Goal: Task Accomplishment & Management: Manage account settings

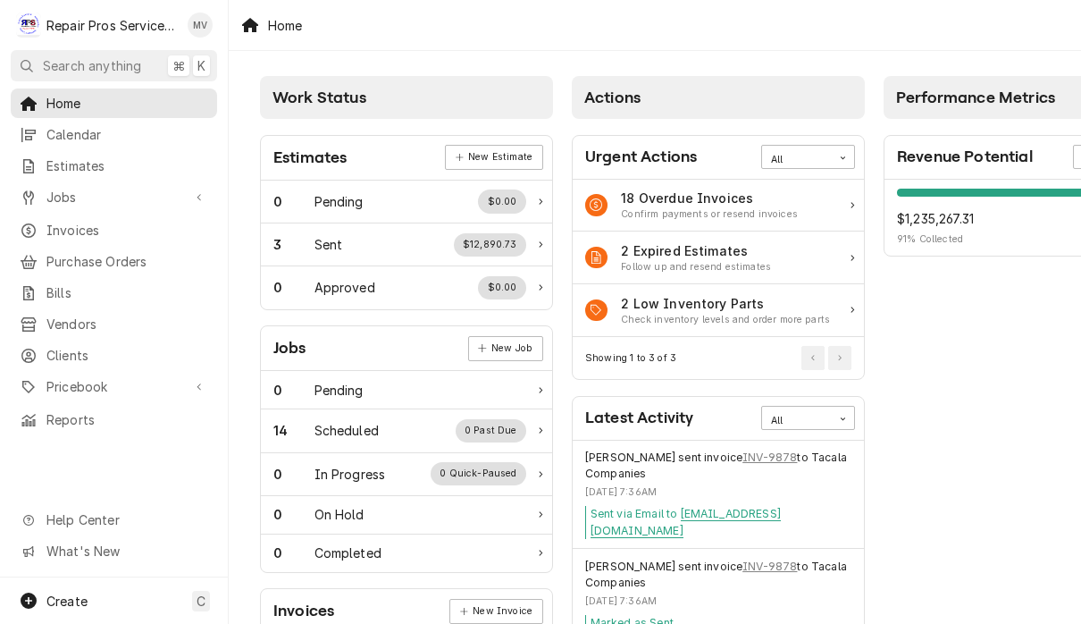
scroll to position [1, 0]
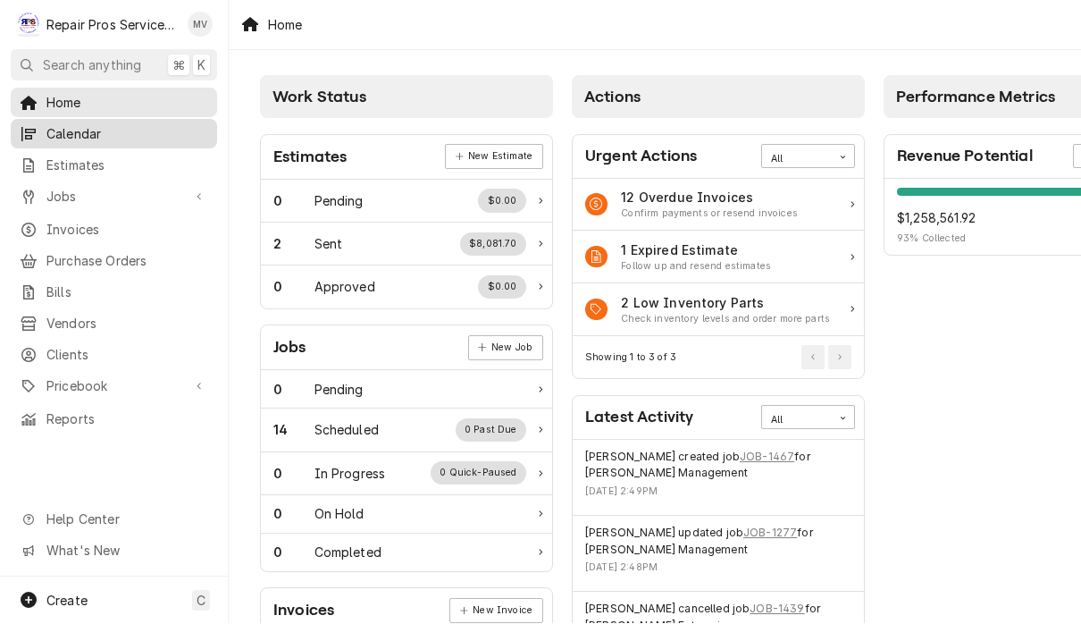
click at [103, 136] on span "Calendar" at bounding box center [127, 134] width 162 height 19
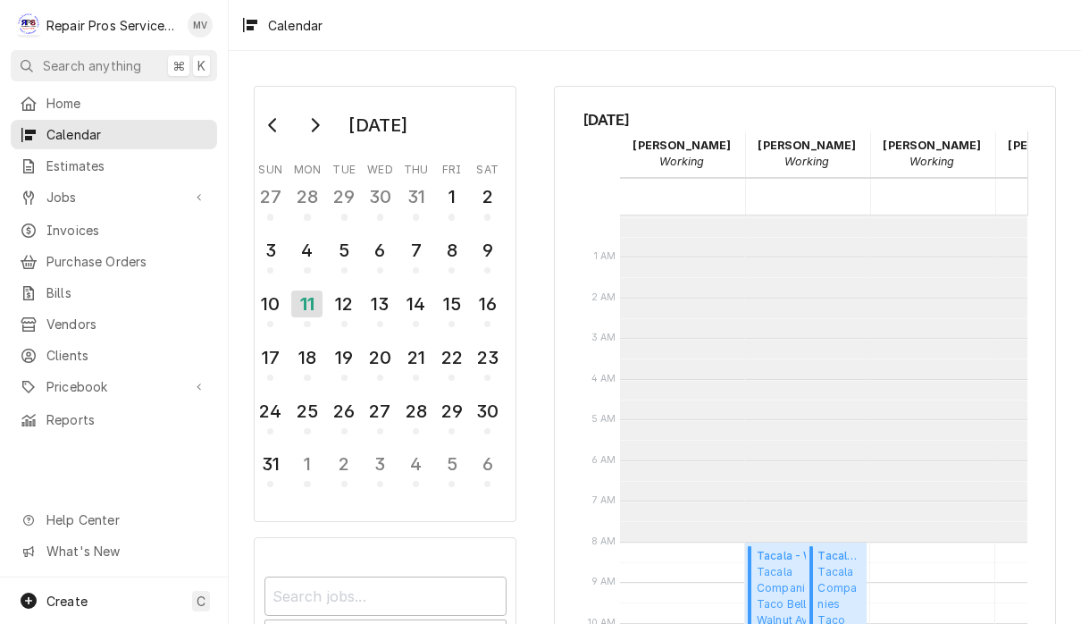
scroll to position [325, 0]
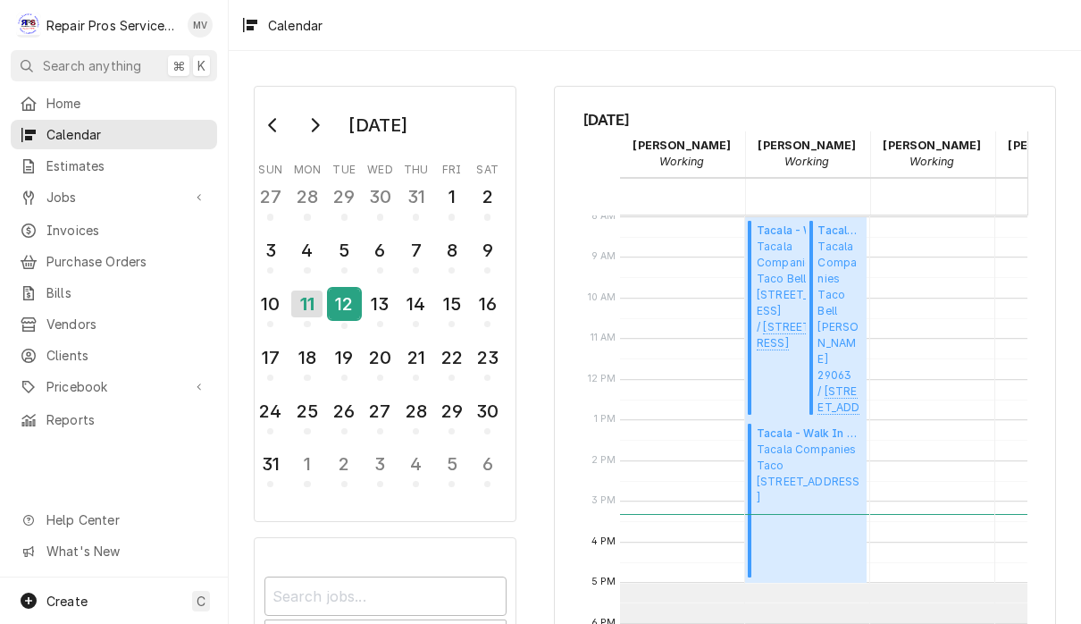
click at [345, 314] on div "12" at bounding box center [344, 304] width 31 height 30
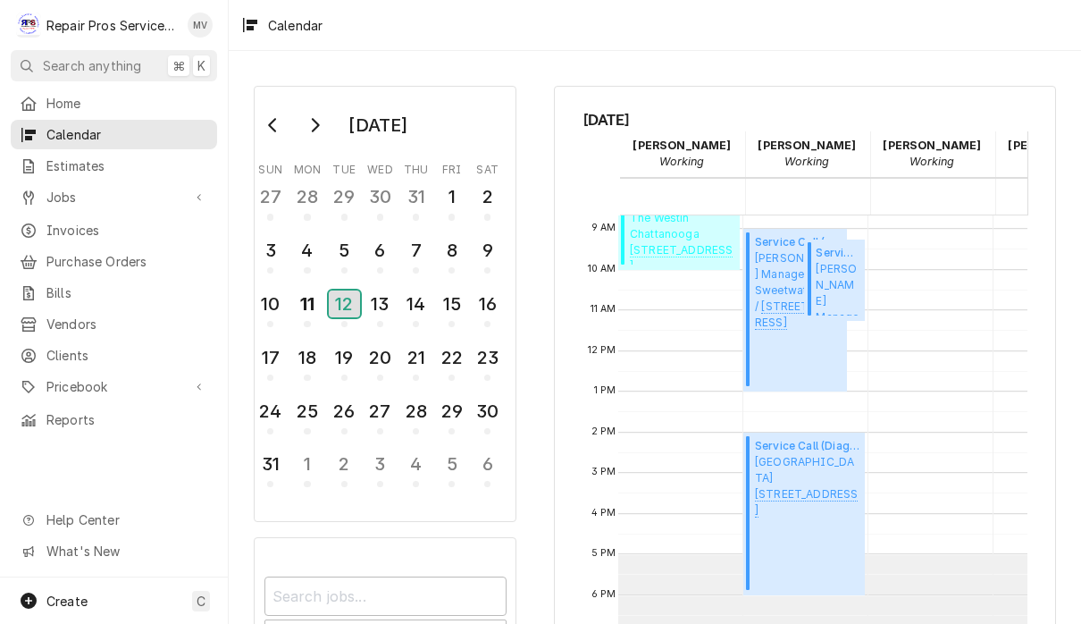
scroll to position [0, 2]
click at [837, 285] on span "Smith Management Sweetwater / 223 Highway 68, Sweetwater, TN 37312" at bounding box center [838, 288] width 44 height 54
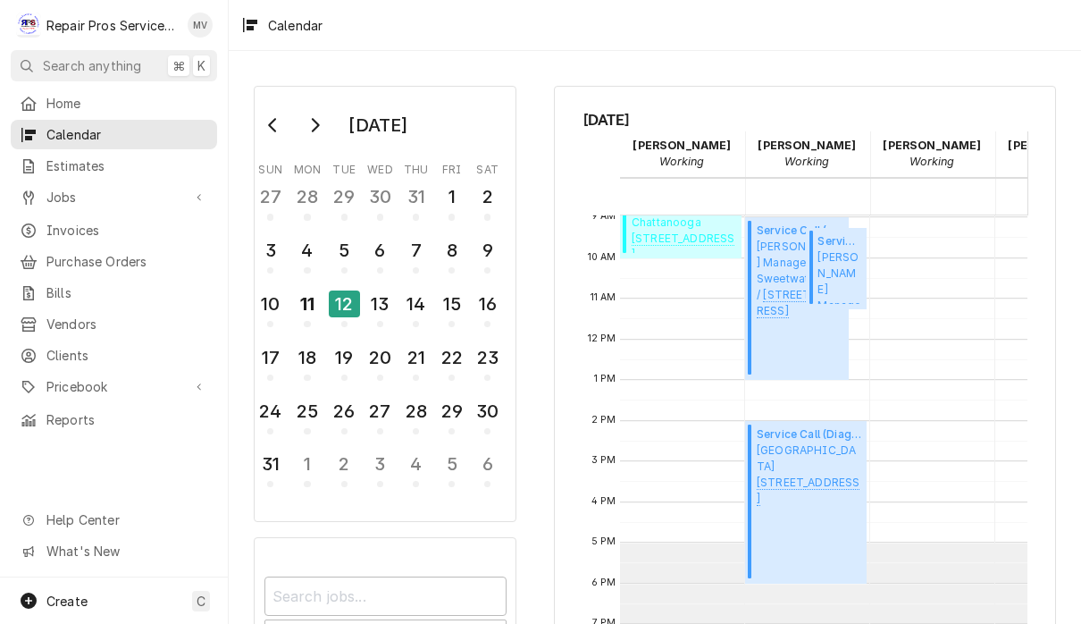
scroll to position [365, 0]
click at [71, 195] on span "Jobs" at bounding box center [113, 197] width 135 height 19
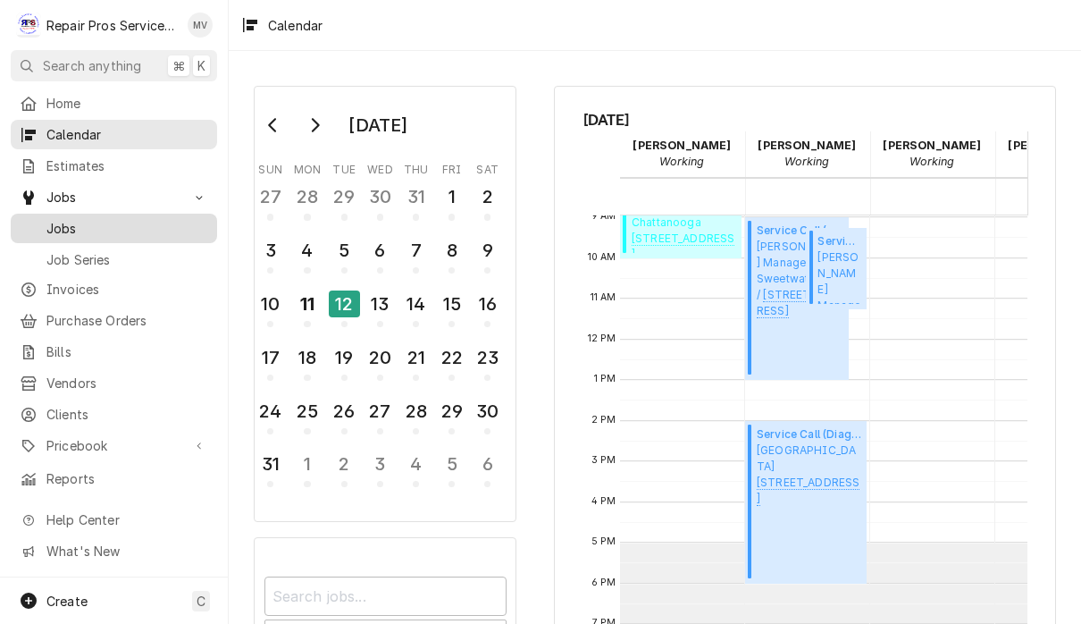
click at [71, 222] on span "Jobs" at bounding box center [127, 228] width 162 height 19
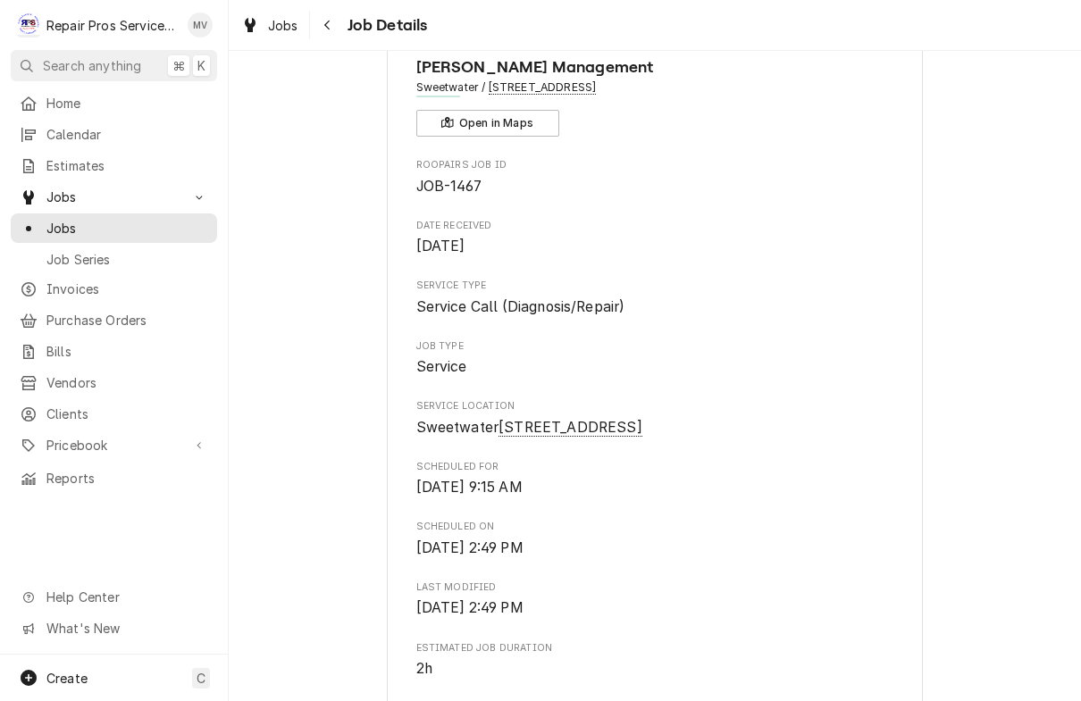
scroll to position [88, 0]
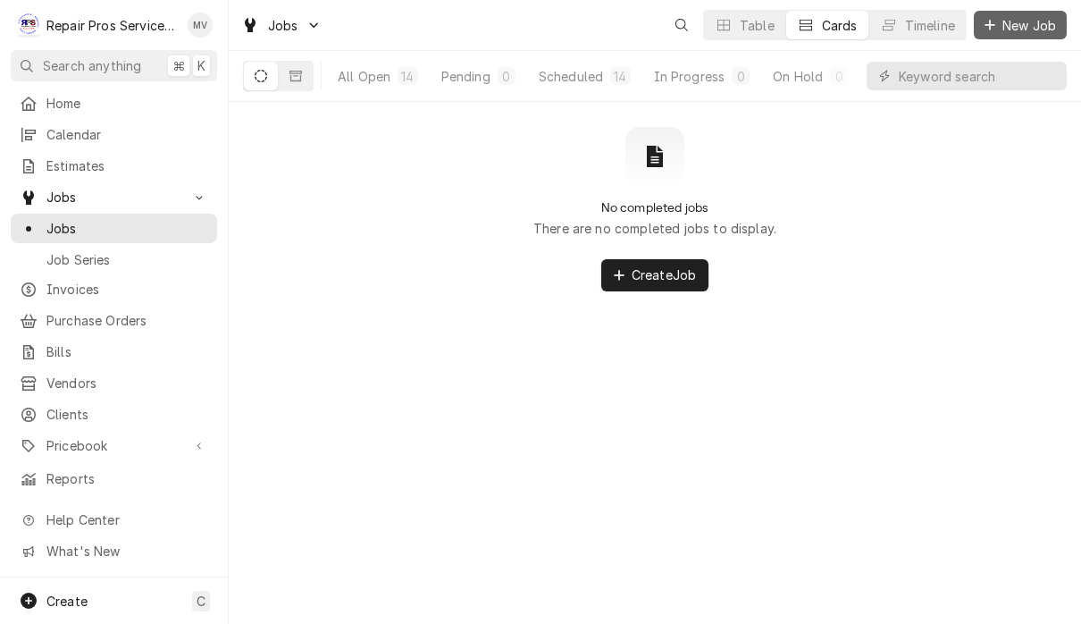
click at [1029, 22] on span "New Job" at bounding box center [1029, 25] width 61 height 19
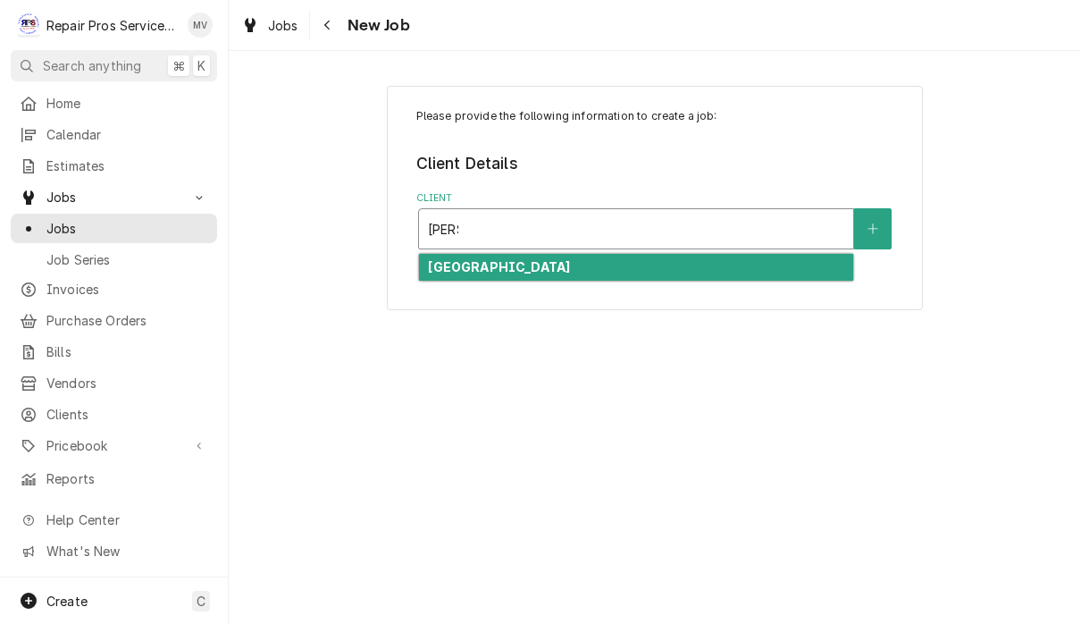
click at [640, 269] on div "Marriott Downtown Chattanooga" at bounding box center [636, 268] width 434 height 28
type input "marr"
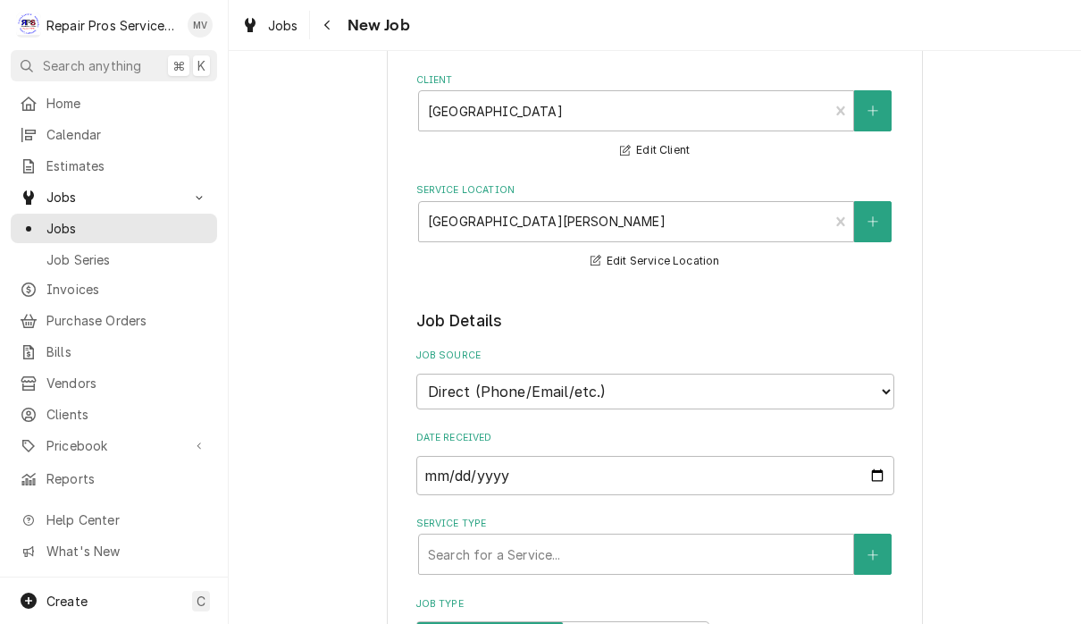
scroll to position [124, 0]
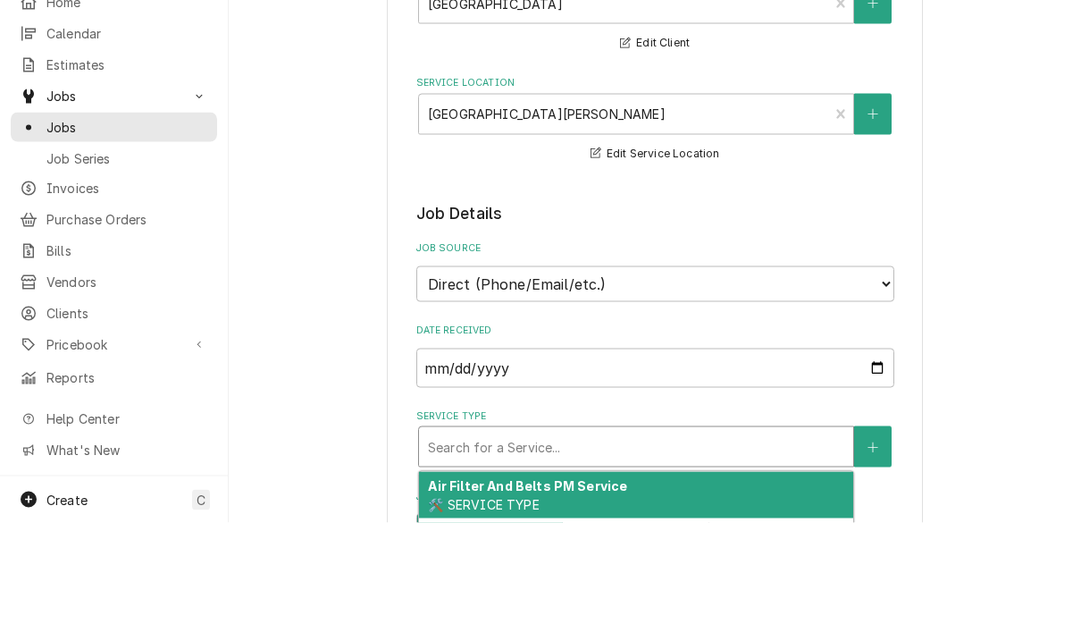
type textarea "x"
type input "d"
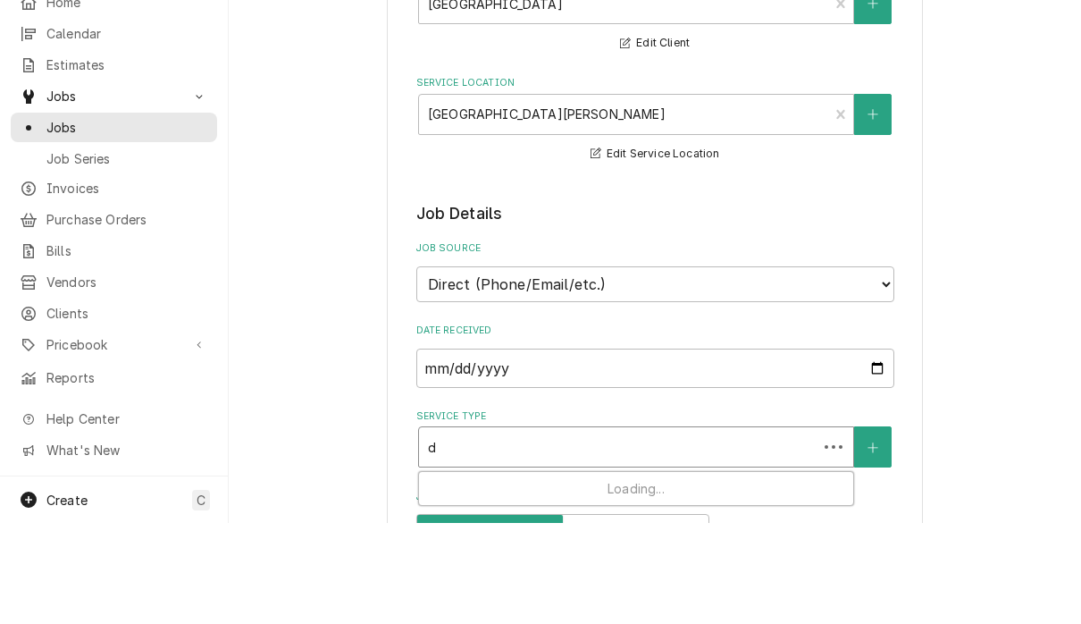
type textarea "x"
type input "di"
type textarea "x"
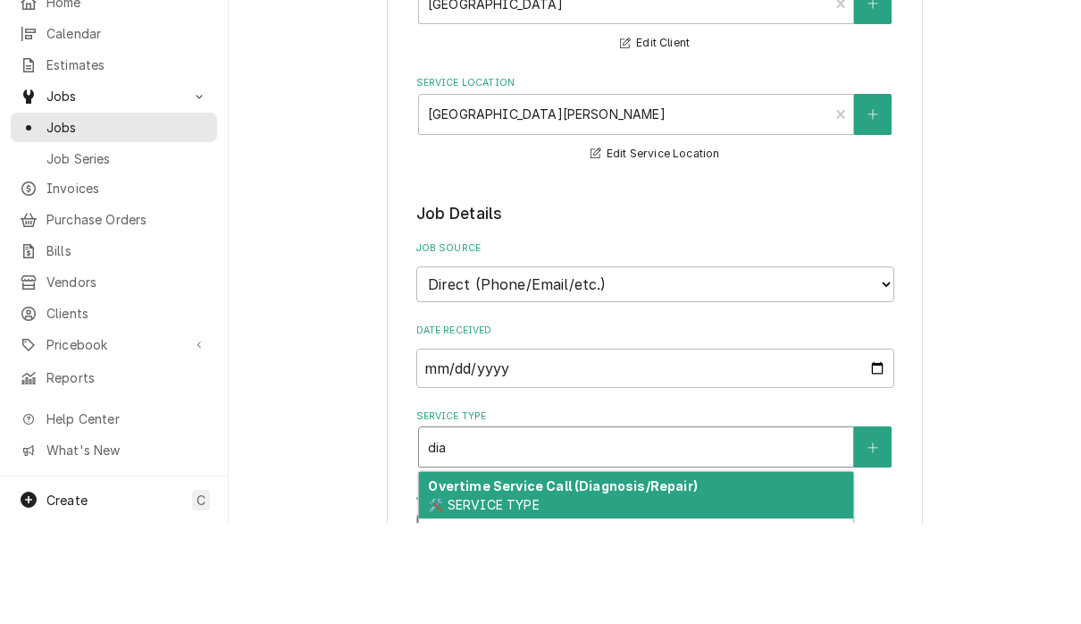
click at [712, 573] on div "Overtime Service Call (Diagnosis/Repair) 🛠️ SERVICE TYPE" at bounding box center [636, 596] width 434 height 46
type input "dia"
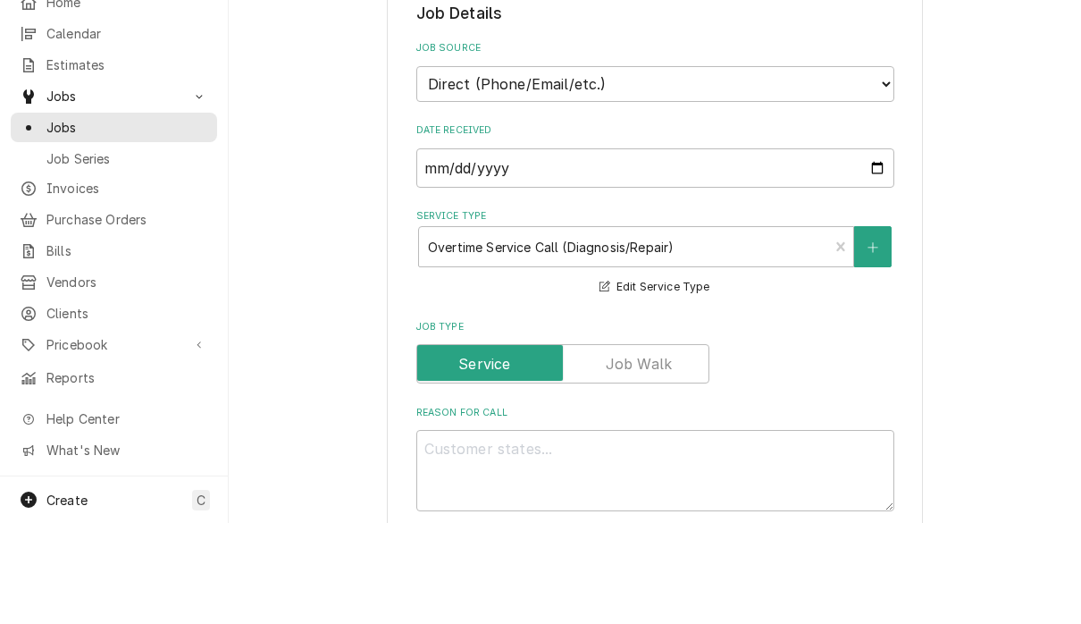
scroll to position [325, 0]
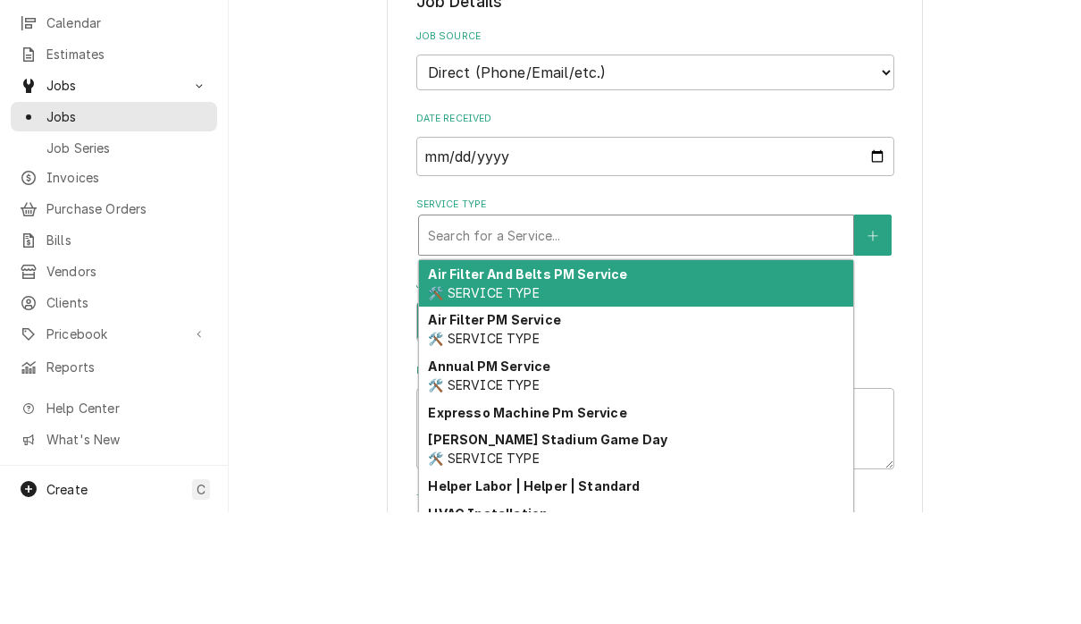
type textarea "x"
type input "d"
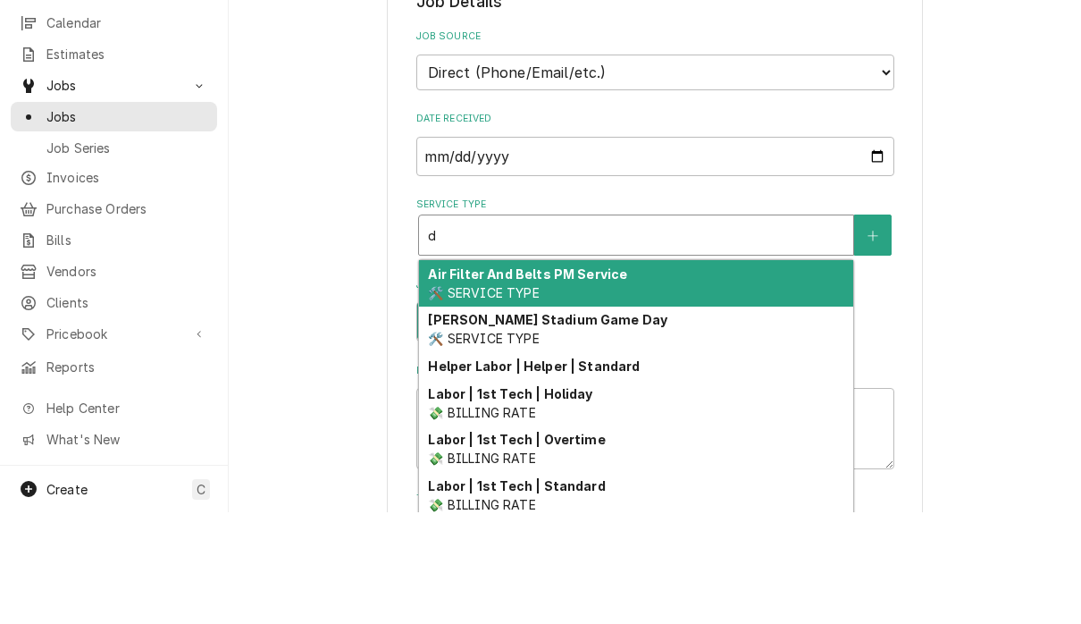
type textarea "x"
type input "di"
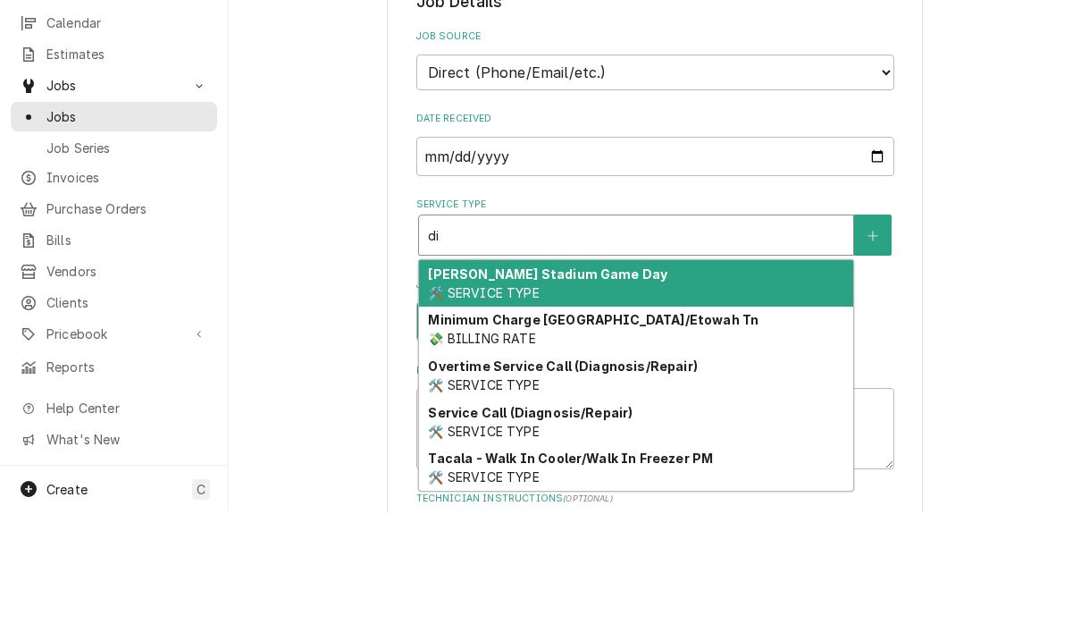
type textarea "x"
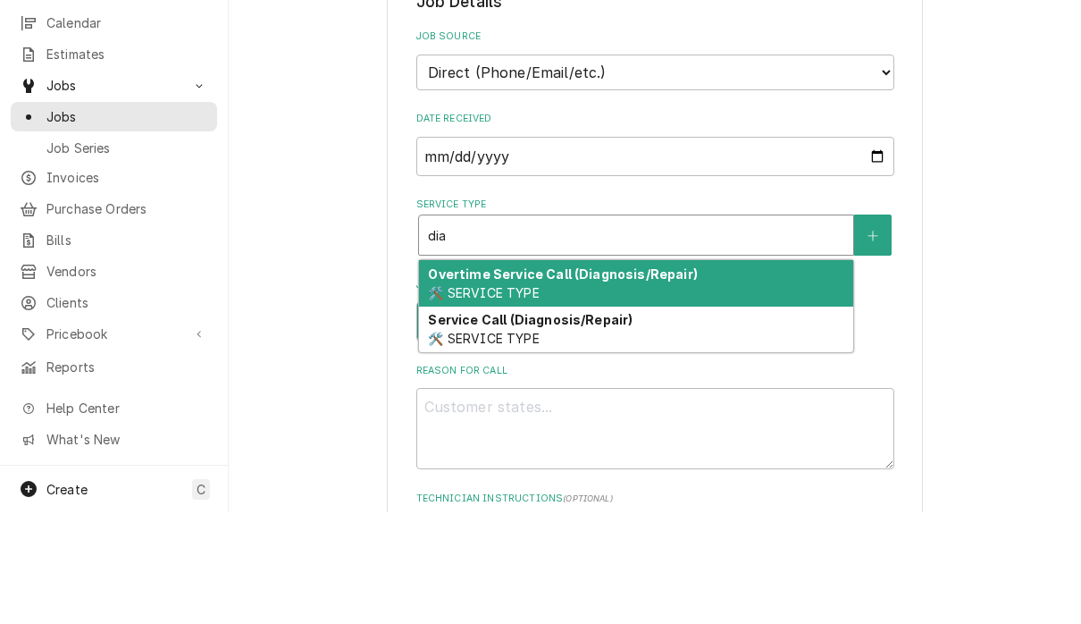
click at [665, 418] on div "Service Call (Diagnosis/Repair) 🛠️ SERVICE TYPE" at bounding box center [636, 441] width 434 height 46
type input "dia"
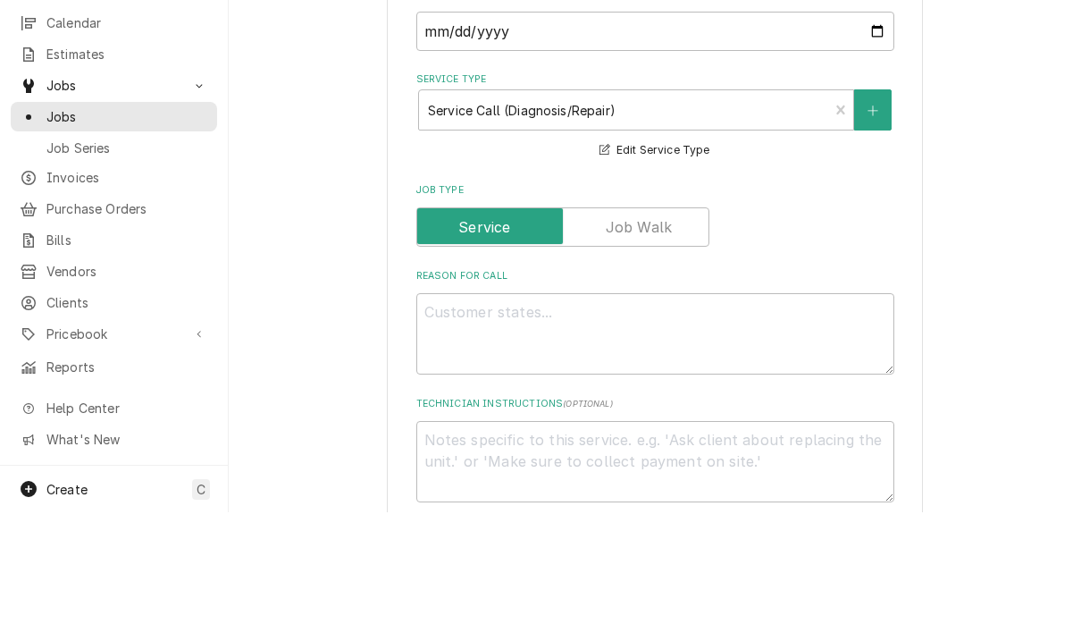
scroll to position [485, 0]
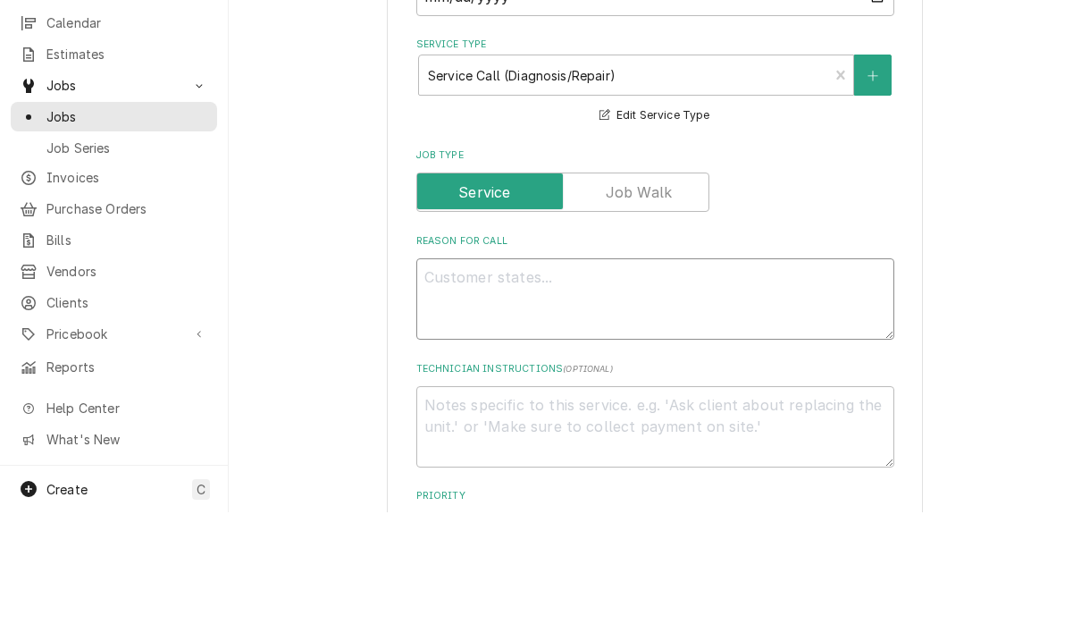
click at [459, 370] on textarea "Reason For Call" at bounding box center [655, 410] width 478 height 81
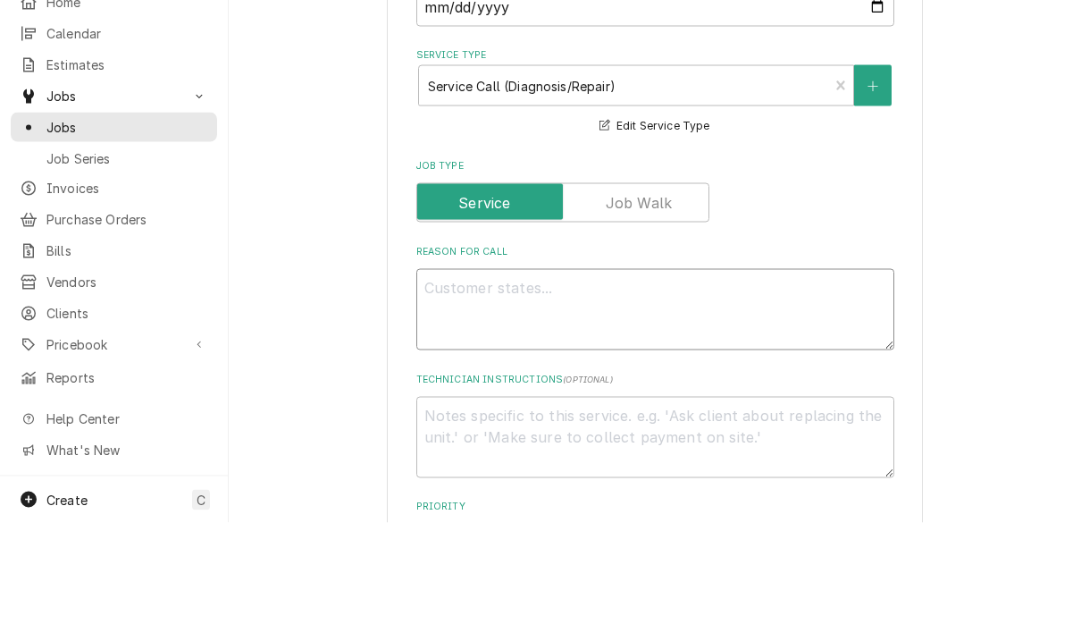
type textarea "x"
type textarea "7"
type textarea "x"
type textarea "7t"
type textarea "x"
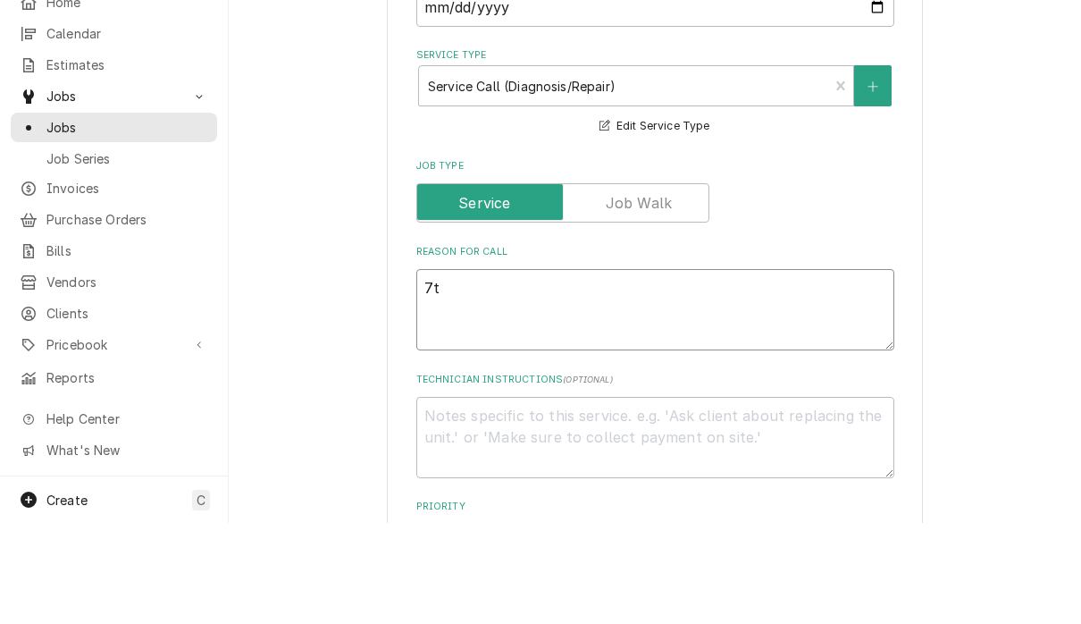
type textarea "7th"
type textarea "x"
type textarea "7th"
type textarea "x"
type textarea "7th f"
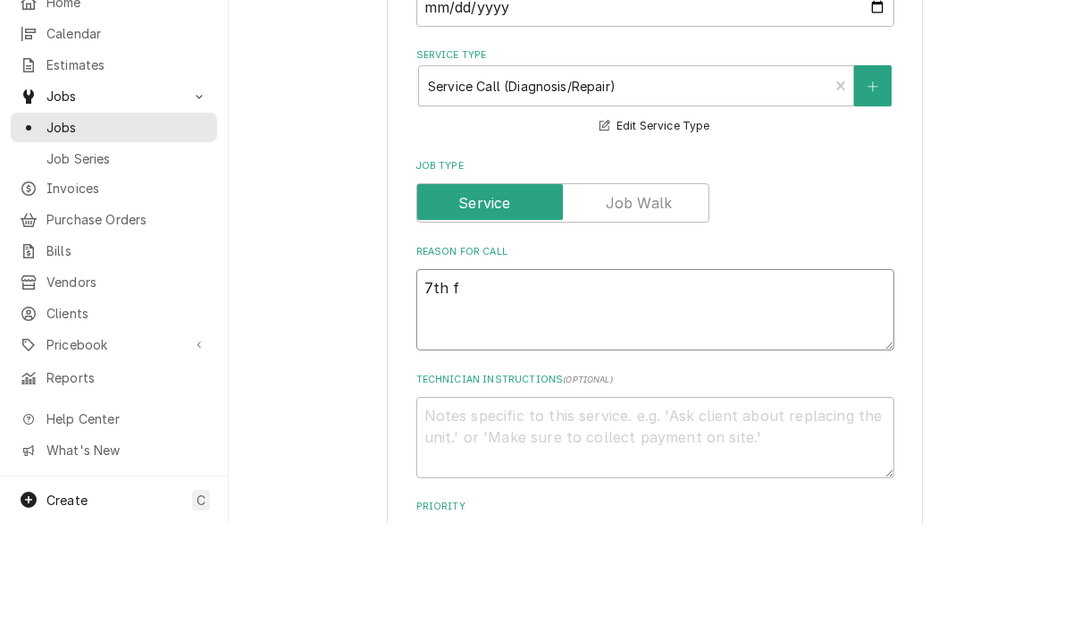
type textarea "x"
type textarea "7th fl"
type textarea "x"
type textarea "7th flo"
type textarea "x"
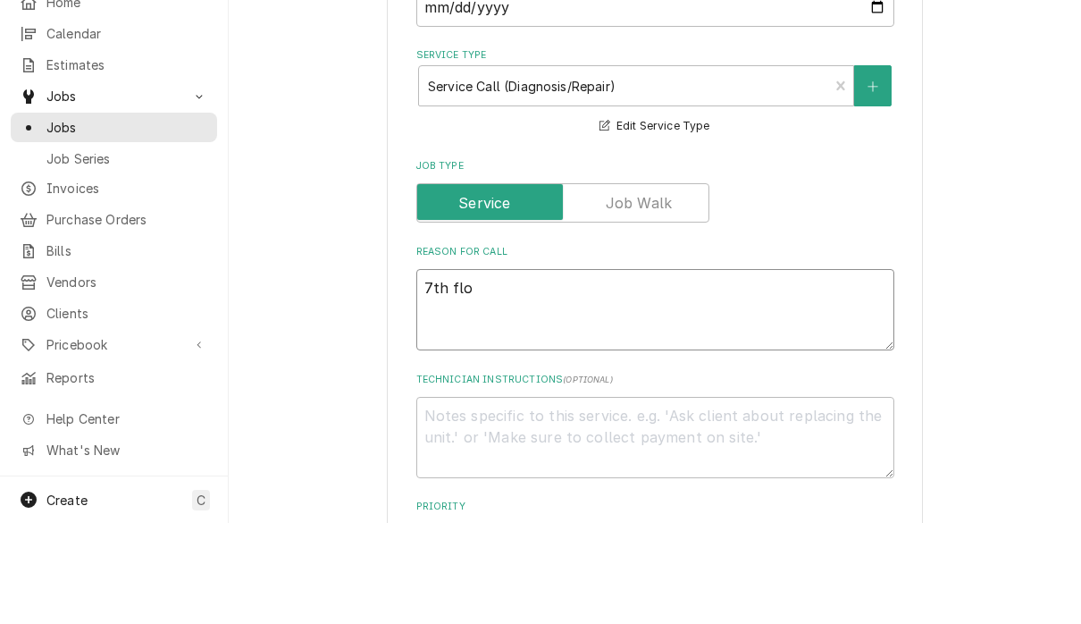
type textarea "7th floo"
type textarea "x"
type textarea "7th floor"
type textarea "x"
type textarea "7th floor"
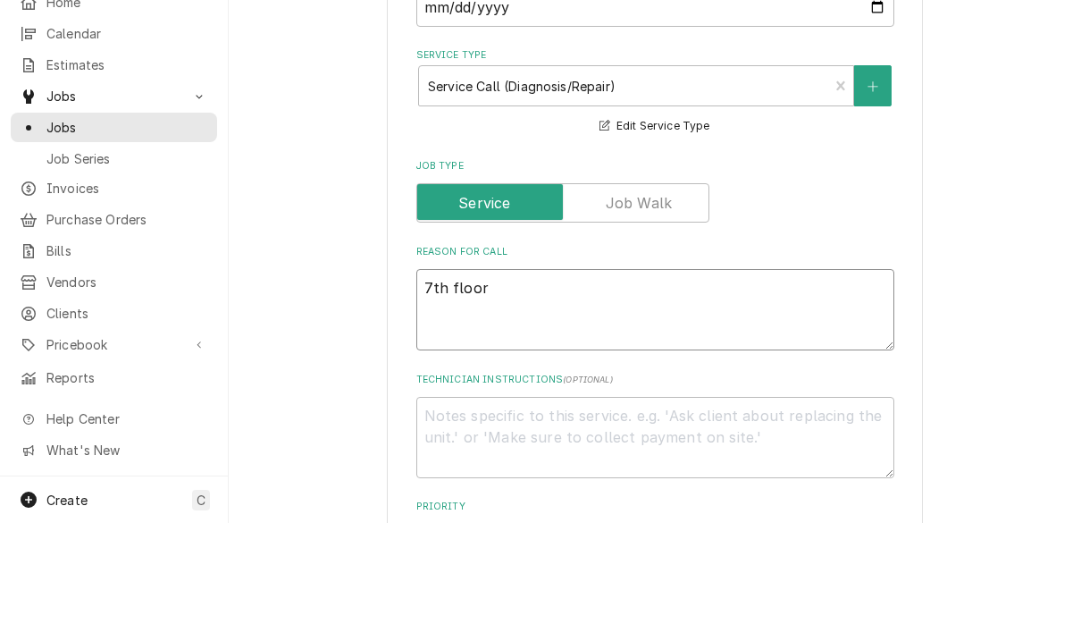
type textarea "x"
type textarea "7th floor i"
type textarea "x"
type textarea "7th floor ic"
type textarea "x"
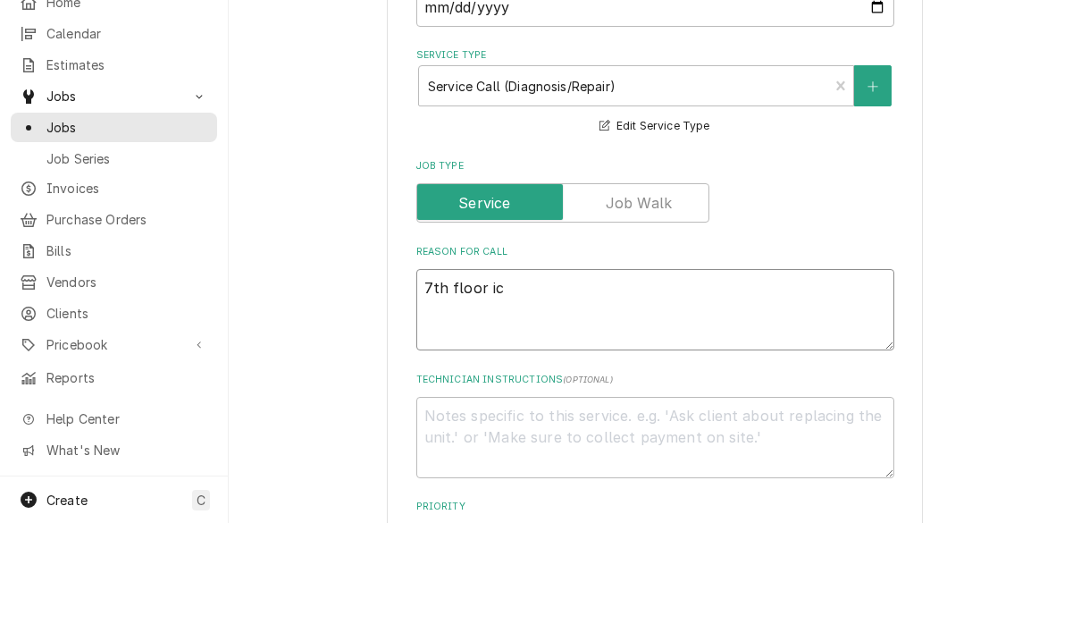
type textarea "7th floor ice"
type textarea "x"
type textarea "7th floor ice"
type textarea "x"
type textarea "7th floor ice m"
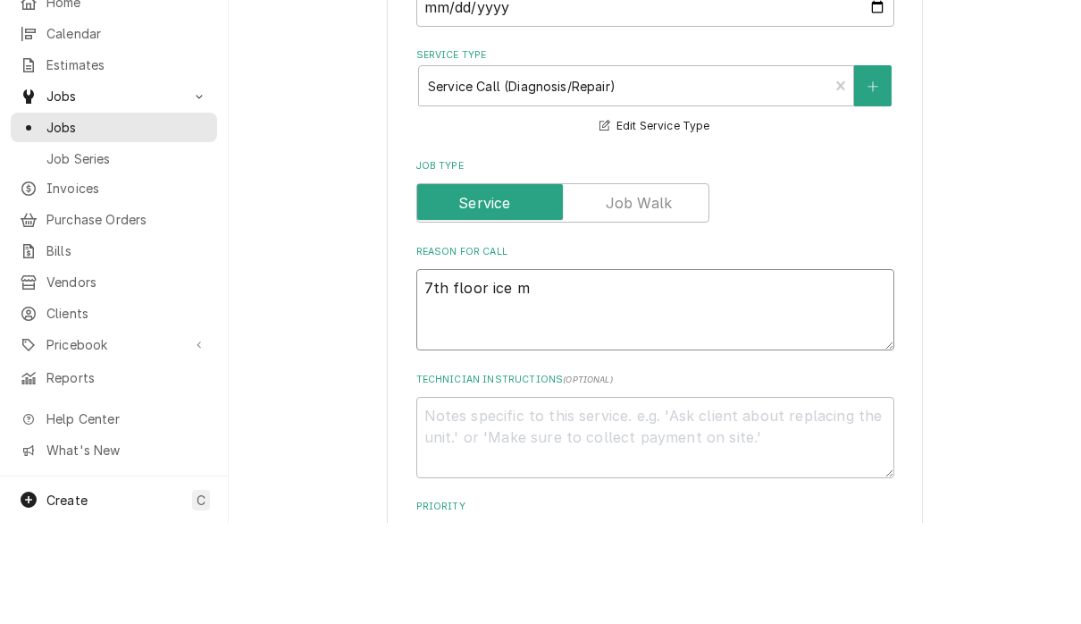
type textarea "x"
type textarea "7th floor ice mc"
type textarea "x"
type textarea "7th floor ice mch"
type textarea "x"
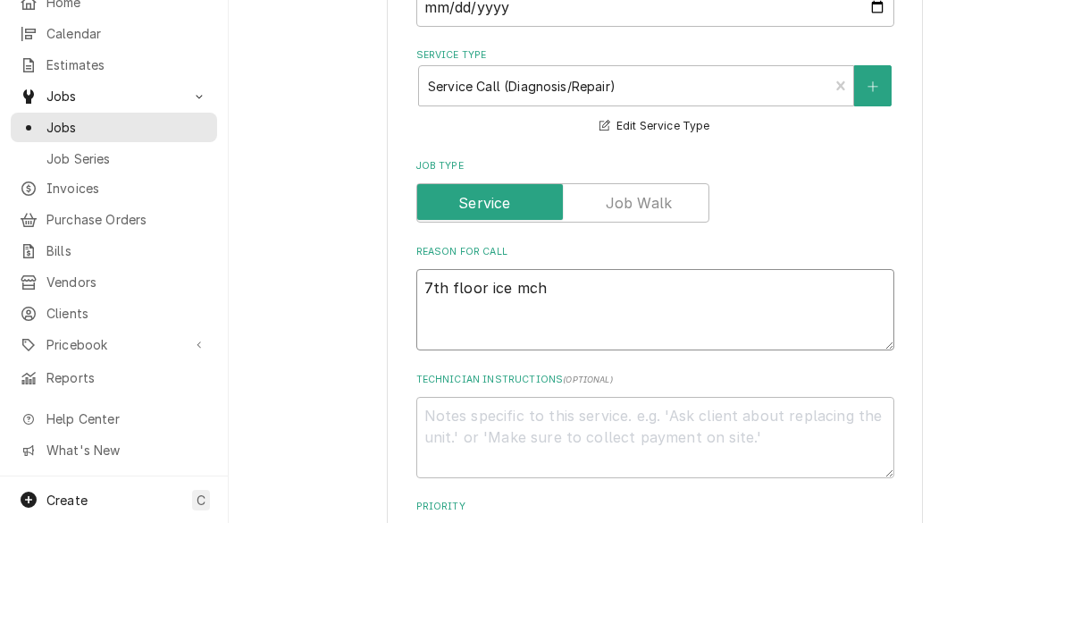
type textarea "7th floor ice mchi"
type textarea "x"
type textarea "7th floor ice mchin"
type textarea "x"
type textarea "7th floor ice mchine"
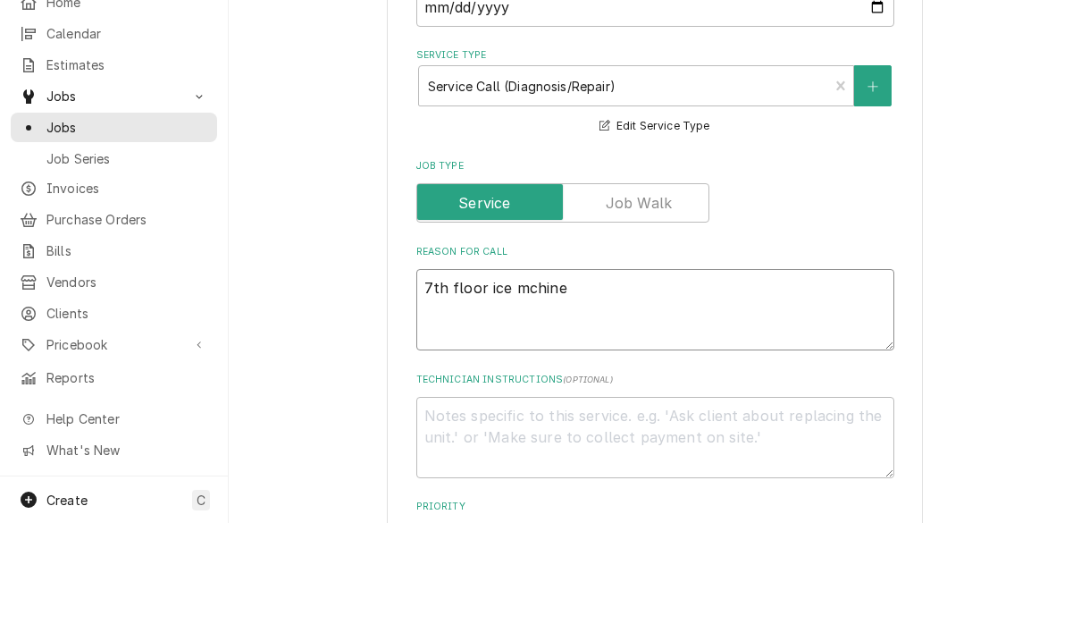
type textarea "x"
type textarea "7th floor ice machine"
type textarea "x"
type textarea "7th floor ice machine"
type textarea "x"
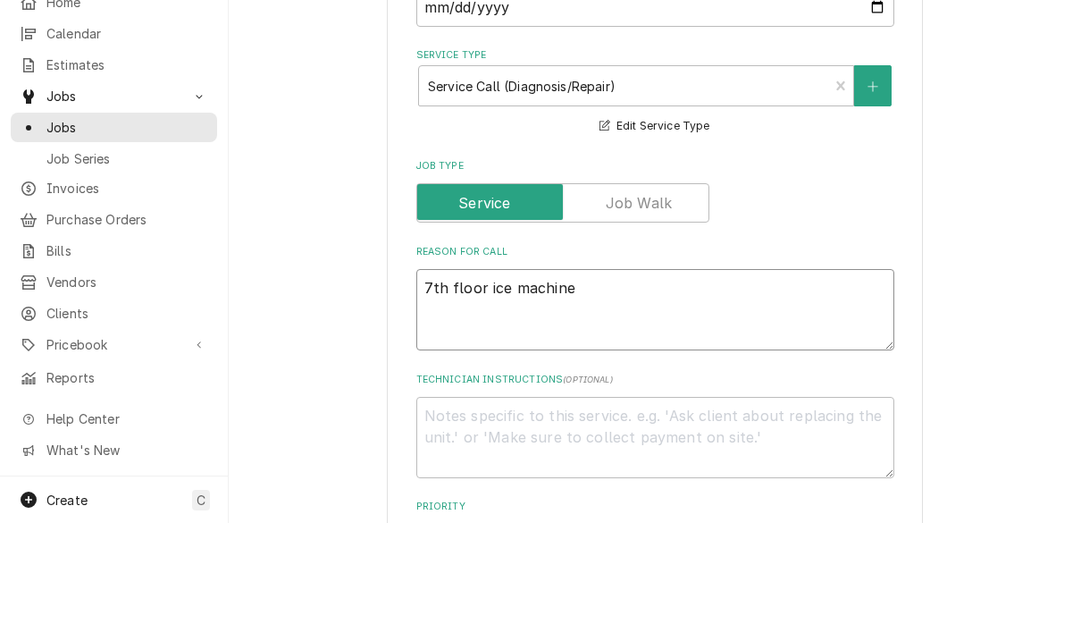
type textarea "7th floor ice machine m"
type textarea "x"
type textarea "7th floor ice machine"
type textarea "x"
type textarea "7th floor ice machine n"
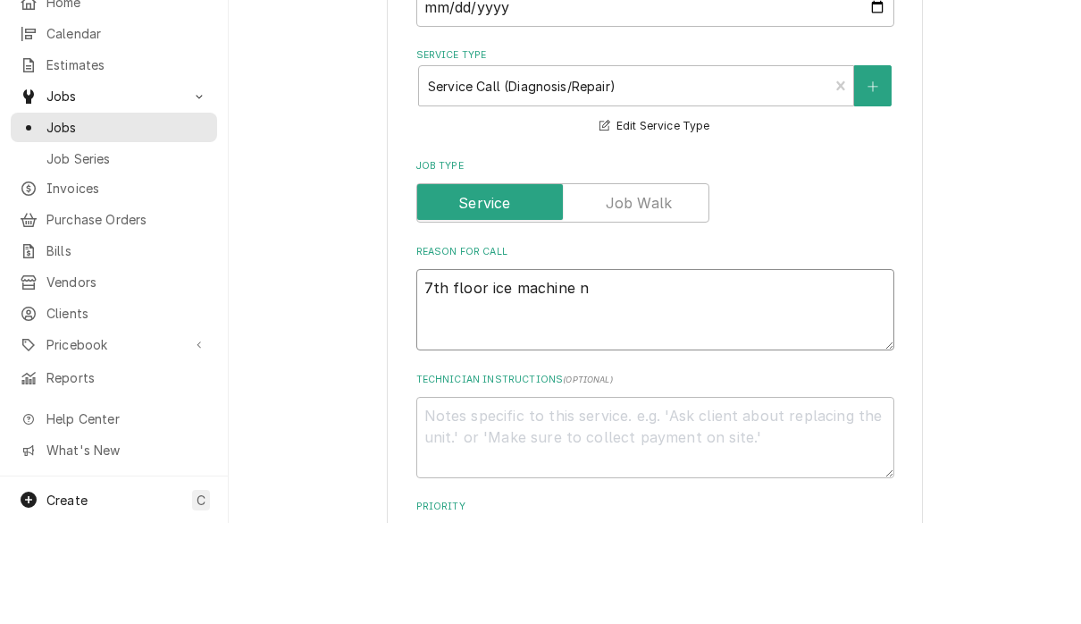
type textarea "x"
type textarea "7th floor ice machine ne"
type textarea "x"
type textarea "7th floor ice machine nee"
type textarea "x"
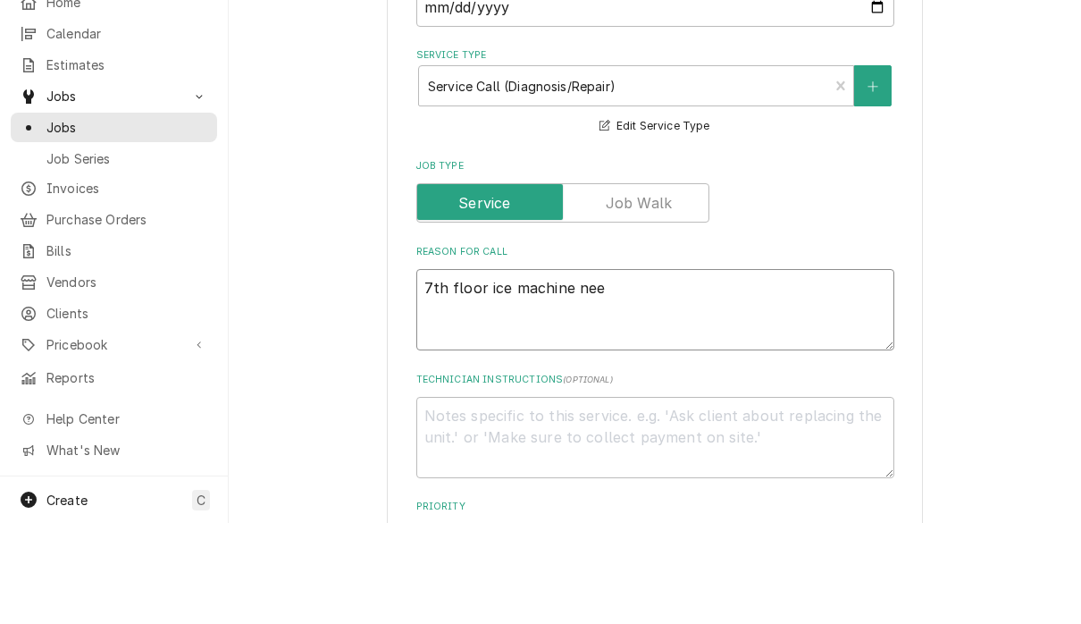
type textarea "7th floor ice machine need"
type textarea "x"
type textarea "7th floor ice machine needs"
type textarea "x"
type textarea "7th floor ice machine needs"
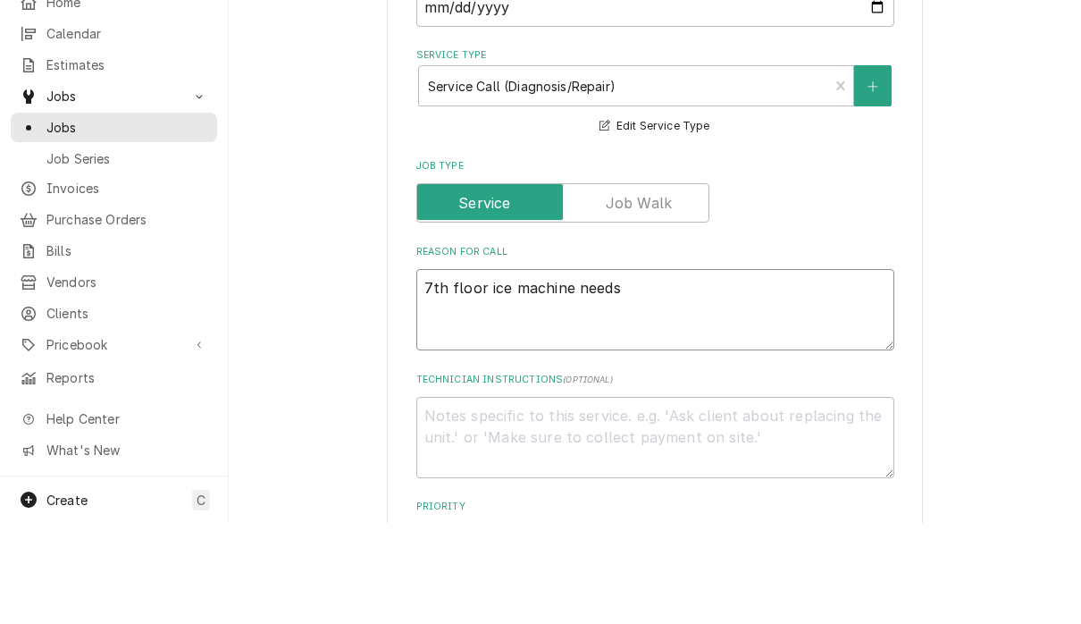
type textarea "x"
type textarea "7th floor ice machine needs t"
type textarea "x"
type textarea "7th floor ice machine needs to"
type textarea "x"
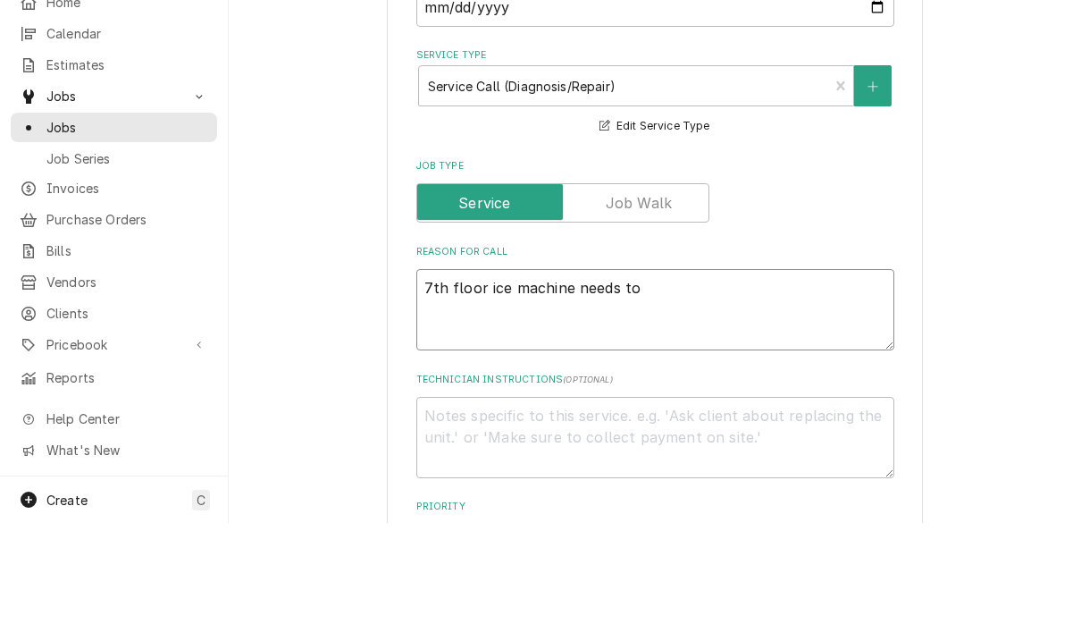
type textarea "7th floor ice machine needs to"
type textarea "x"
type textarea "7th floor ice machine needs to b"
type textarea "x"
type textarea "7th floor ice machine needs to be"
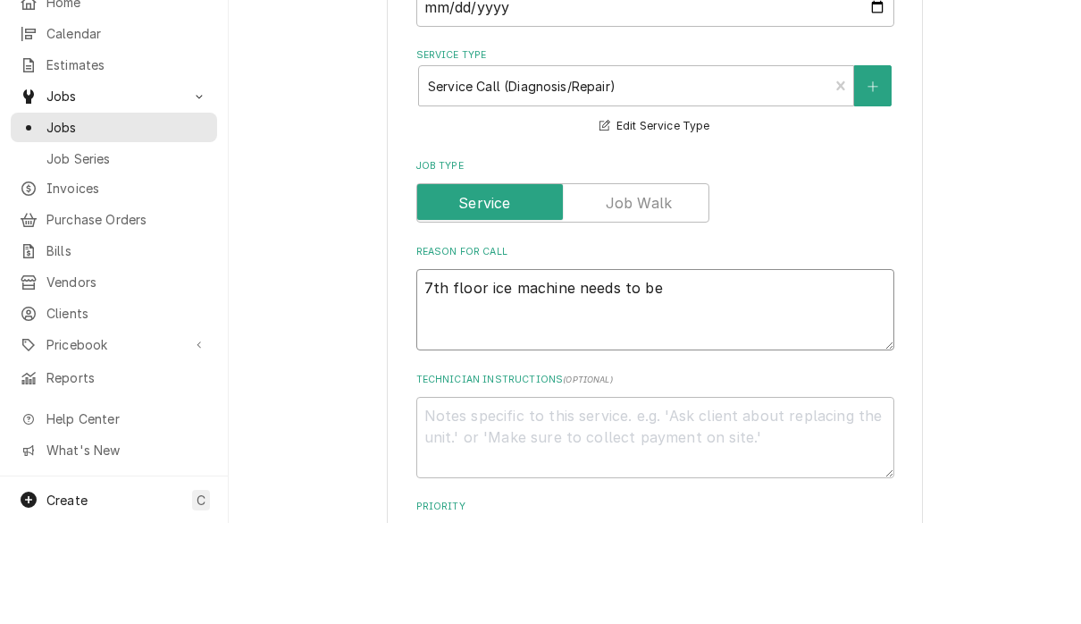
type textarea "x"
type textarea "7th floor ice machine needs to be"
type textarea "x"
type textarea "7th floor ice machine needs to be l"
type textarea "x"
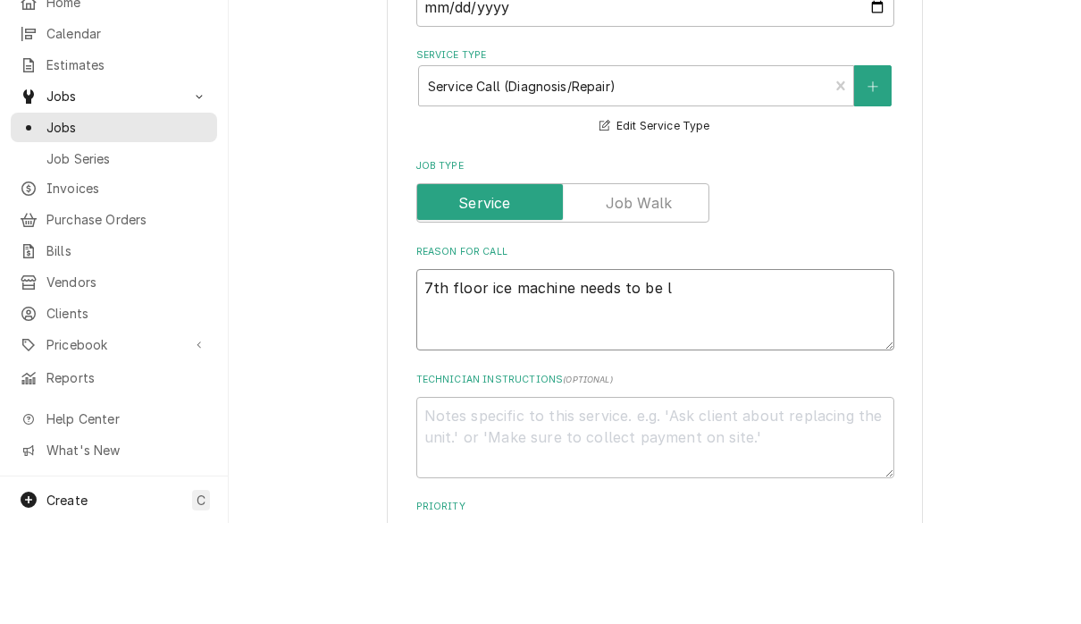
type textarea "7th floor ice machine needs to be lo"
type textarea "x"
type textarea "7th floor ice machine needs to be loo"
type textarea "x"
type textarea "7th floor ice machine needs to be look"
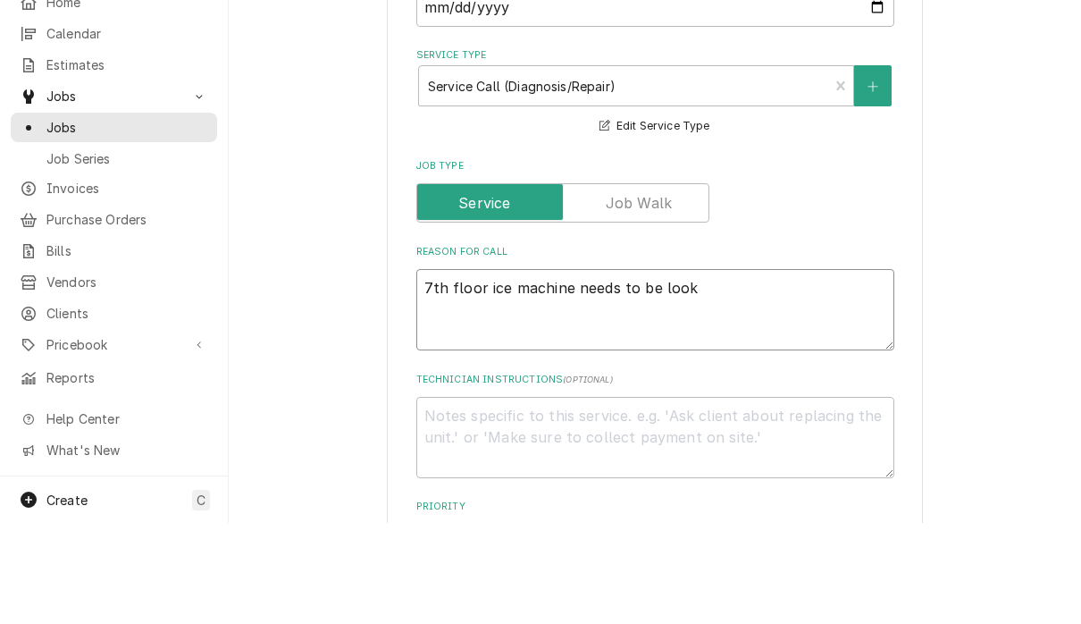
type textarea "x"
type textarea "7th floor ice machine needs to be looke"
type textarea "x"
type textarea "7th floor ice machine needs to be looked"
type textarea "x"
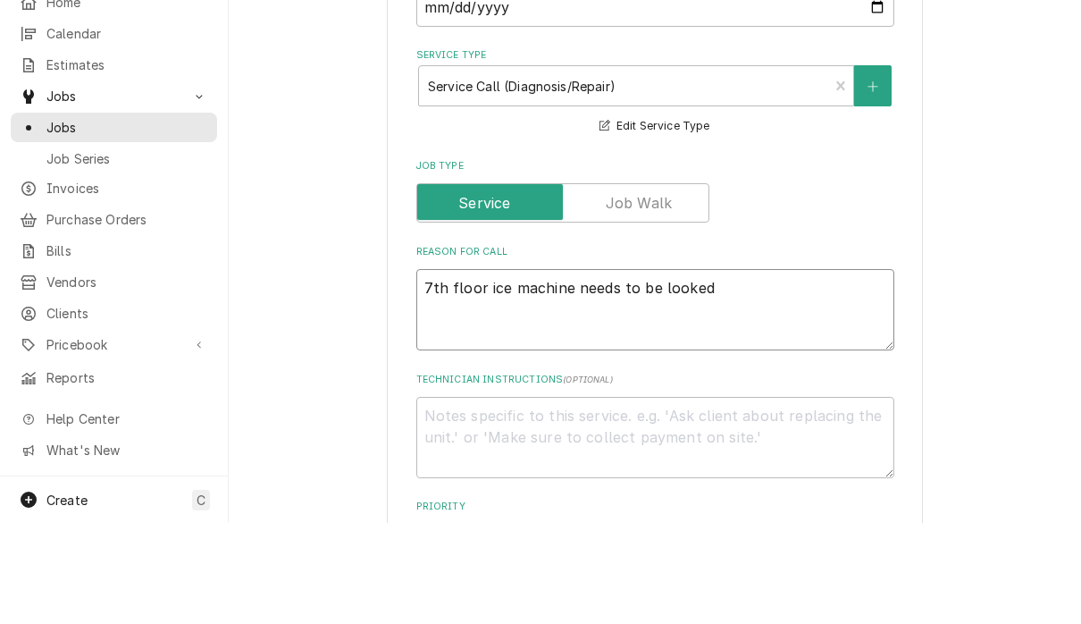
type textarea "7th floor ice machine needs to be looked"
type textarea "x"
type textarea "7th floor ice machine needs to be looked a"
type textarea "x"
type textarea "7th floor ice machine needs to be looked at"
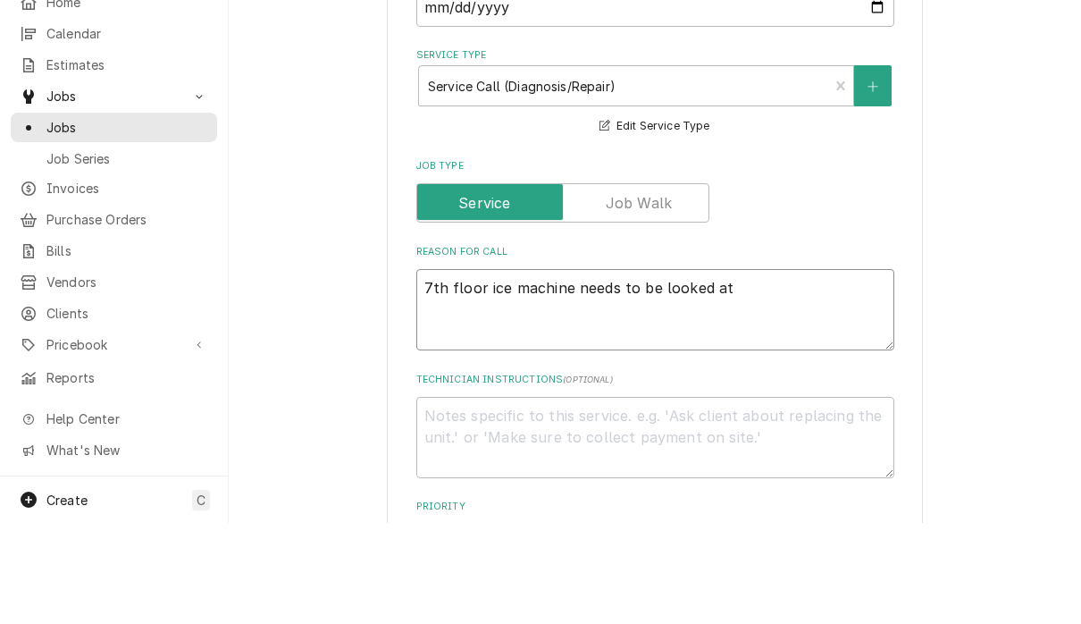
type textarea "x"
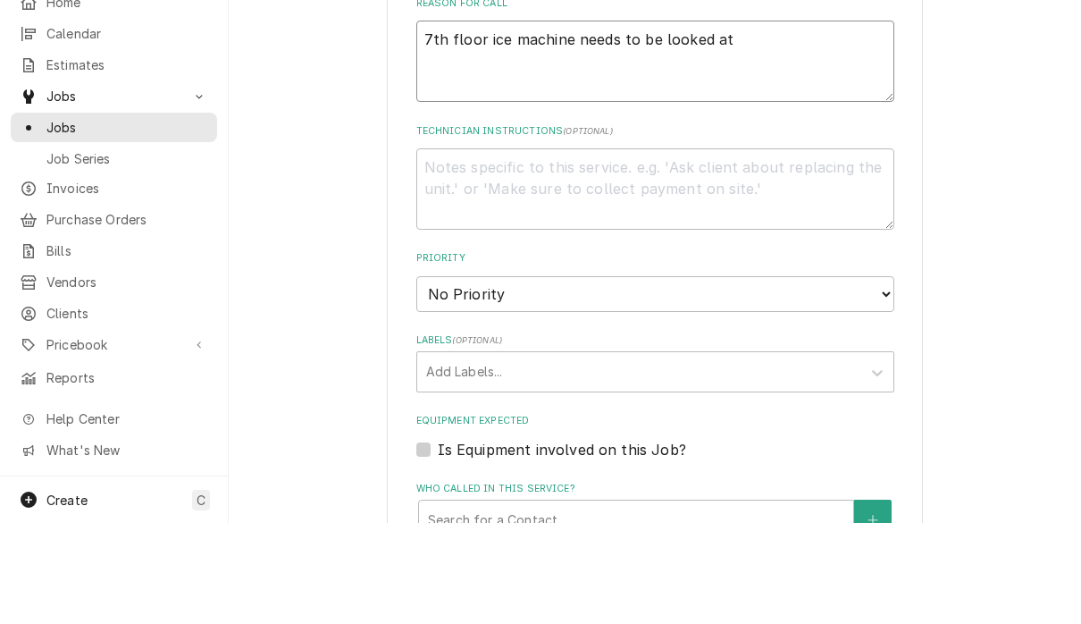
scroll to position [734, 0]
type textarea "7th floor ice machine needs to be looked at"
click at [773, 376] on select "No Priority Urgent High Medium Low" at bounding box center [655, 394] width 478 height 36
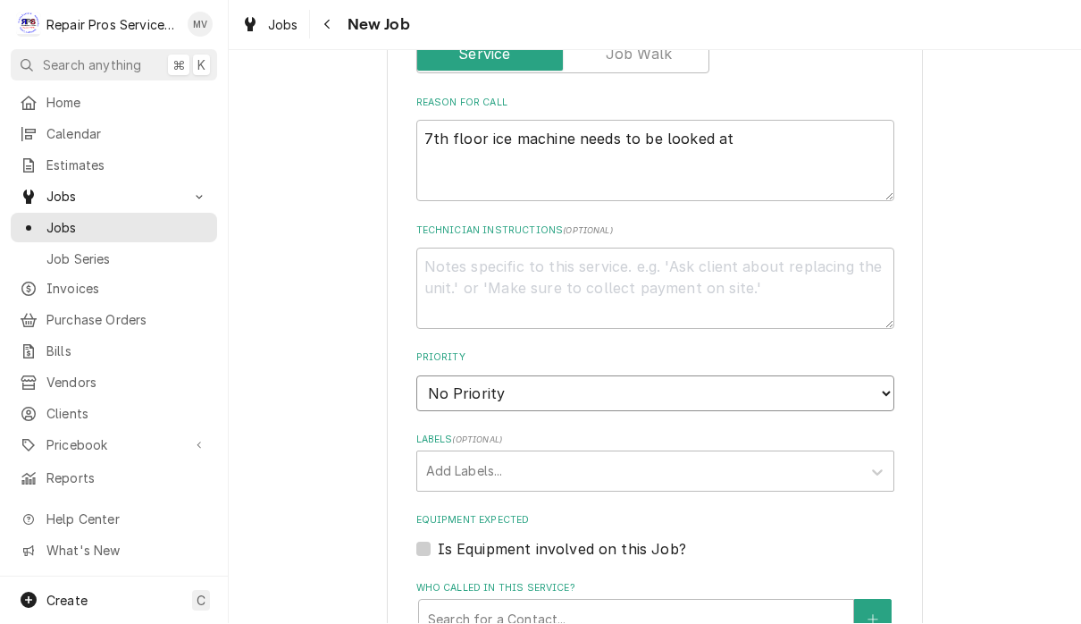
select select "3"
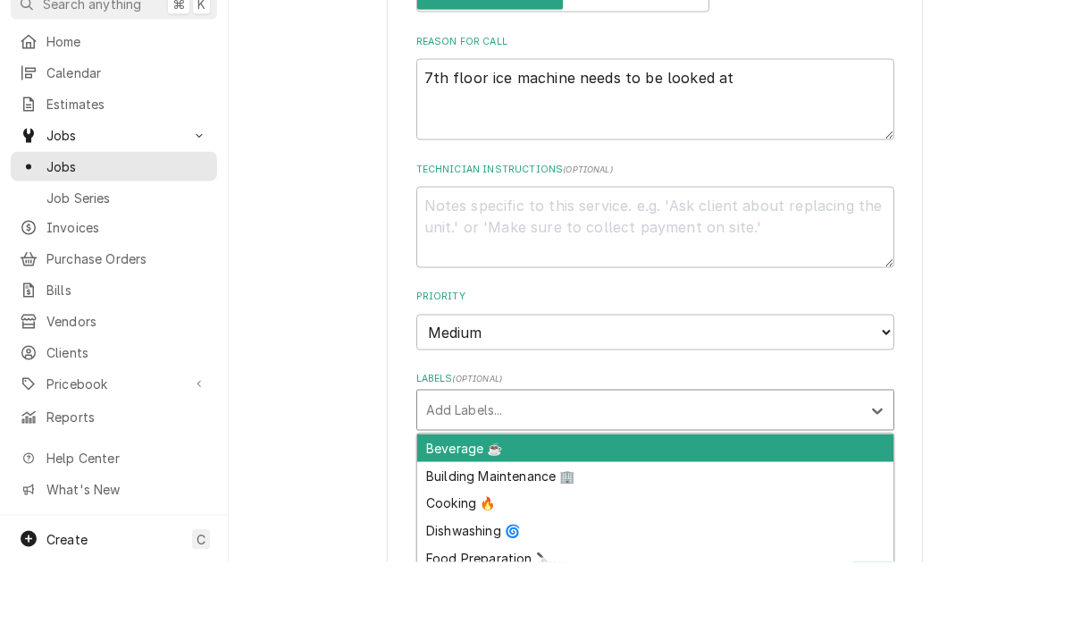
click at [753, 551] on div "Cooking 🔥" at bounding box center [655, 565] width 476 height 28
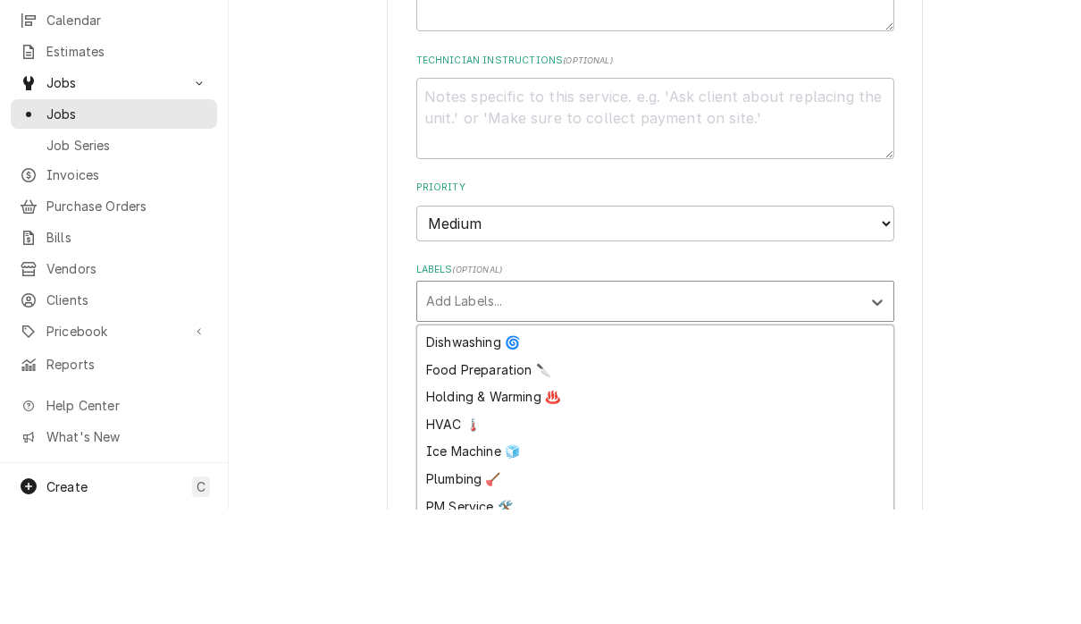
scroll to position [90, 0]
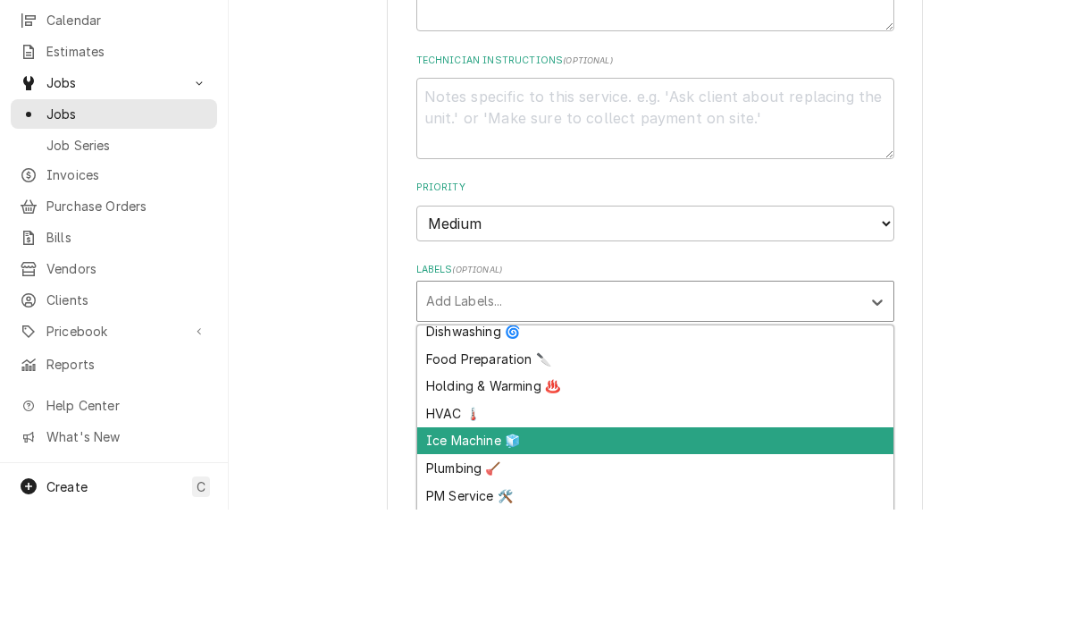
click at [506, 541] on div "Ice Machine 🧊" at bounding box center [655, 555] width 476 height 28
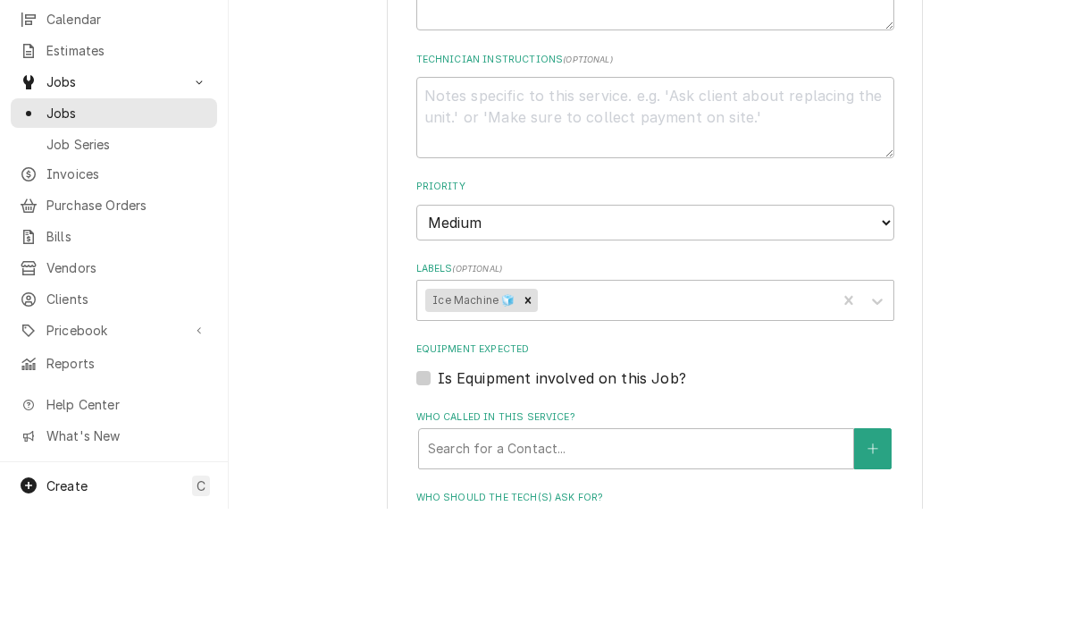
type textarea "x"
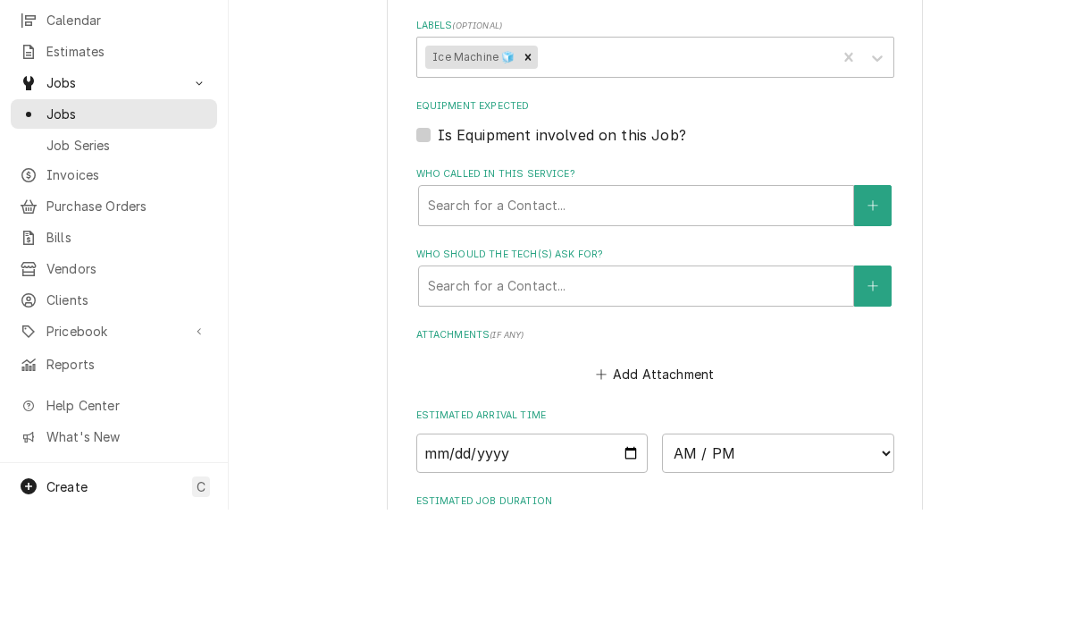
scroll to position [1099, 0]
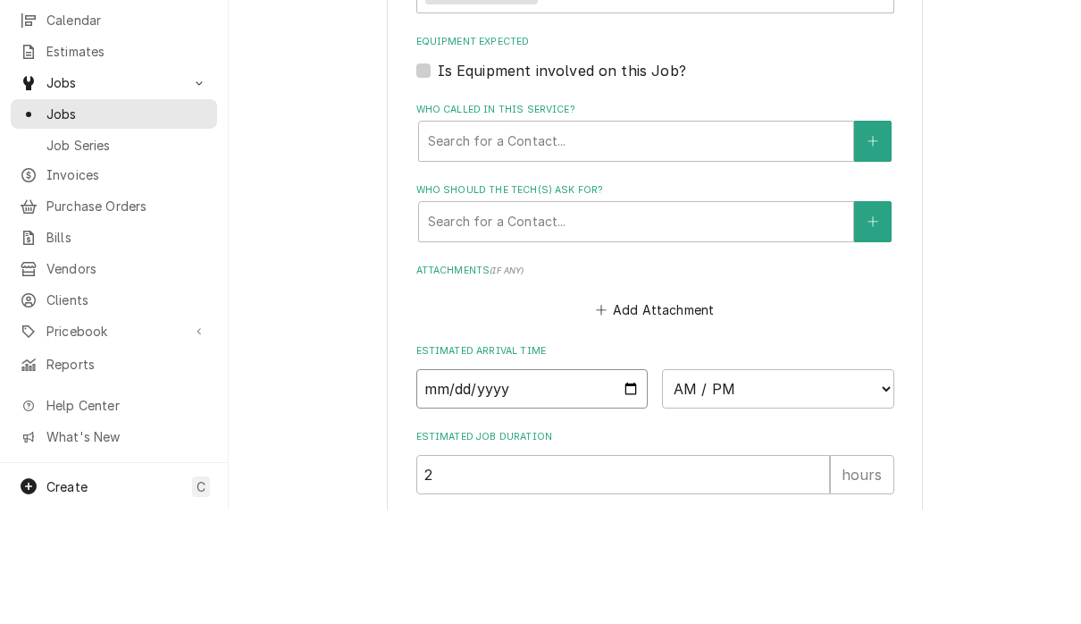
click at [471, 483] on input "Date" at bounding box center [532, 502] width 232 height 39
type input "2025-08-11"
type textarea "x"
type input "2025-08-12"
type textarea "x"
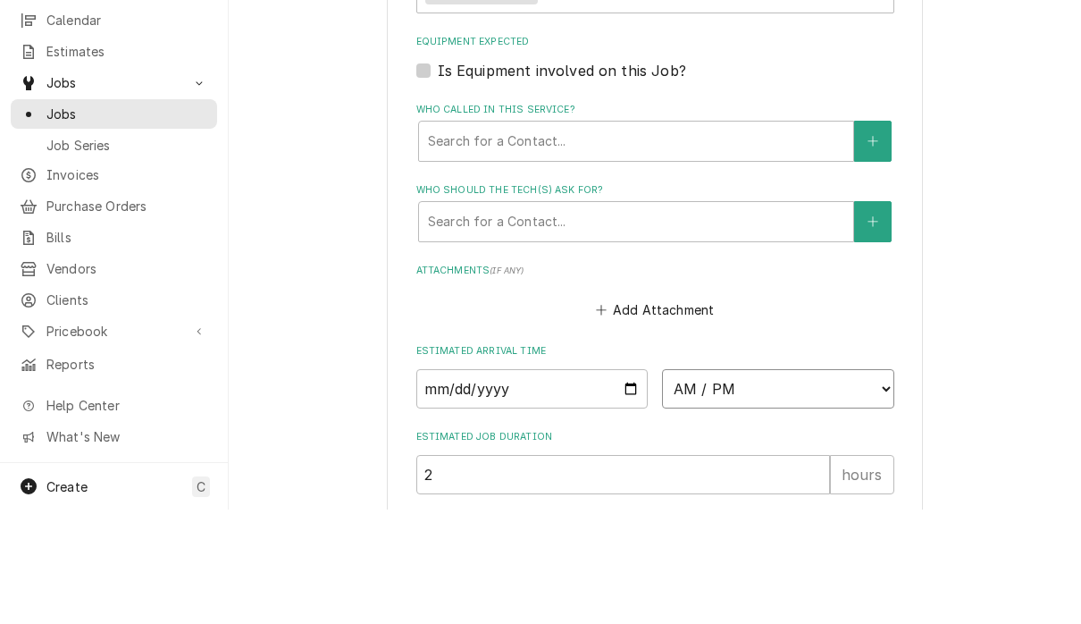
click at [682, 483] on select "AM / PM 6:00 AM 6:15 AM 6:30 AM 6:45 AM 7:00 AM 7:15 AM 7:30 AM 7:45 AM 8:00 AM…" at bounding box center [778, 502] width 232 height 39
select select "13:00:00"
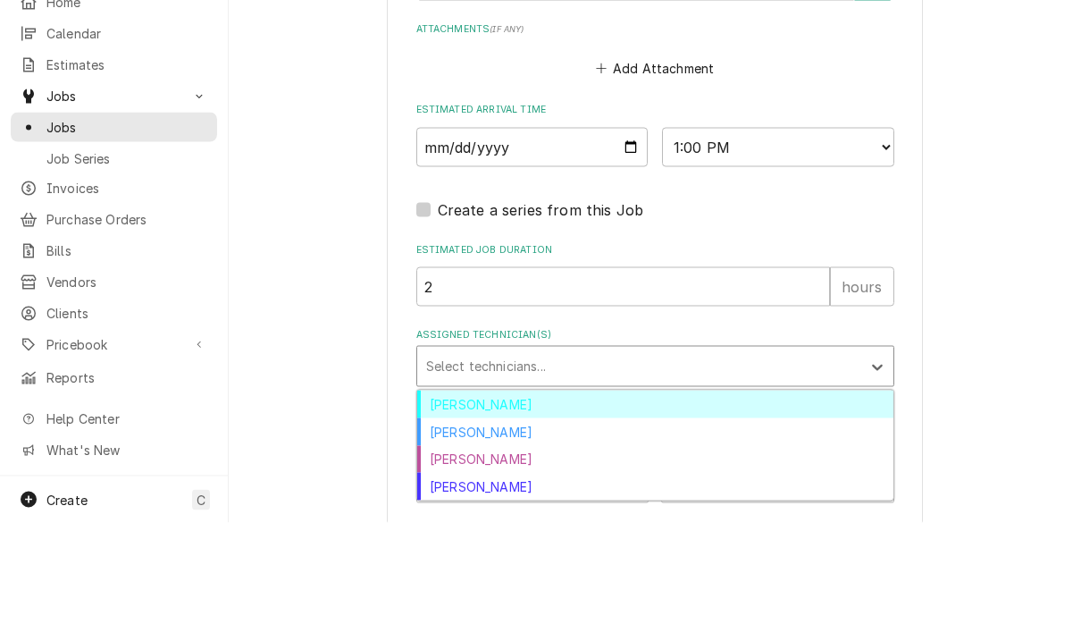
scroll to position [1353, 0]
click at [489, 520] on div "[PERSON_NAME]" at bounding box center [655, 534] width 476 height 28
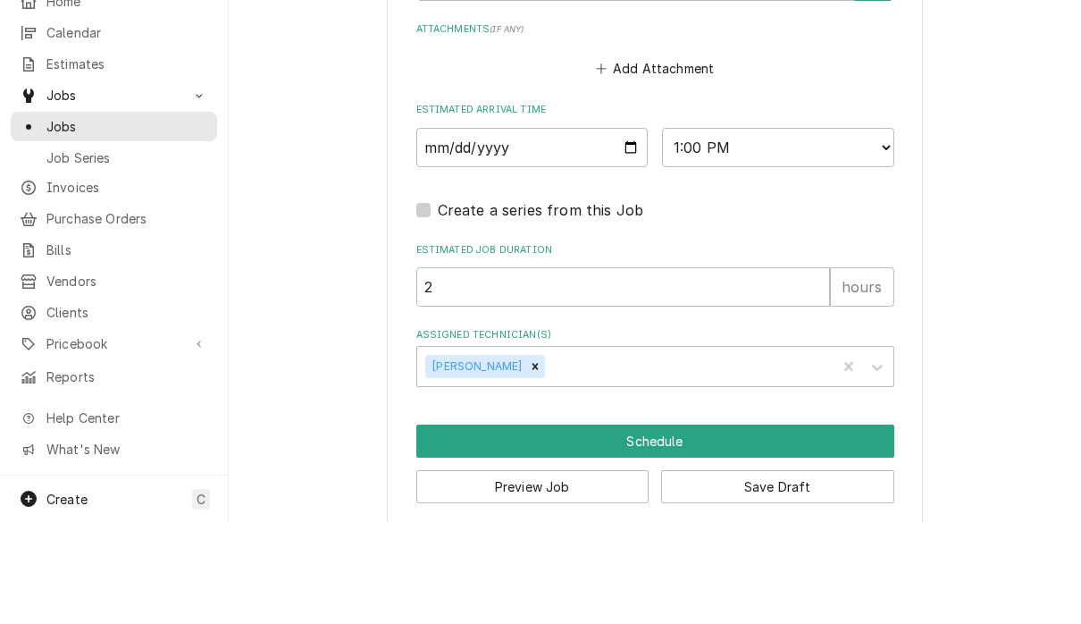
scroll to position [1, 0]
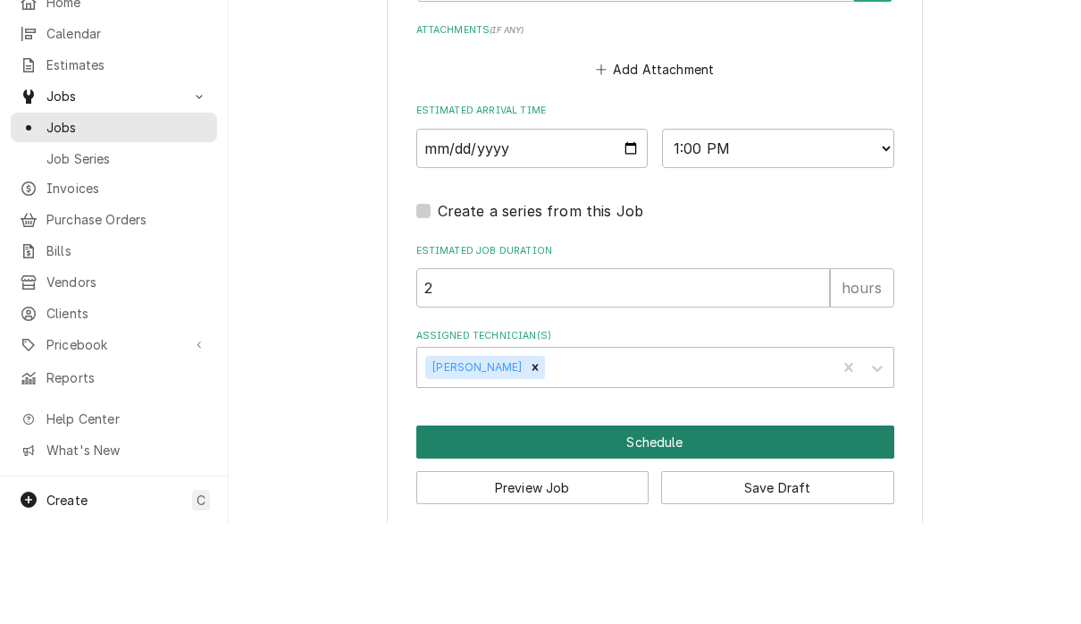
click at [673, 526] on button "Schedule" at bounding box center [655, 542] width 478 height 33
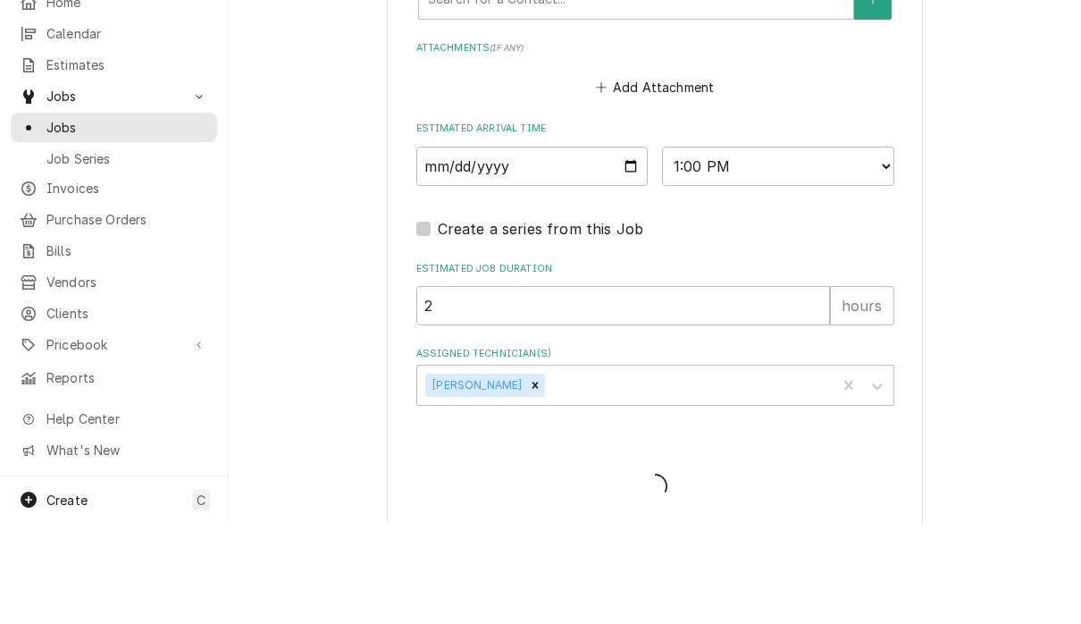
type textarea "x"
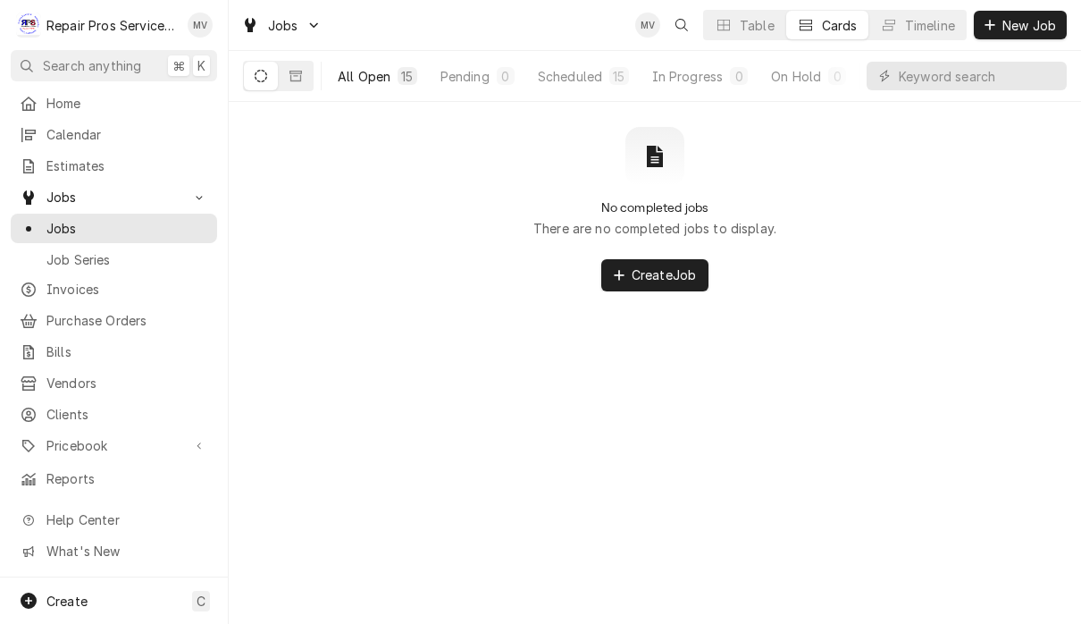
click at [365, 76] on div "All Open" at bounding box center [364, 76] width 53 height 19
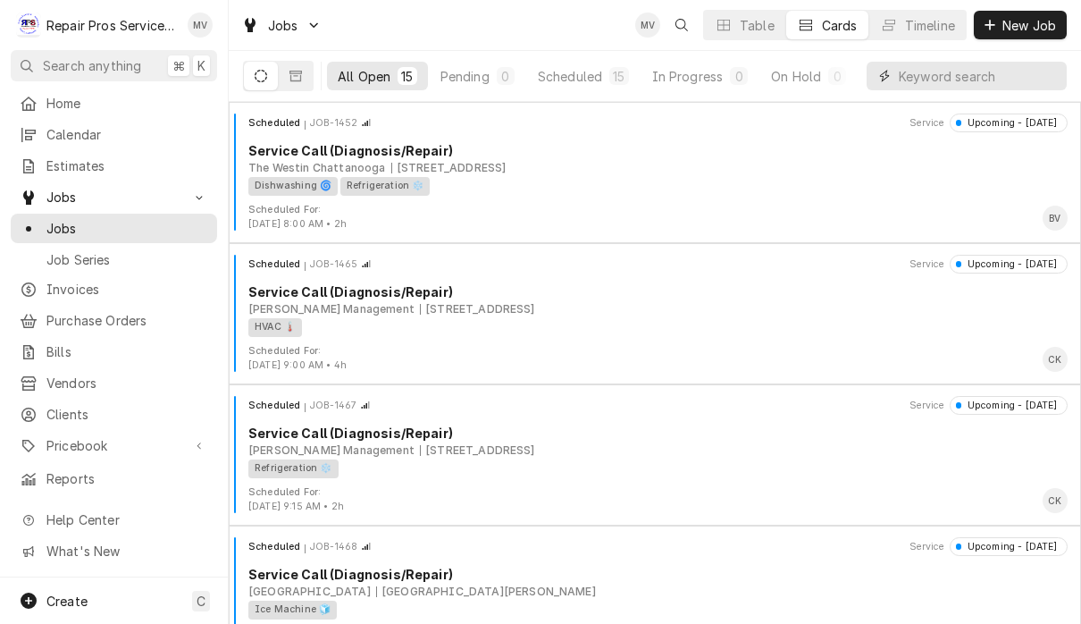
click at [927, 80] on input "Dynamic Content Wrapper" at bounding box center [978, 76] width 159 height 29
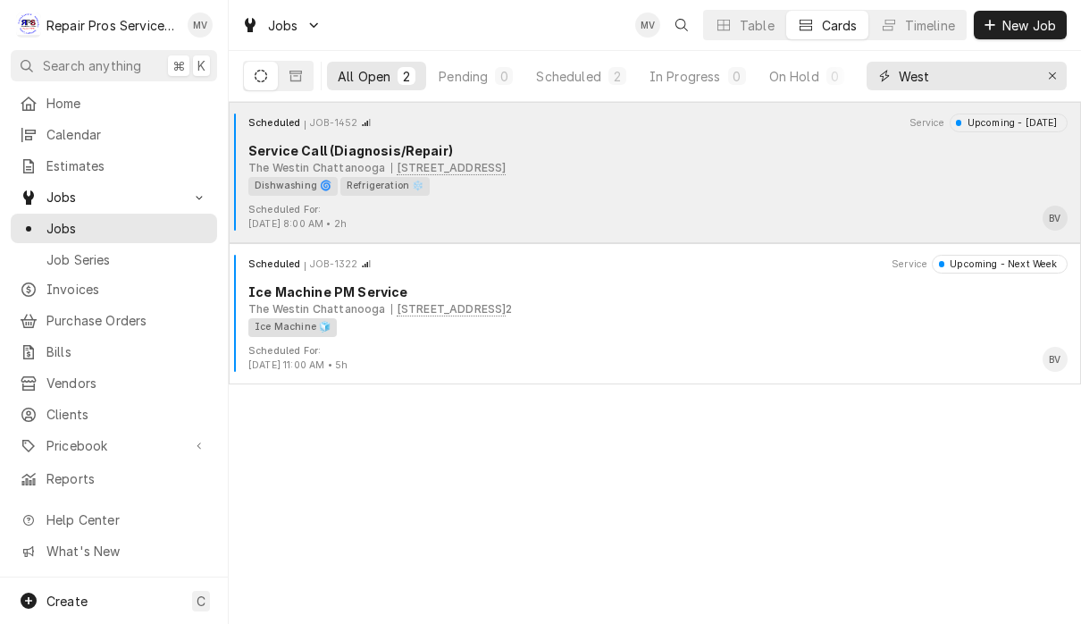
type input "West"
click at [705, 180] on div "Dishwashing 🌀 Refrigeration ❄️" at bounding box center [651, 186] width 807 height 19
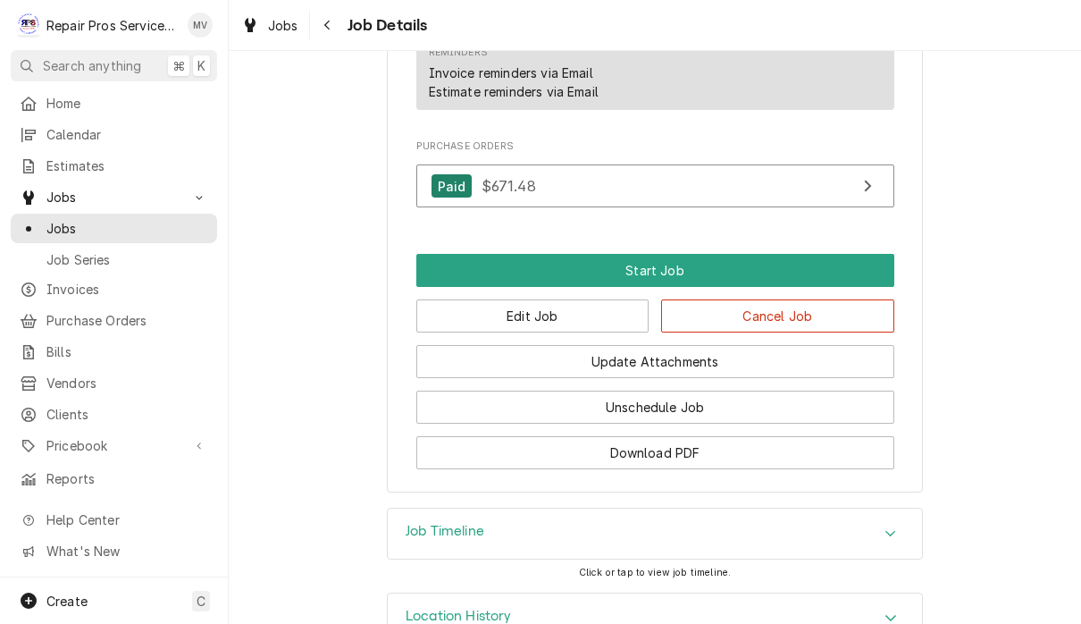
scroll to position [1150, 0]
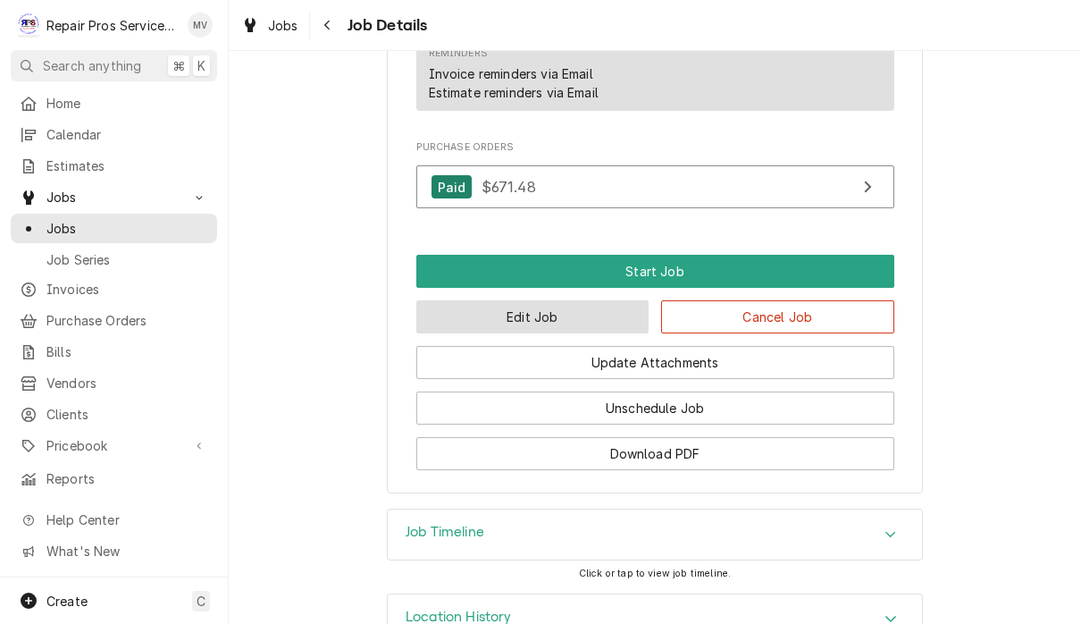
click at [555, 300] on button "Edit Job" at bounding box center [532, 316] width 233 height 33
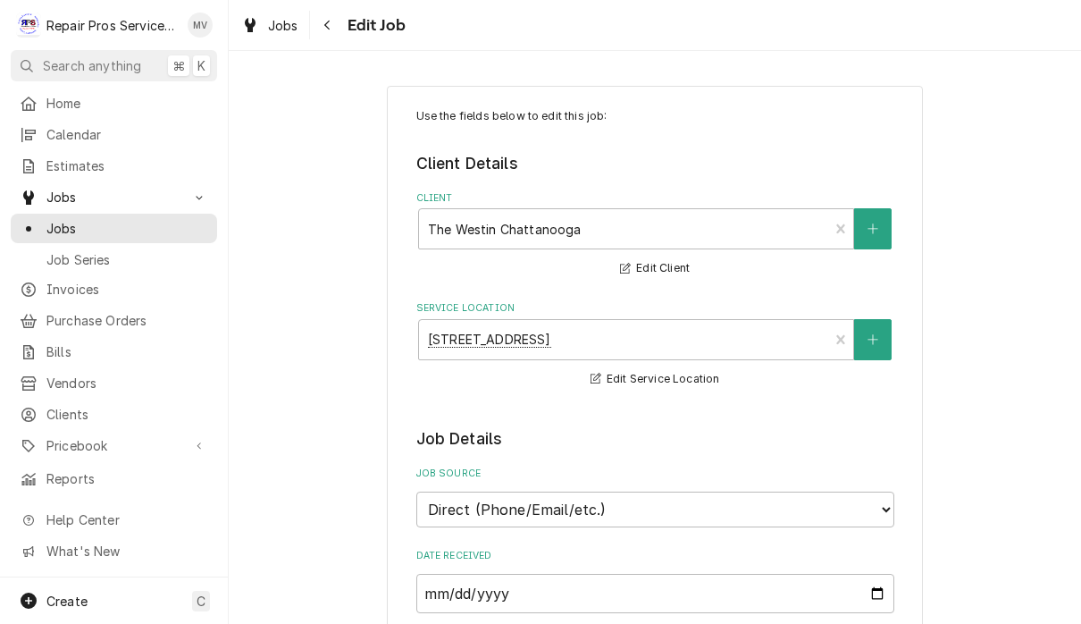
type textarea "x"
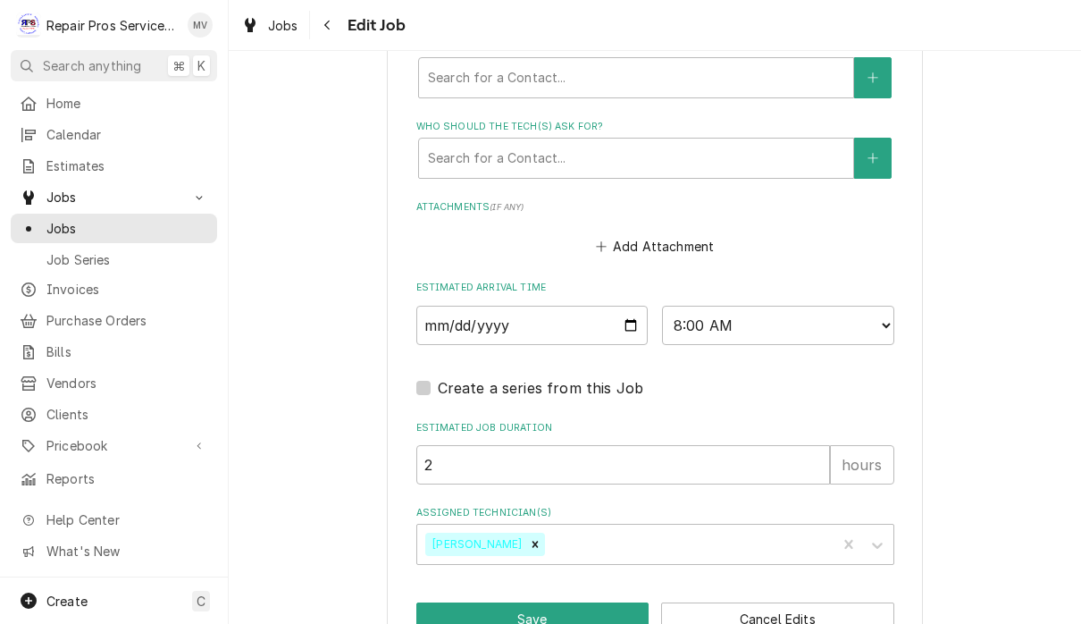
scroll to position [1271, 0]
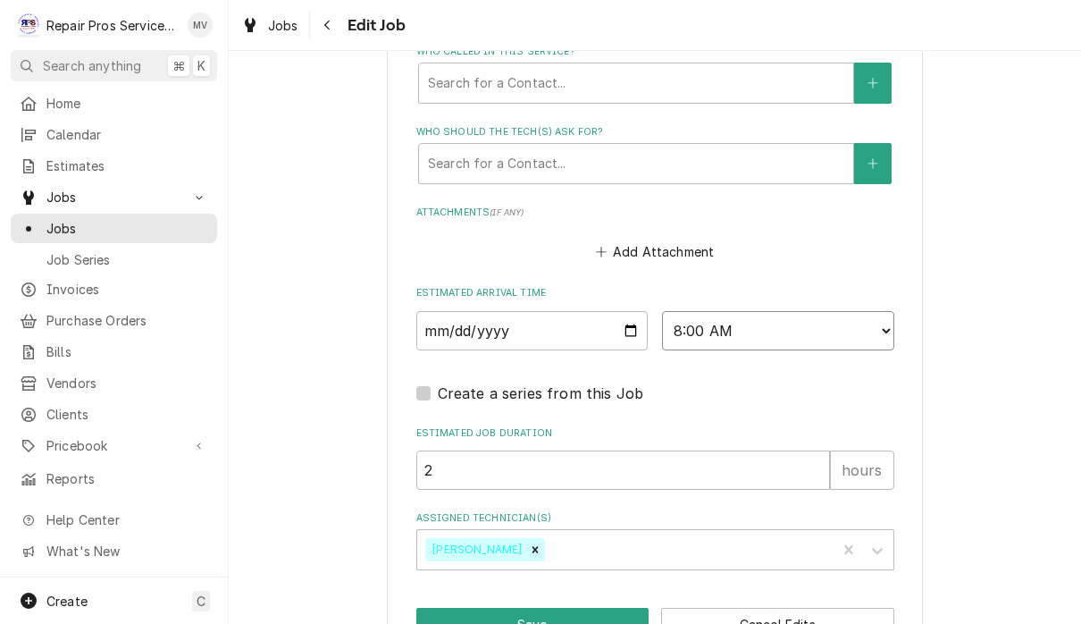
click at [696, 311] on select "AM / PM 6:00 AM 6:15 AM 6:30 AM 6:45 AM 7:00 AM 7:15 AM 7:30 AM 7:45 AM 8:00 AM…" at bounding box center [778, 330] width 232 height 39
select select "15:00:00"
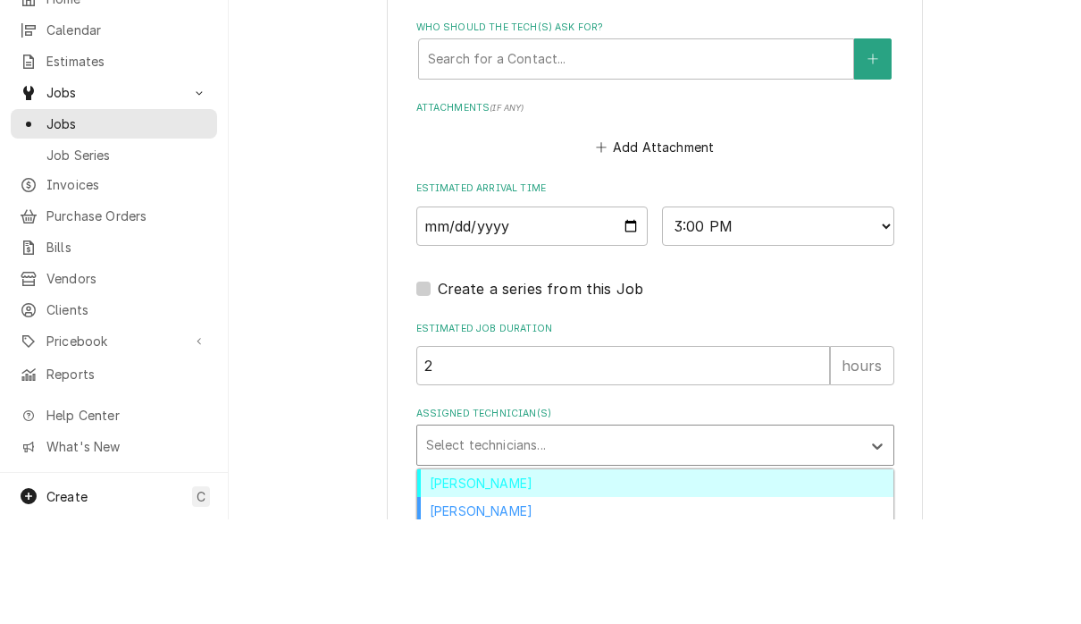
click at [496, 601] on div "[PERSON_NAME]" at bounding box center [655, 615] width 476 height 28
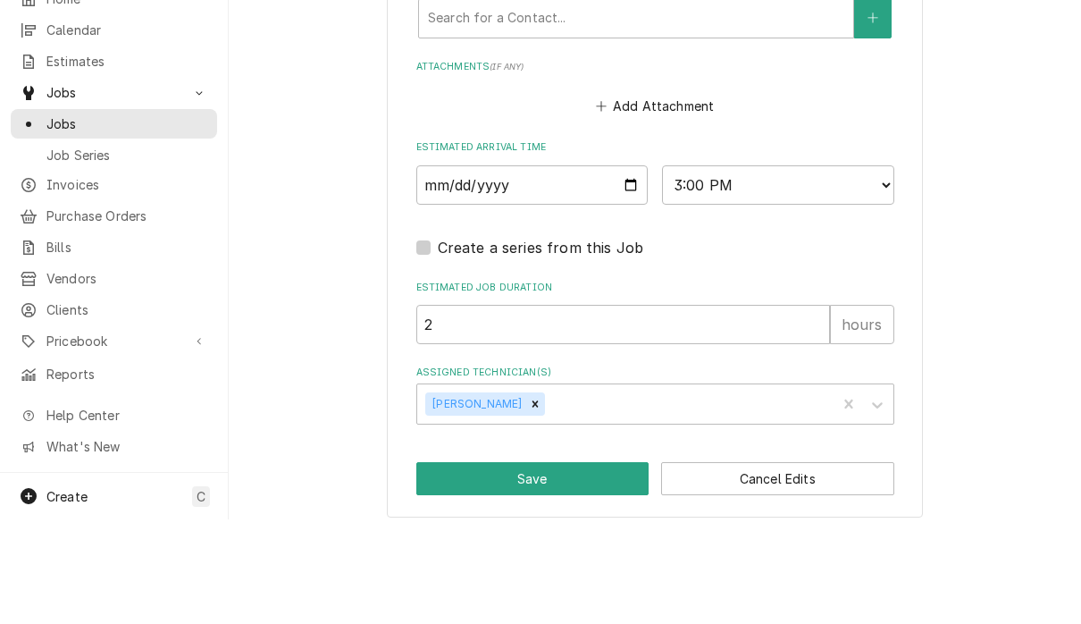
scroll to position [1306, 0]
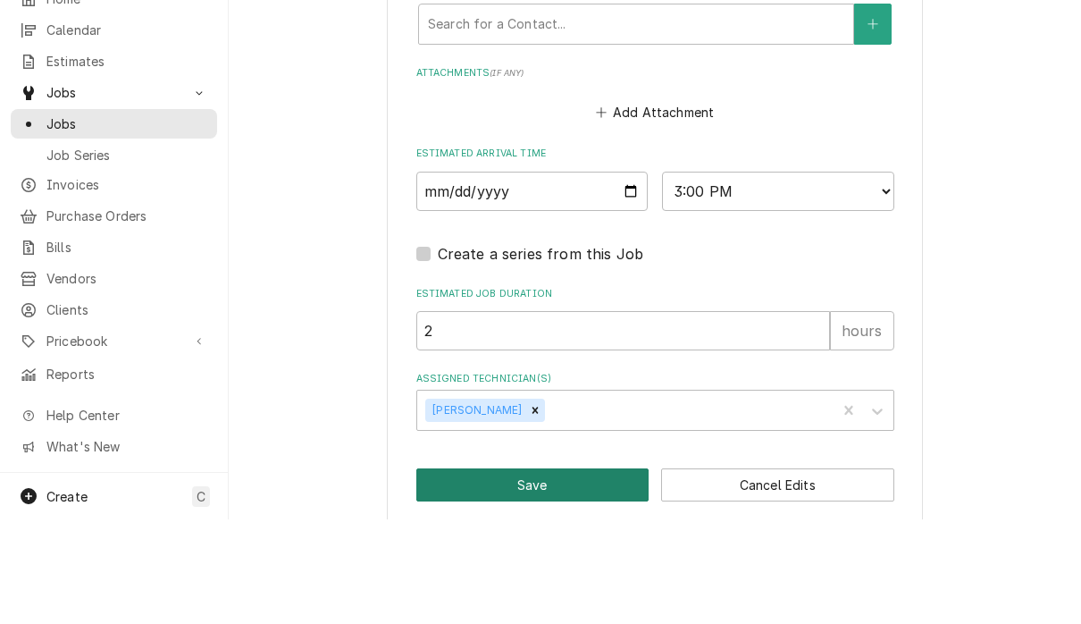
click at [548, 573] on button "Save" at bounding box center [532, 589] width 233 height 33
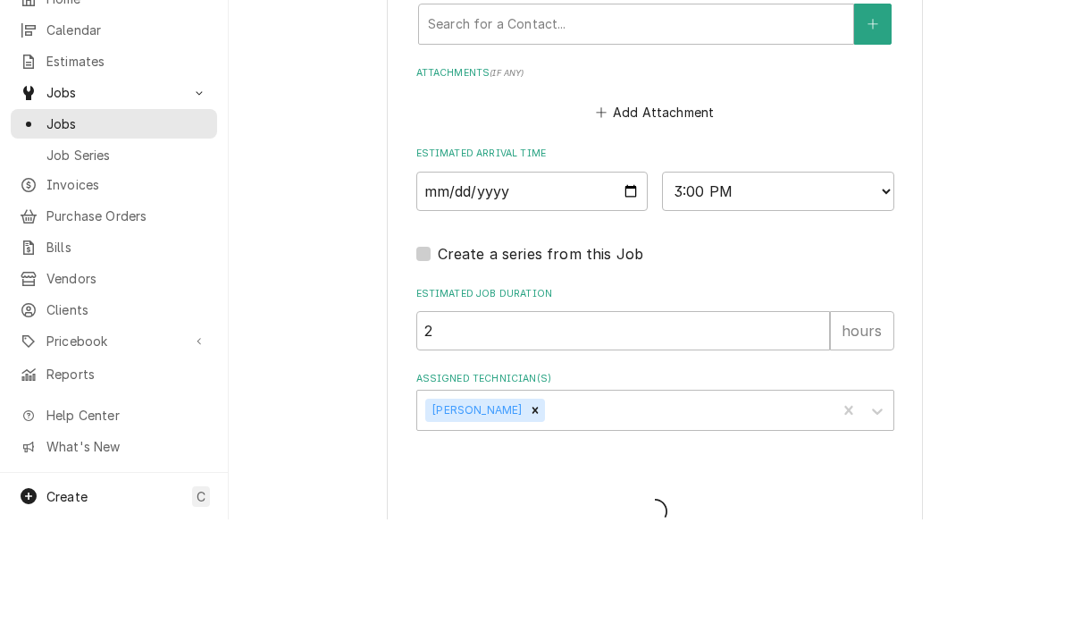
type textarea "x"
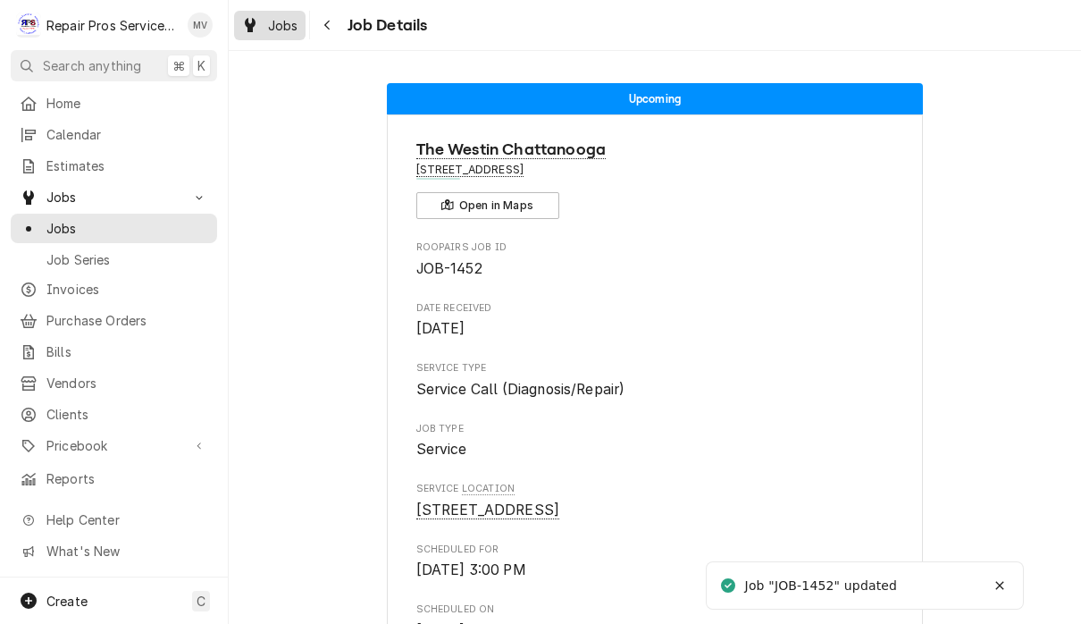
click at [276, 31] on span "Jobs" at bounding box center [283, 25] width 30 height 19
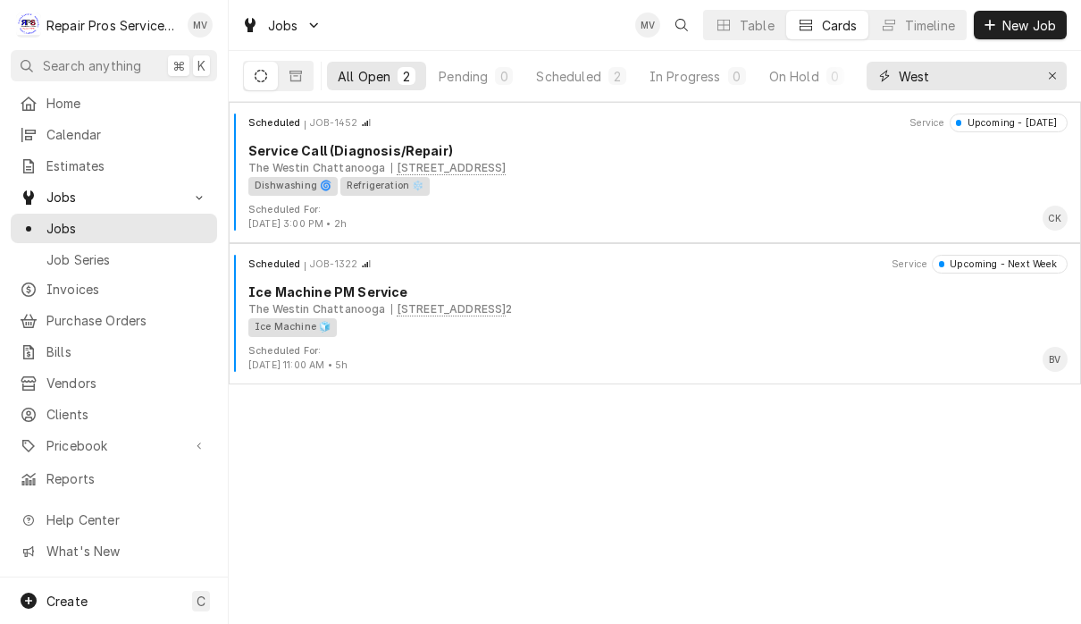
click at [942, 78] on input "West" at bounding box center [966, 76] width 134 height 29
click at [1052, 78] on icon "Erase input" at bounding box center [1053, 76] width 10 height 13
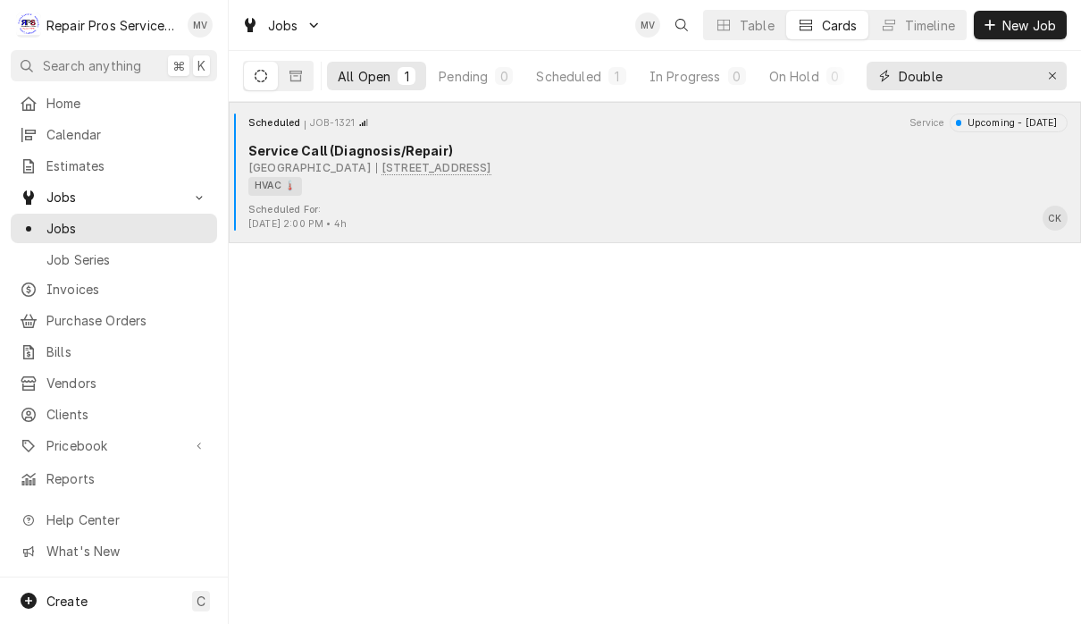
type input "Double"
click at [675, 191] on div "HVAC 🌡️" at bounding box center [651, 186] width 807 height 19
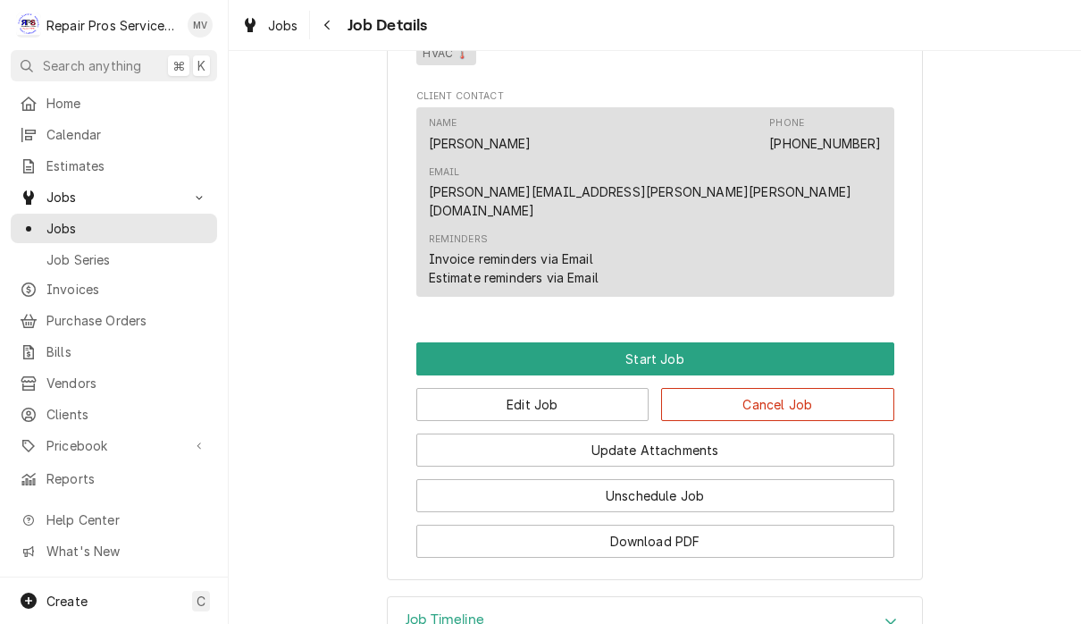
scroll to position [927, 0]
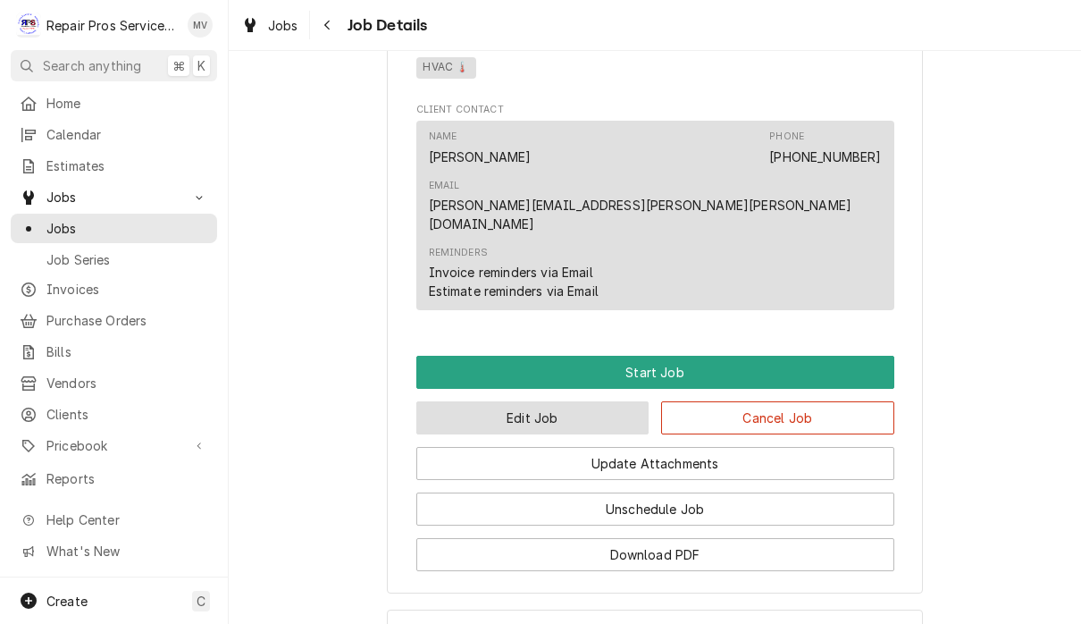
click at [558, 401] on button "Edit Job" at bounding box center [532, 417] width 233 height 33
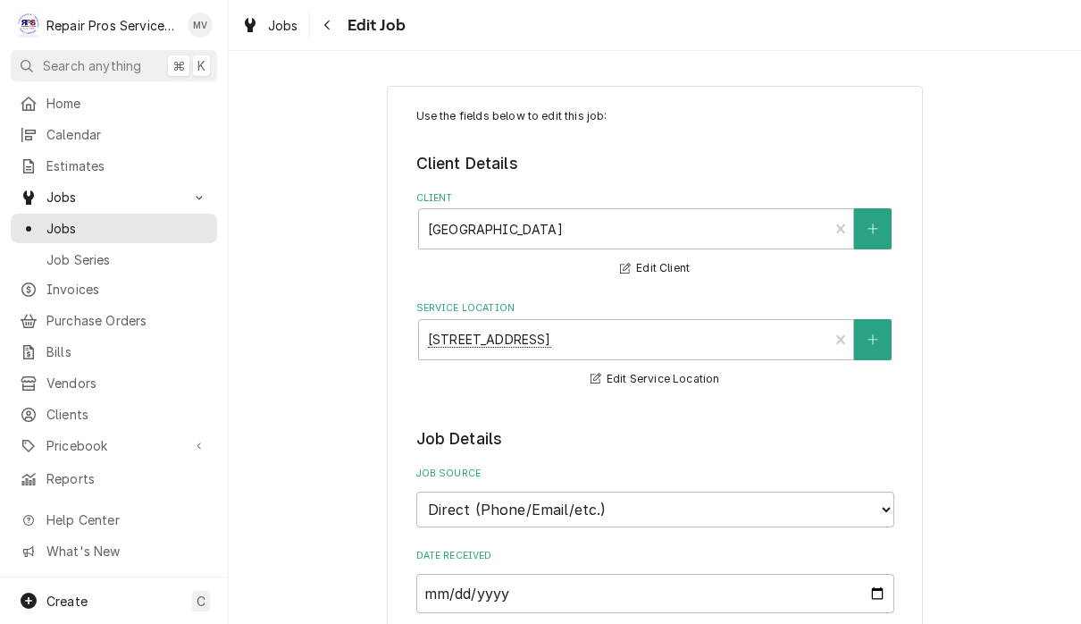
type textarea "x"
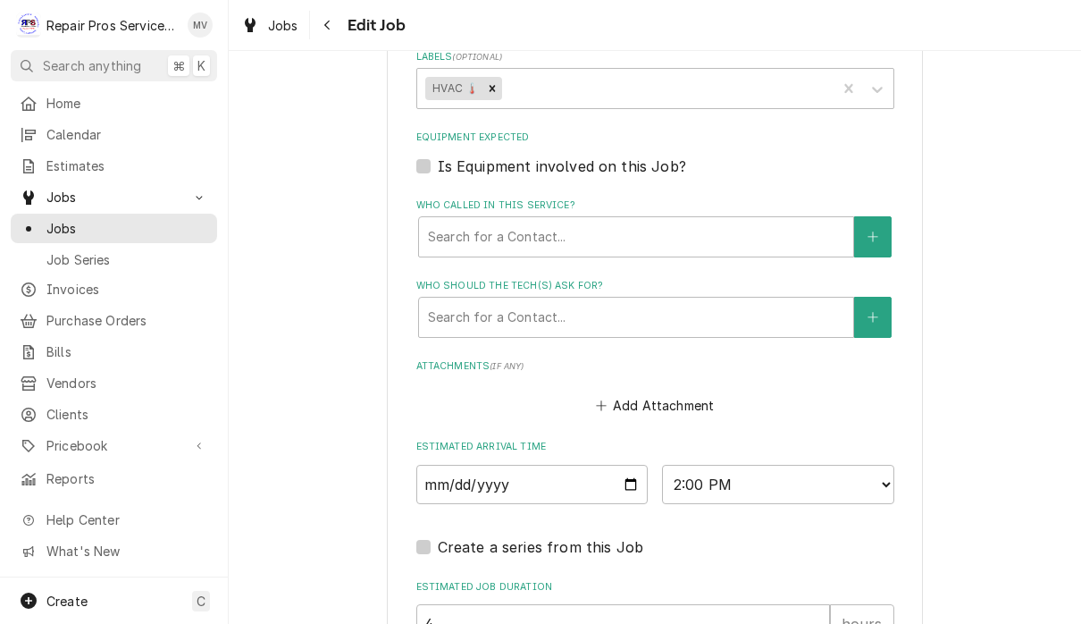
scroll to position [1127, 0]
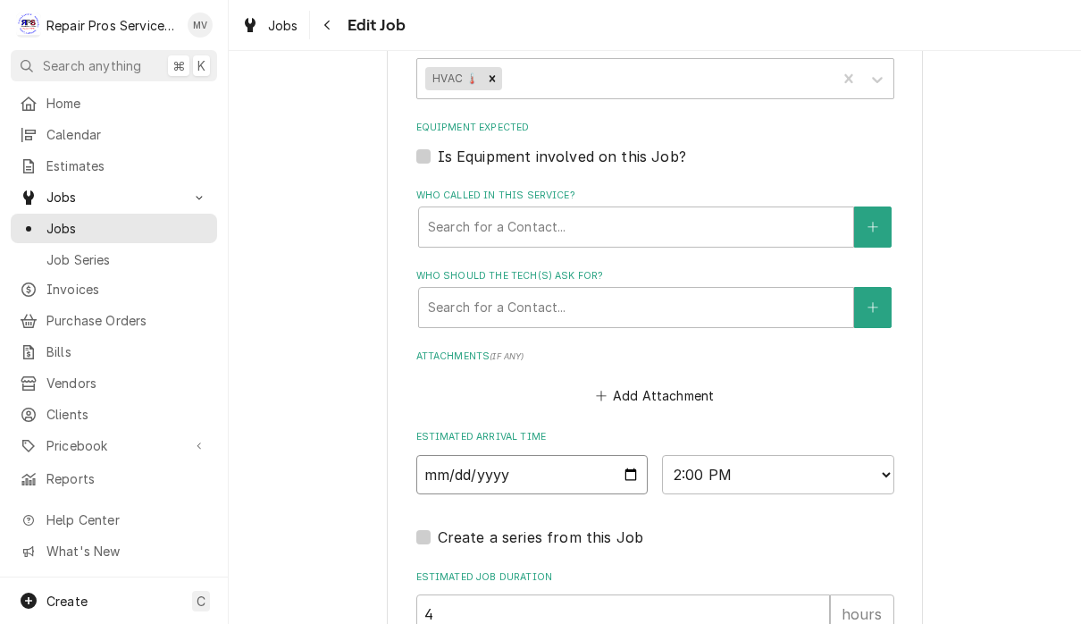
click at [500, 459] on input "[DATE]" at bounding box center [532, 474] width 232 height 39
type input "[DATE]"
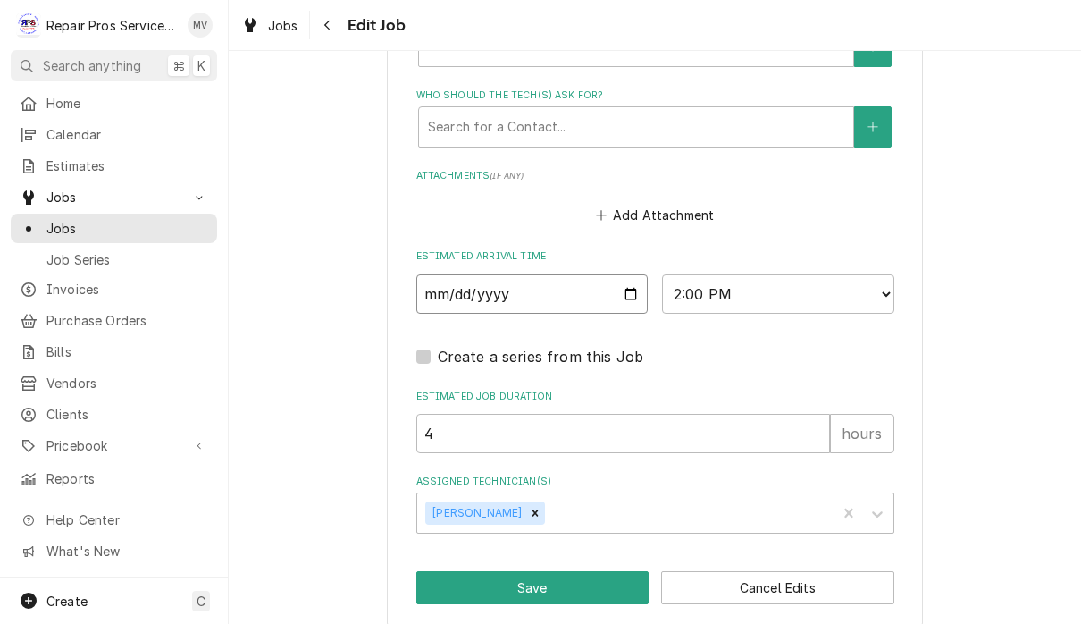
scroll to position [1306, 0]
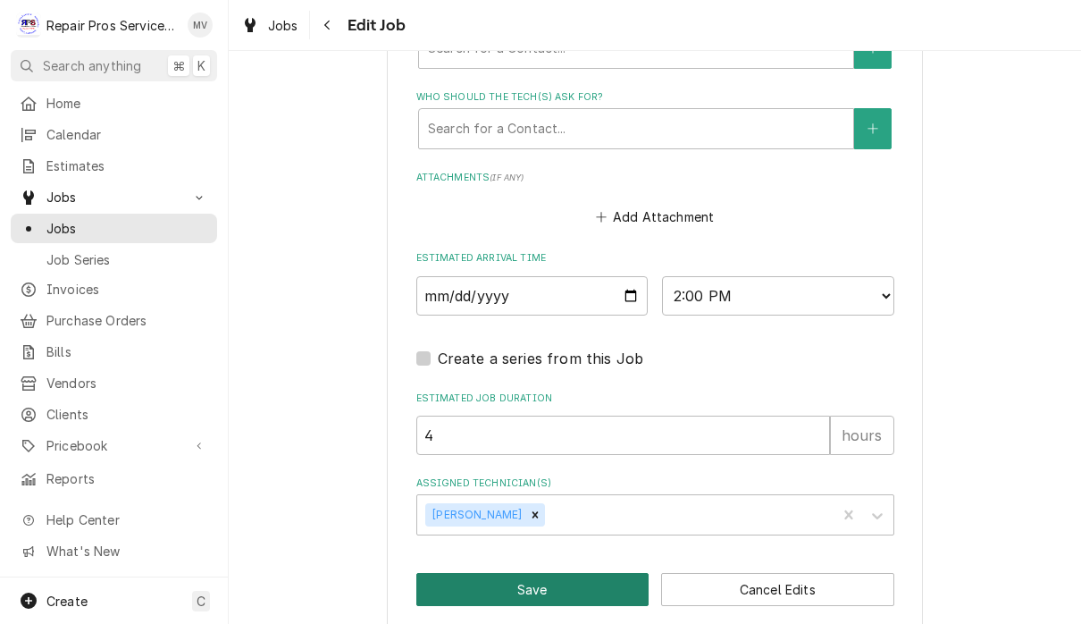
click at [558, 573] on button "Save" at bounding box center [532, 589] width 233 height 33
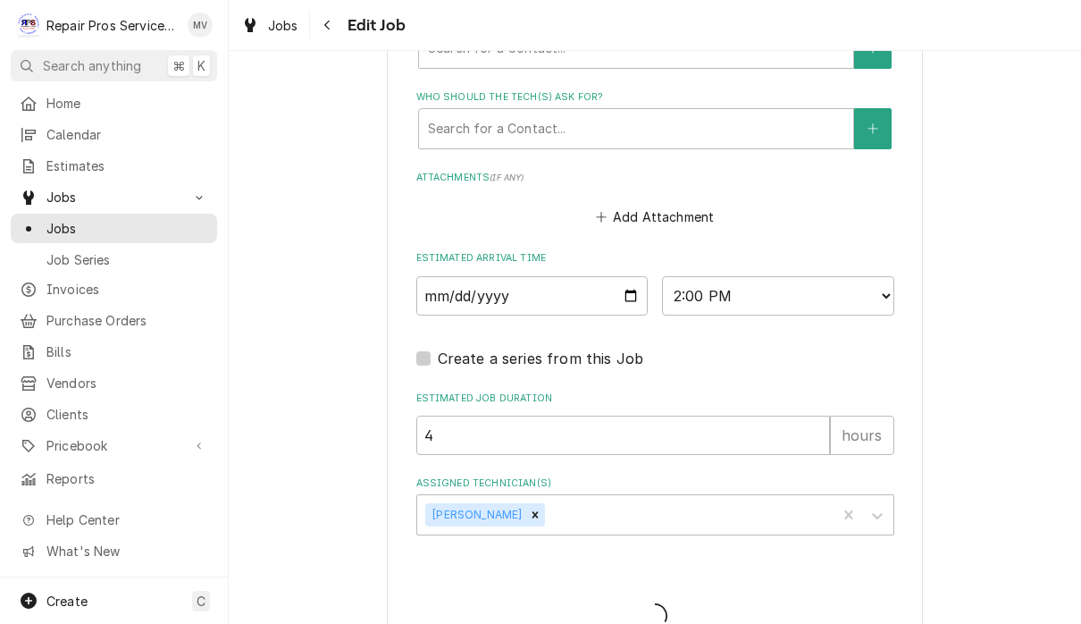
type textarea "x"
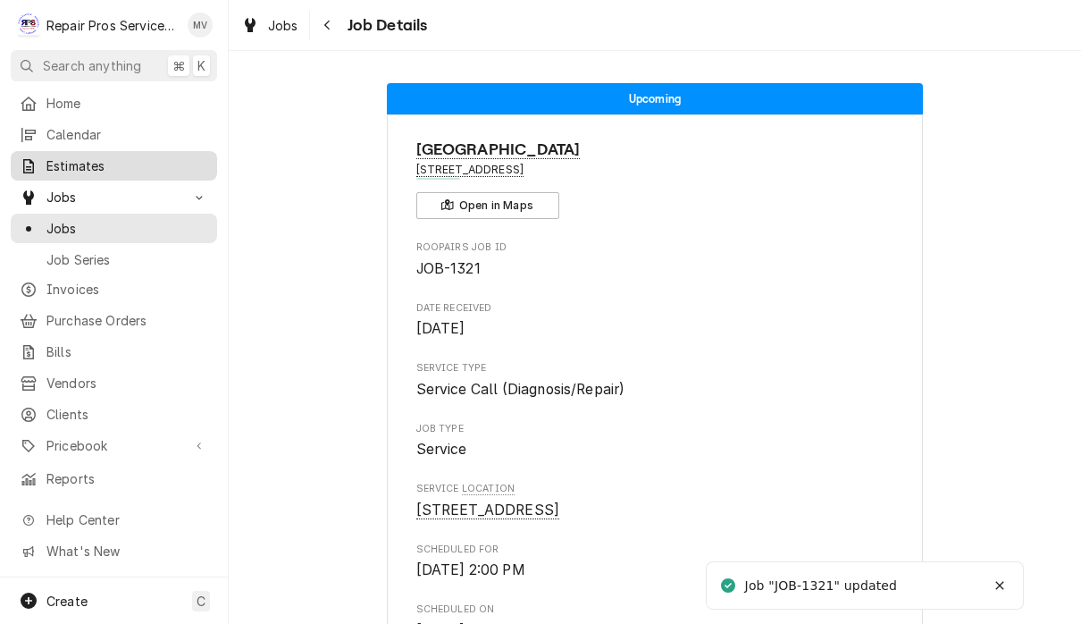
click at [117, 151] on link "Estimates" at bounding box center [114, 165] width 206 height 29
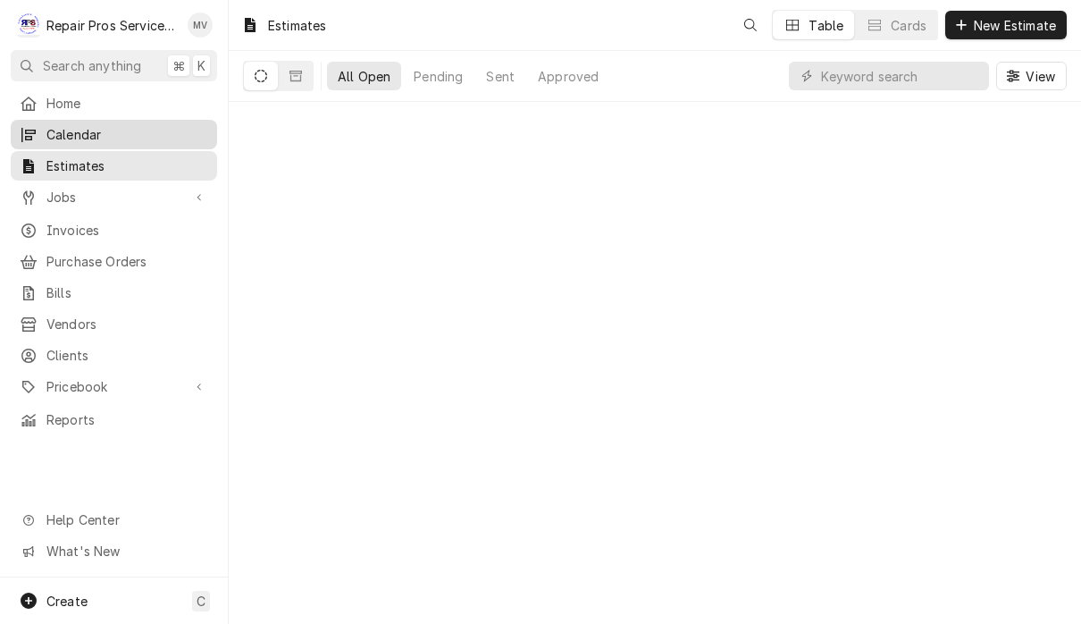
click at [93, 136] on span "Calendar" at bounding box center [127, 134] width 162 height 19
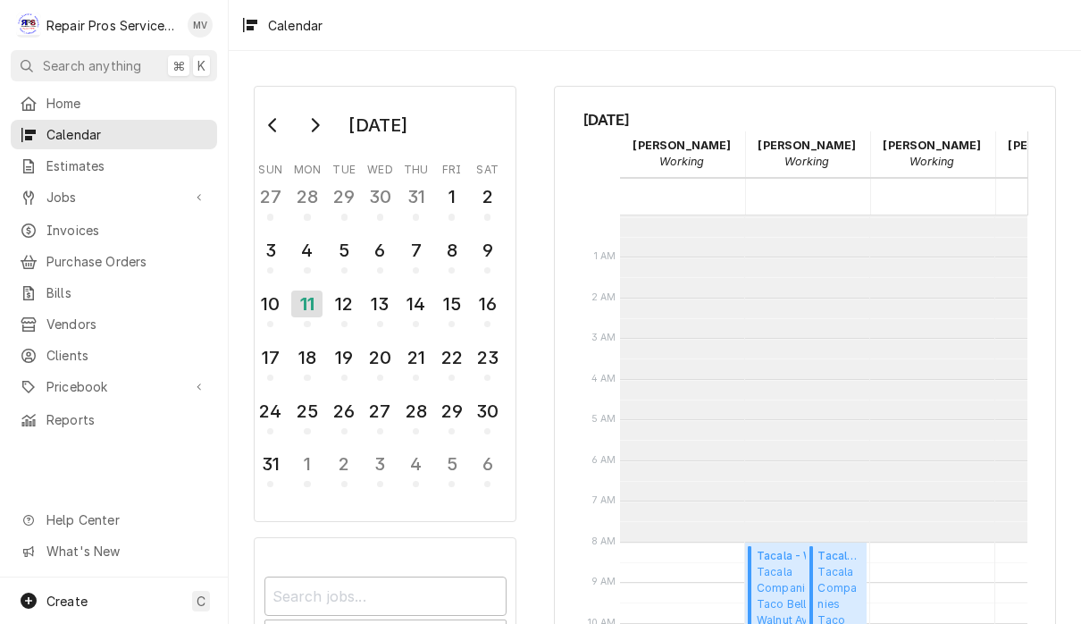
scroll to position [325, 0]
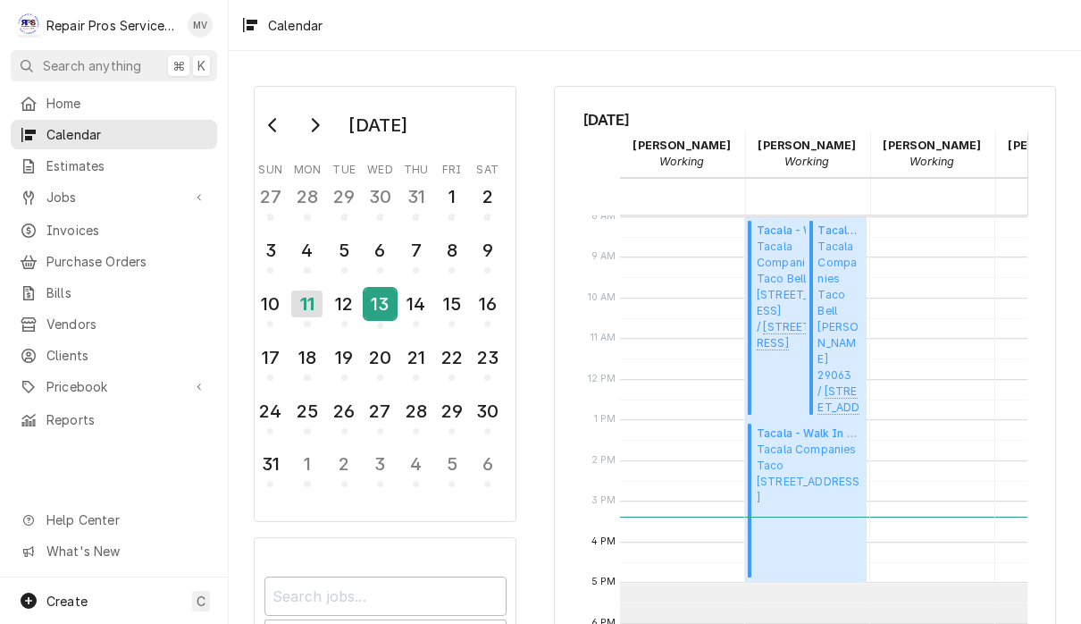
click at [368, 313] on div "13" at bounding box center [380, 304] width 31 height 30
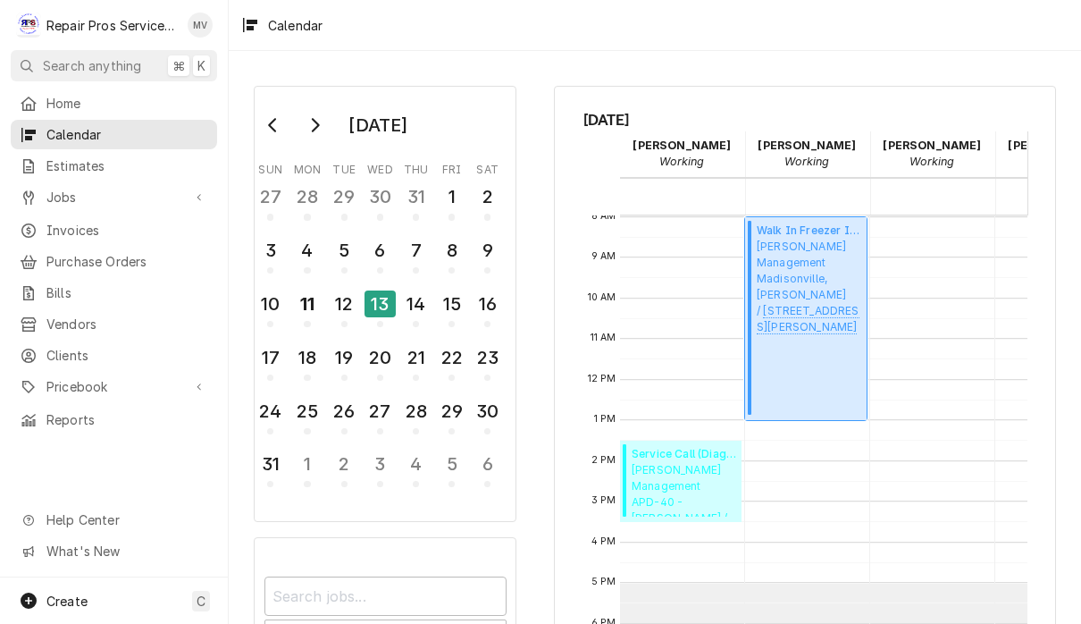
click at [825, 375] on div "Walk In Freezer Installation ( Upcoming ) Smith Management Madisonville, McDona…" at bounding box center [809, 318] width 105 height 192
click at [416, 310] on div "14" at bounding box center [415, 304] width 31 height 30
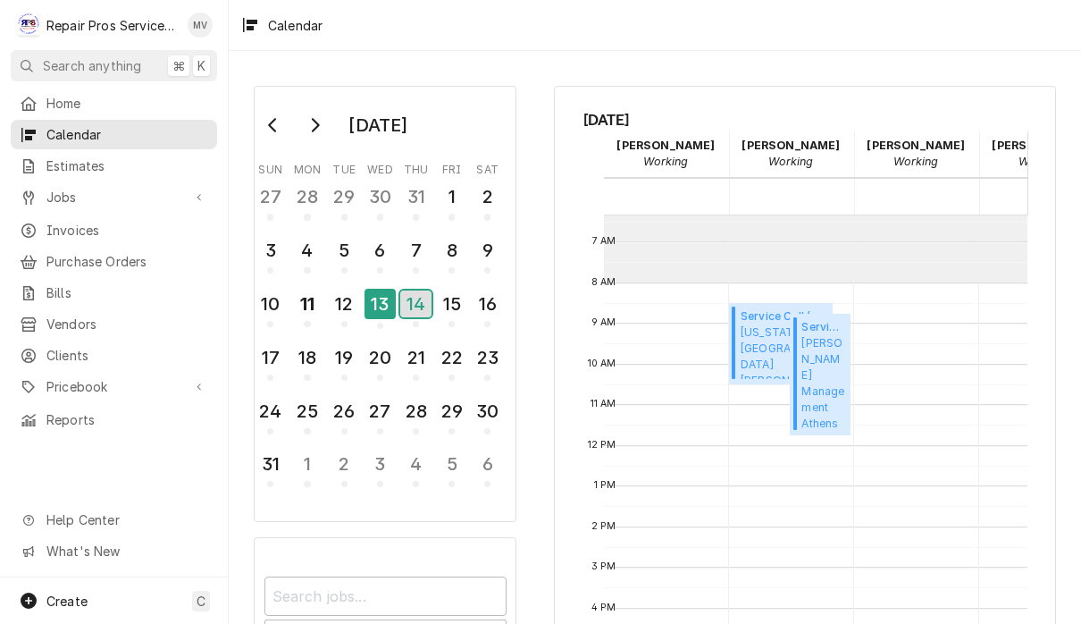
scroll to position [268, 16]
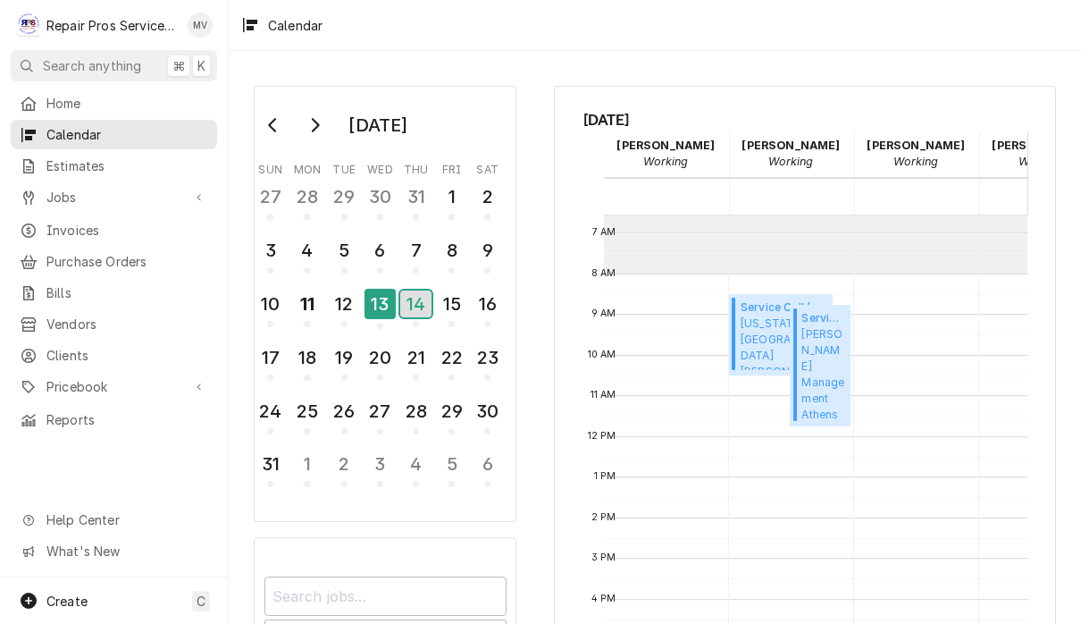
click at [417, 304] on div "14" at bounding box center [415, 303] width 31 height 27
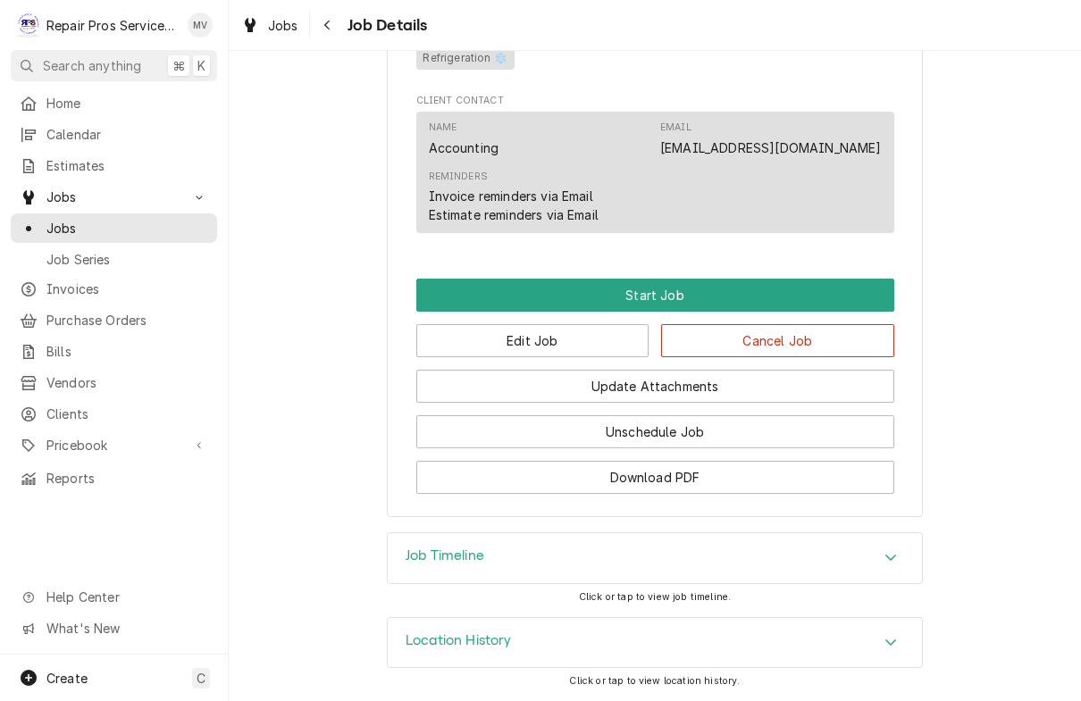
scroll to position [961, 0]
click at [547, 340] on button "Edit Job" at bounding box center [532, 340] width 233 height 33
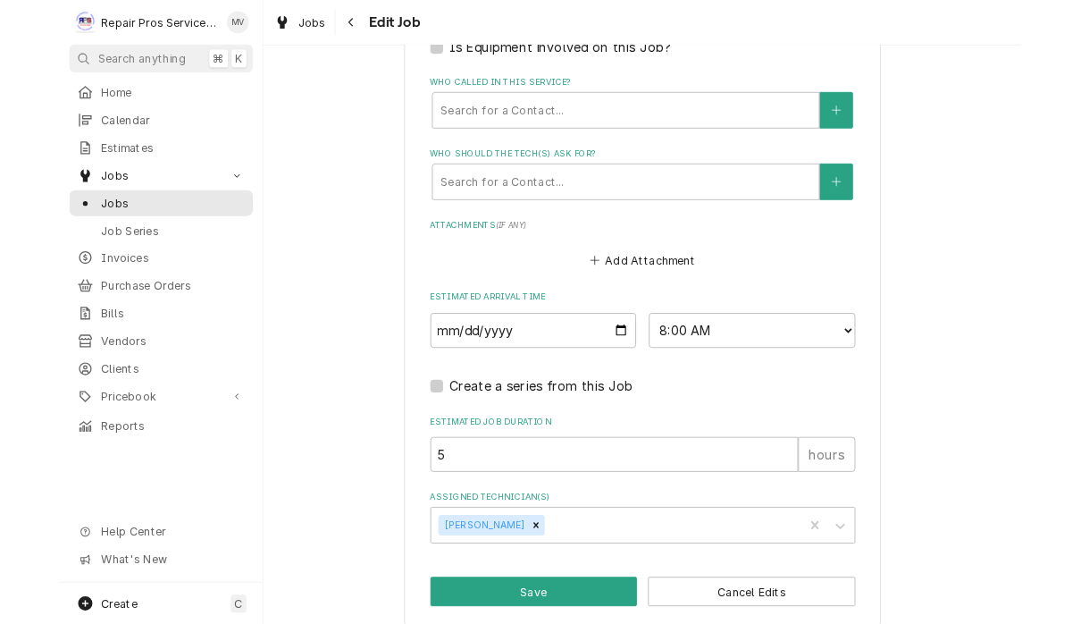
scroll to position [1228, 0]
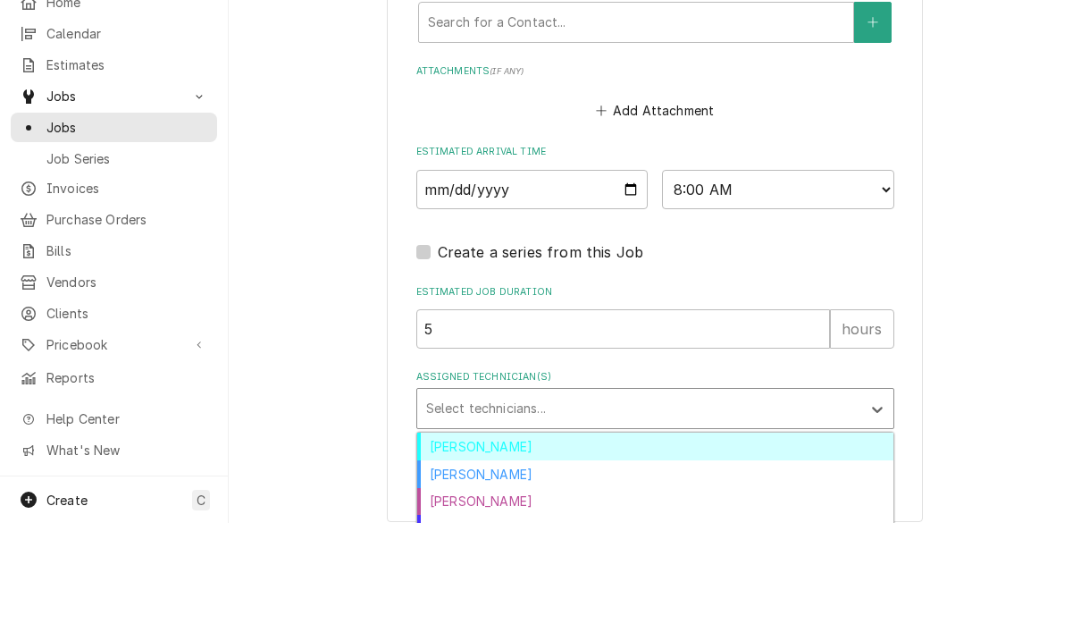
click at [484, 561] on div "[PERSON_NAME]" at bounding box center [655, 575] width 476 height 28
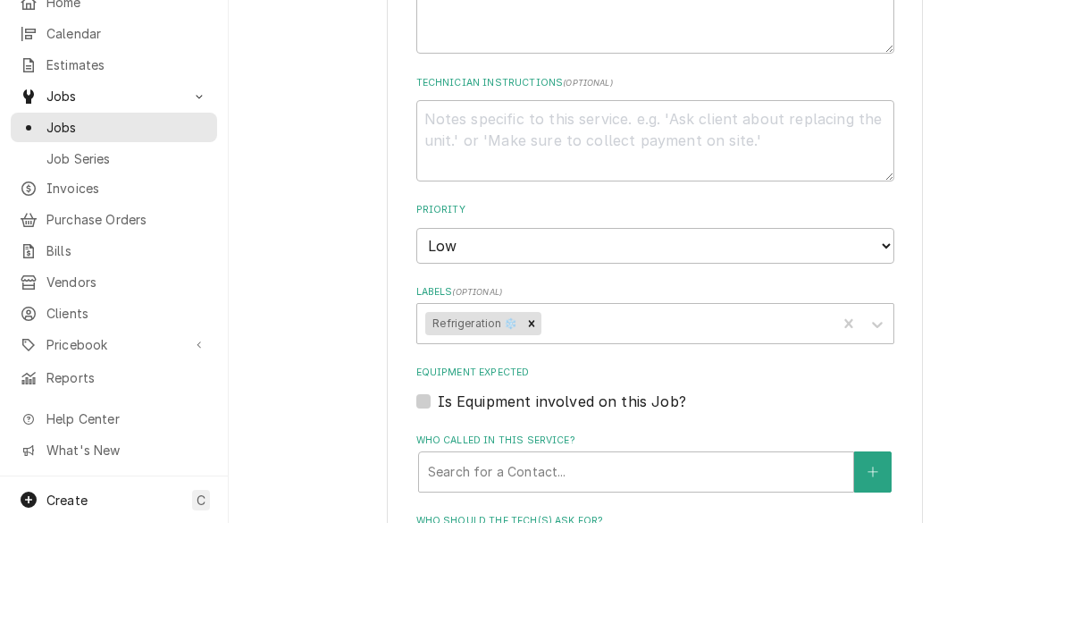
scroll to position [583, 0]
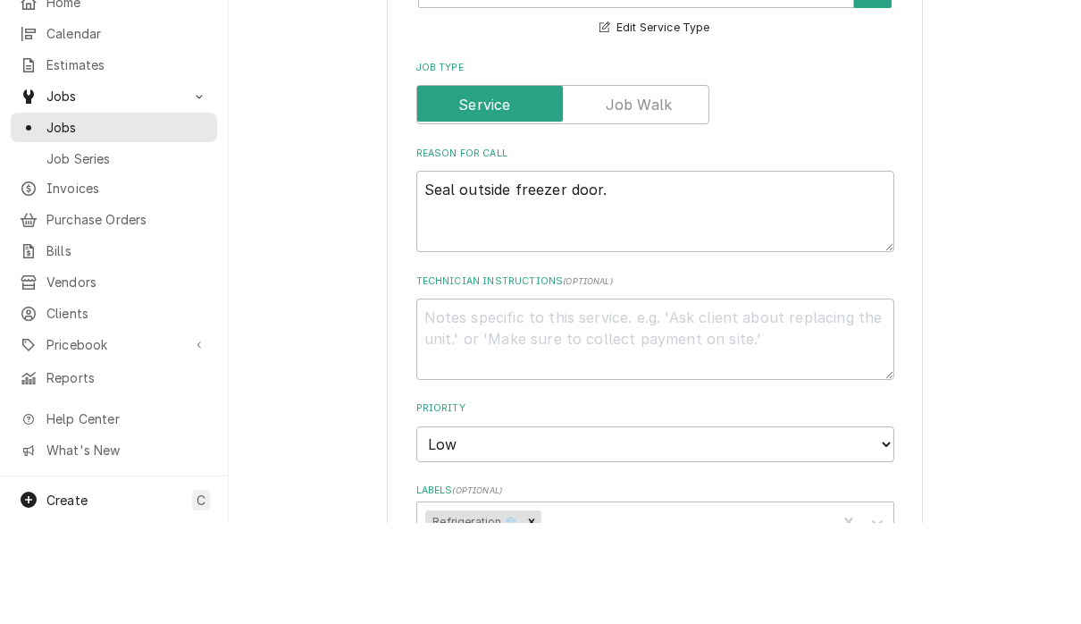
type textarea "x"
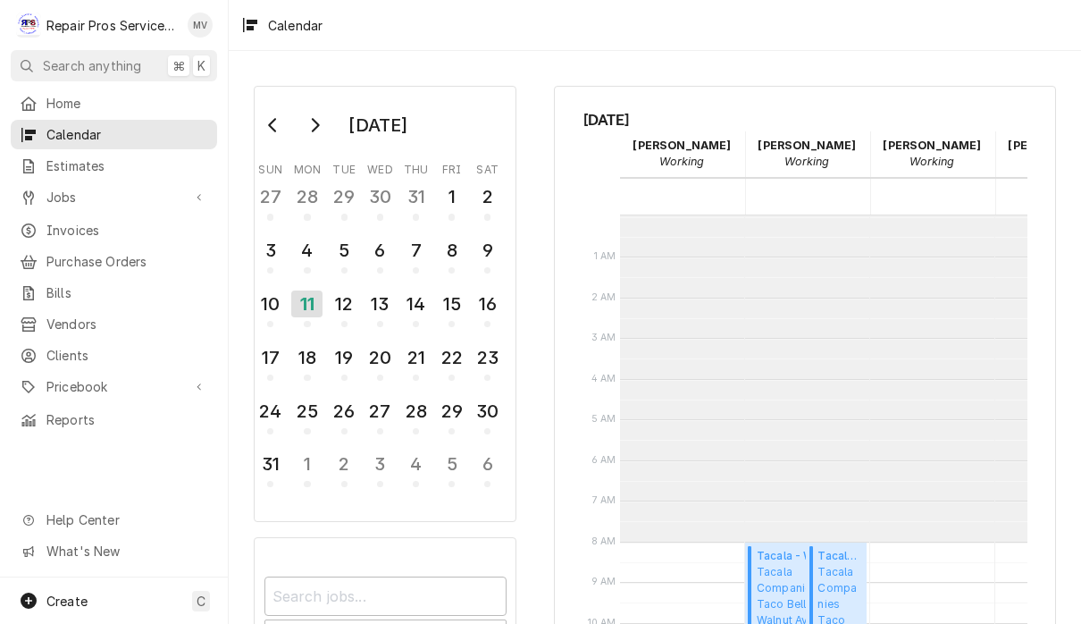
scroll to position [325, 0]
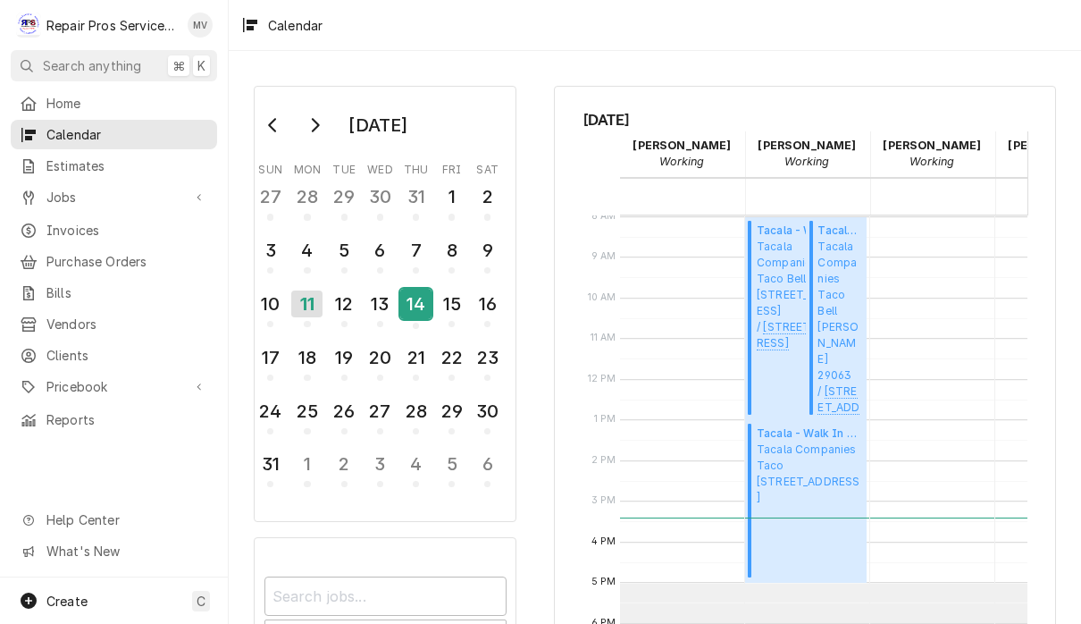
click at [408, 312] on div "14" at bounding box center [415, 304] width 31 height 30
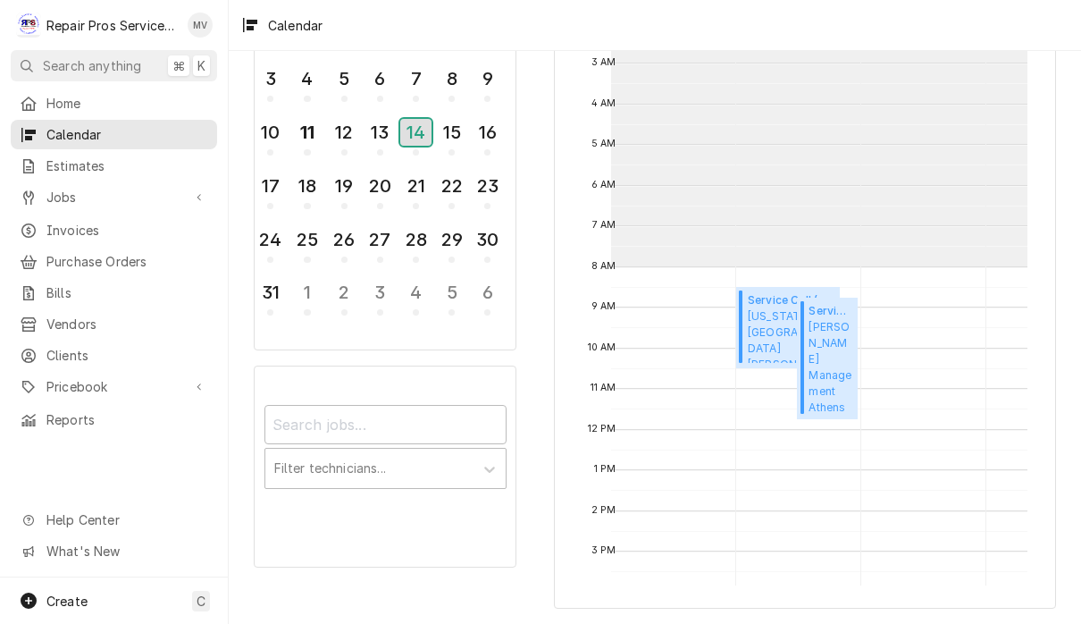
scroll to position [152, 20]
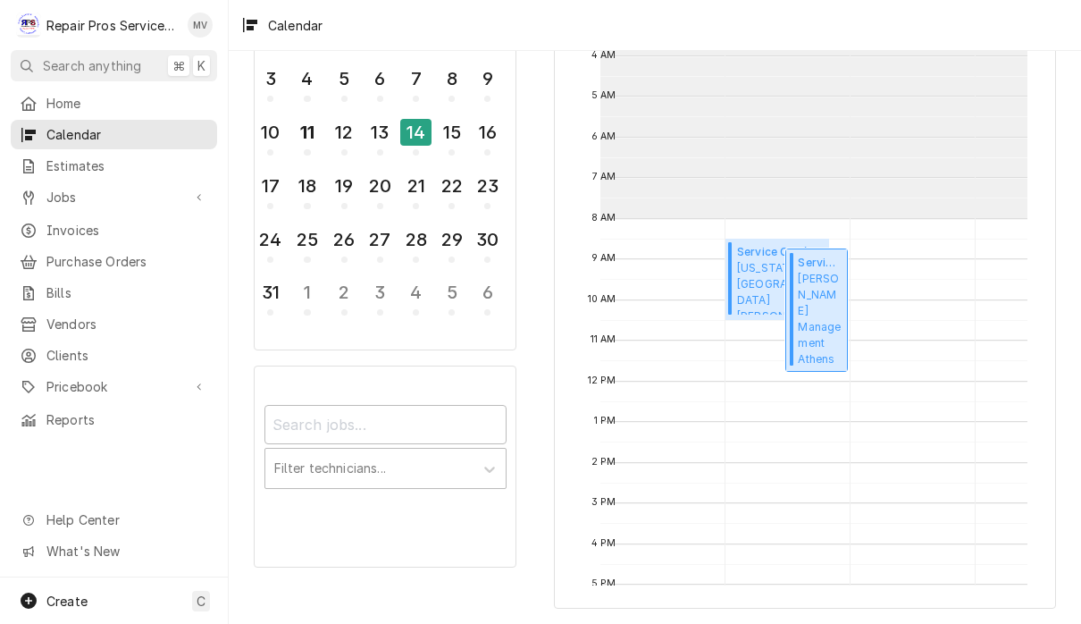
click at [818, 334] on span "Smith Management Athens - McDonald's / 1403 Congress Pkwy S., Athens, TN 37303" at bounding box center [820, 319] width 44 height 96
click at [756, 284] on span "Texas Roadhouse Hamilton Place 2020 Hamilton Pl Blvd, Chattanooga, TN 37421" at bounding box center [780, 287] width 87 height 54
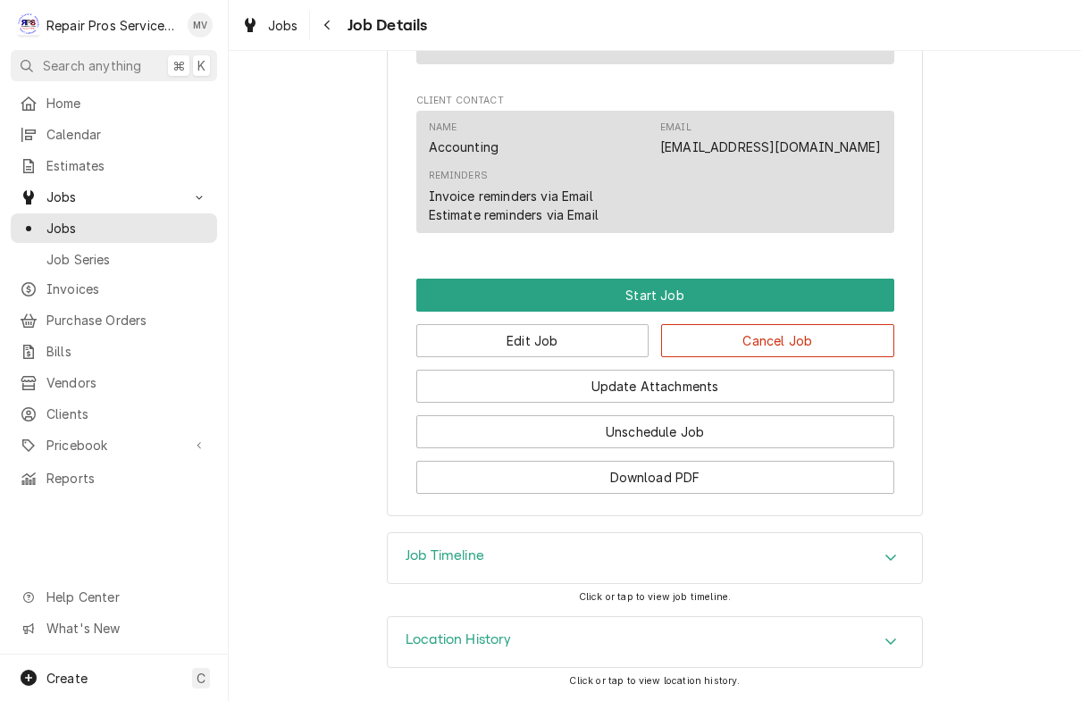
scroll to position [1208, 0]
click at [567, 344] on button "Edit Job" at bounding box center [532, 340] width 233 height 33
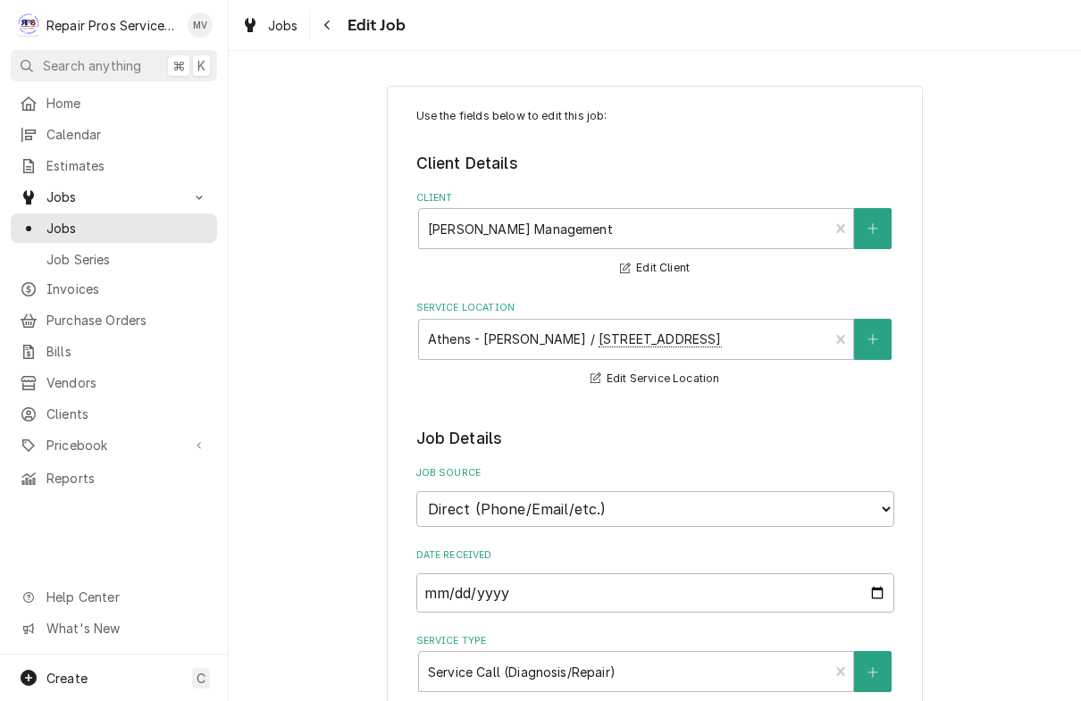
type textarea "x"
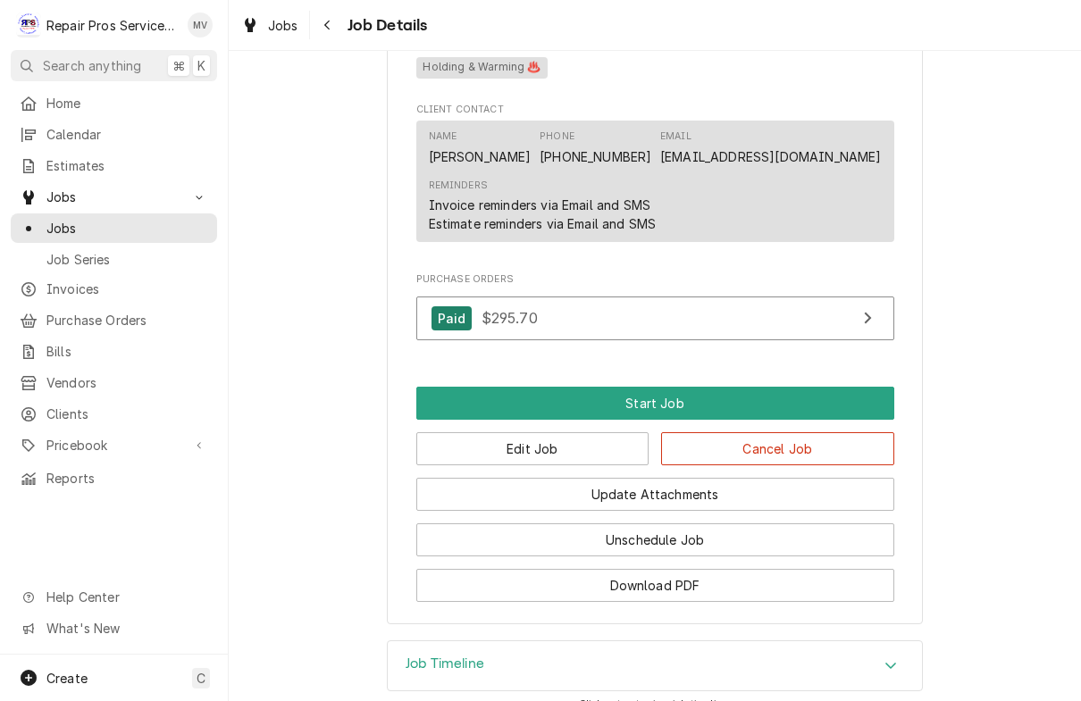
scroll to position [952, 0]
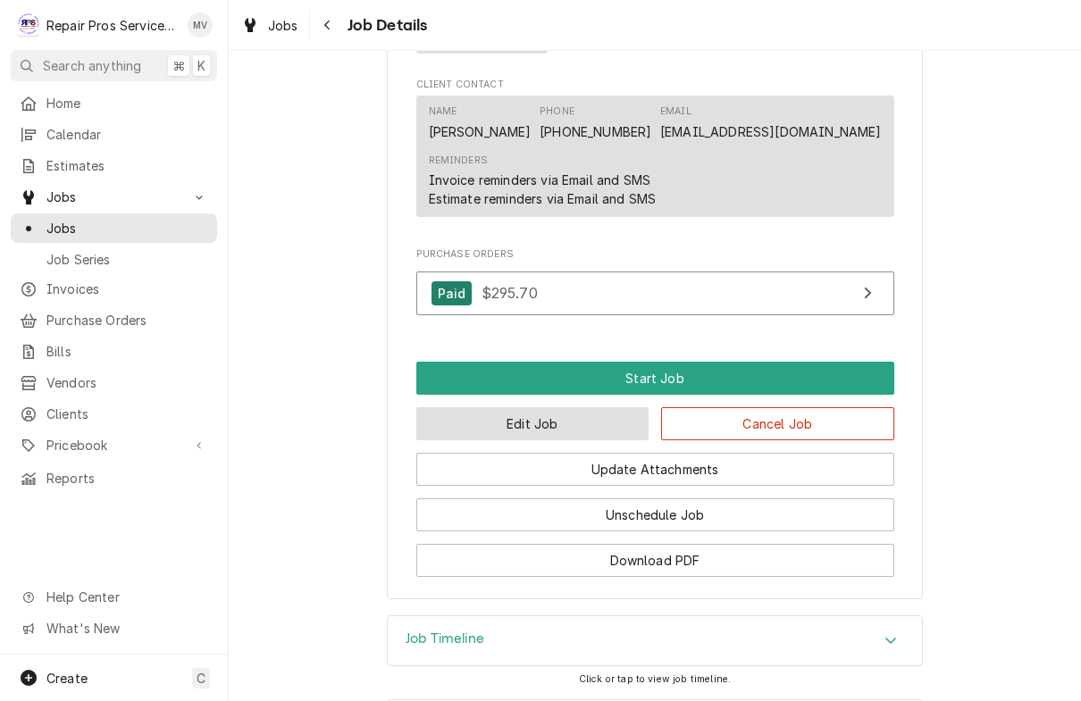
click at [582, 428] on button "Edit Job" at bounding box center [532, 423] width 233 height 33
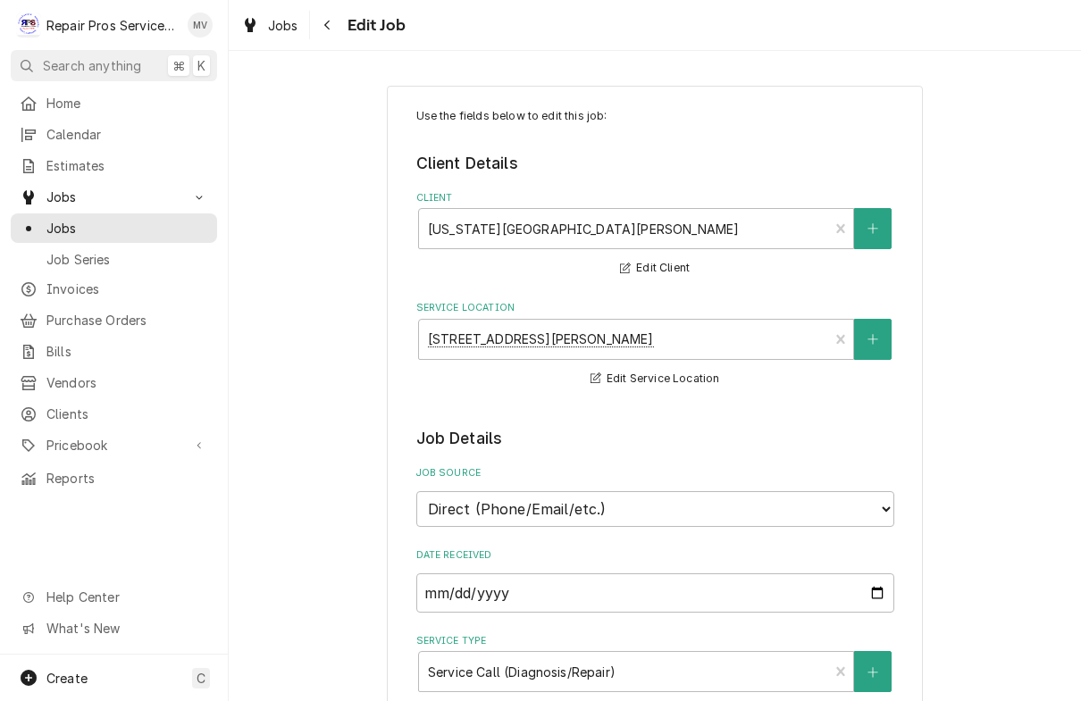
type textarea "x"
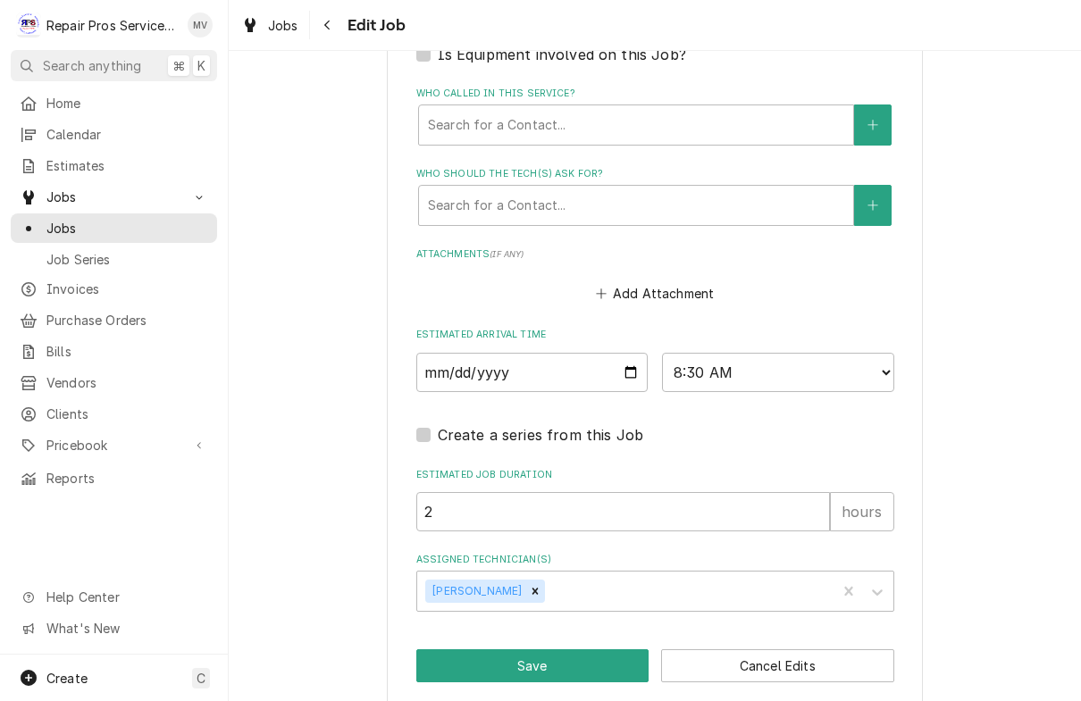
scroll to position [1228, 0]
click at [515, 361] on input "[DATE]" at bounding box center [532, 373] width 232 height 39
type input "[DATE]"
type textarea "x"
type input "[DATE]"
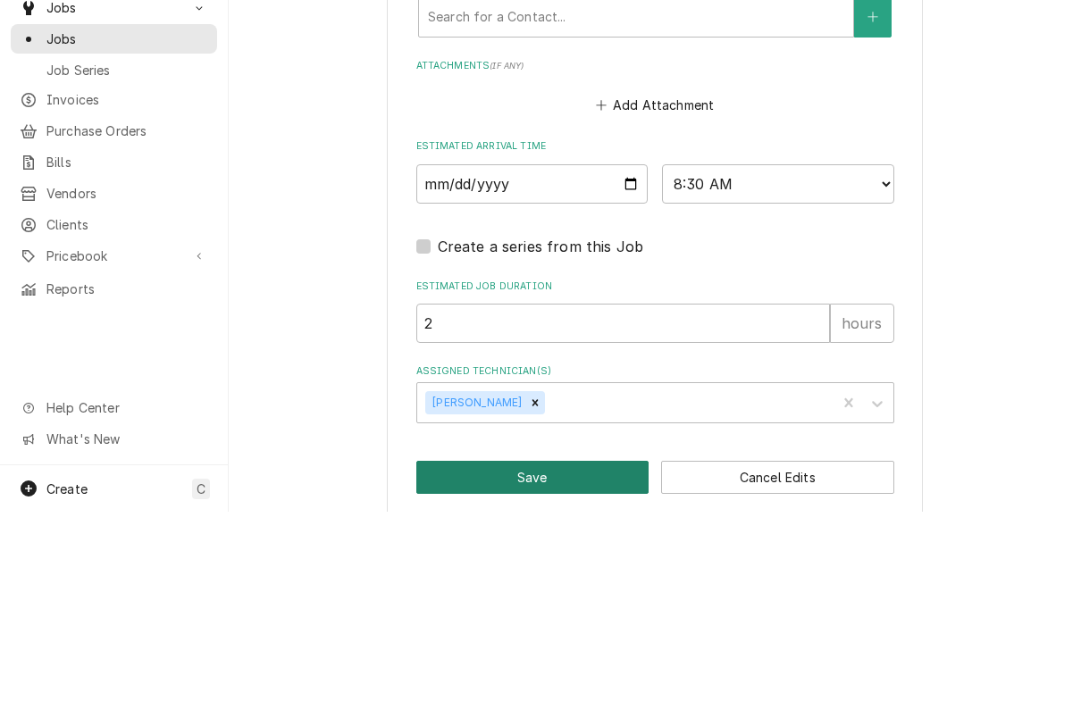
click at [579, 650] on button "Save" at bounding box center [532, 666] width 233 height 33
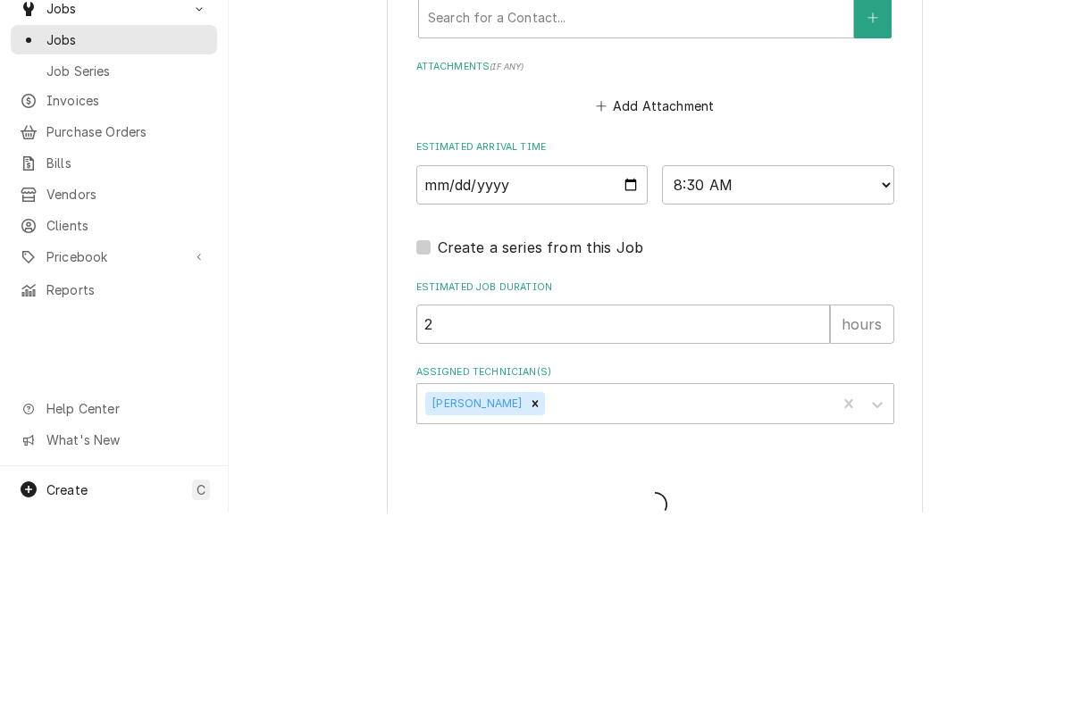
type textarea "x"
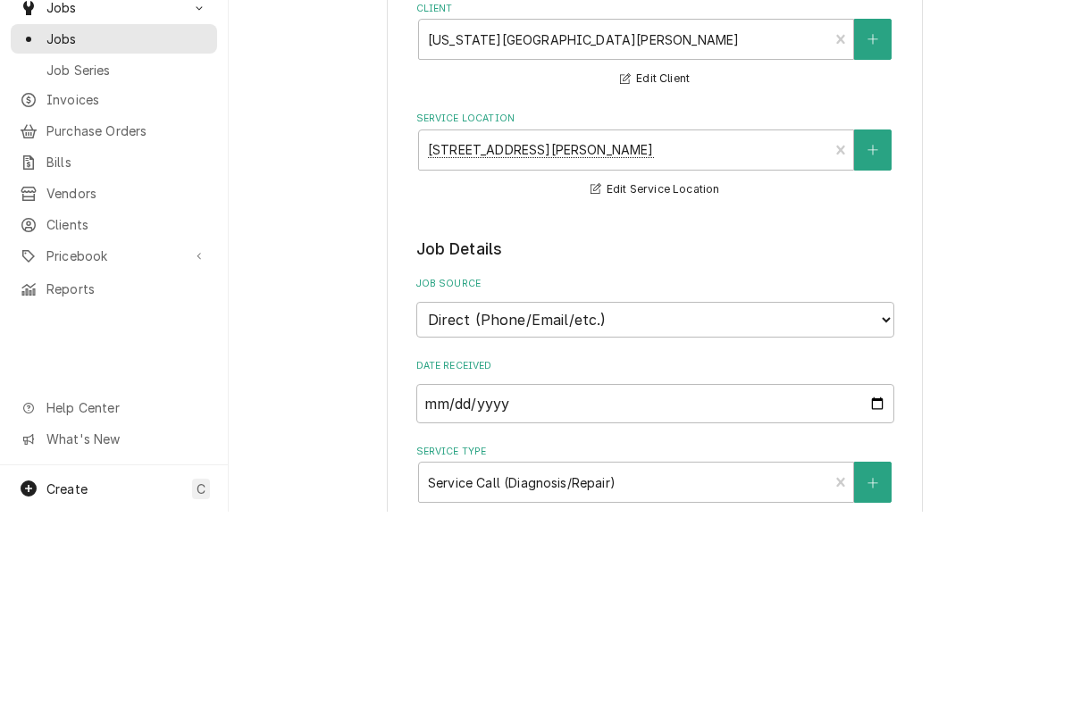
scroll to position [0, 0]
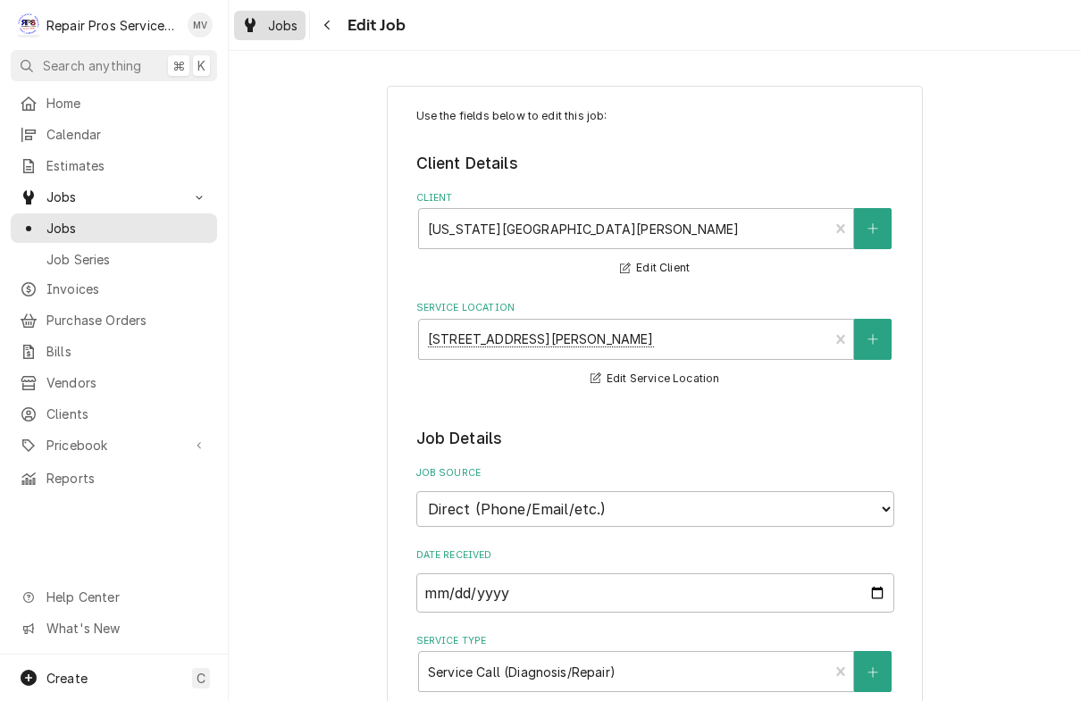
click at [272, 30] on span "Jobs" at bounding box center [283, 25] width 30 height 19
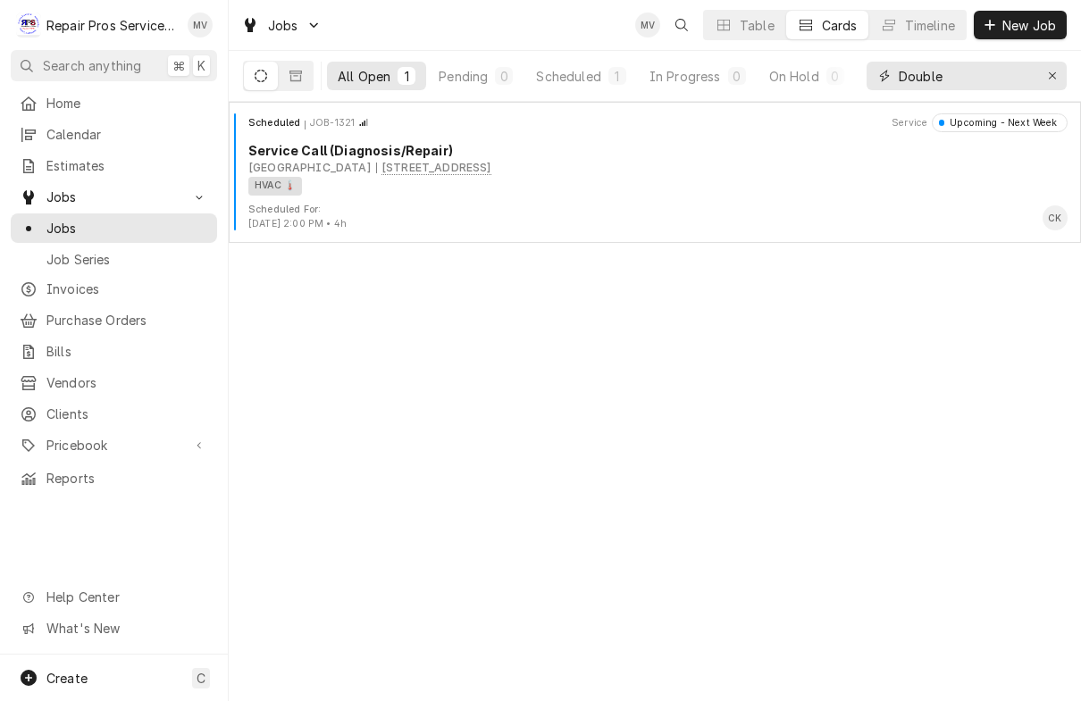
click at [955, 77] on input "Double" at bounding box center [966, 76] width 134 height 29
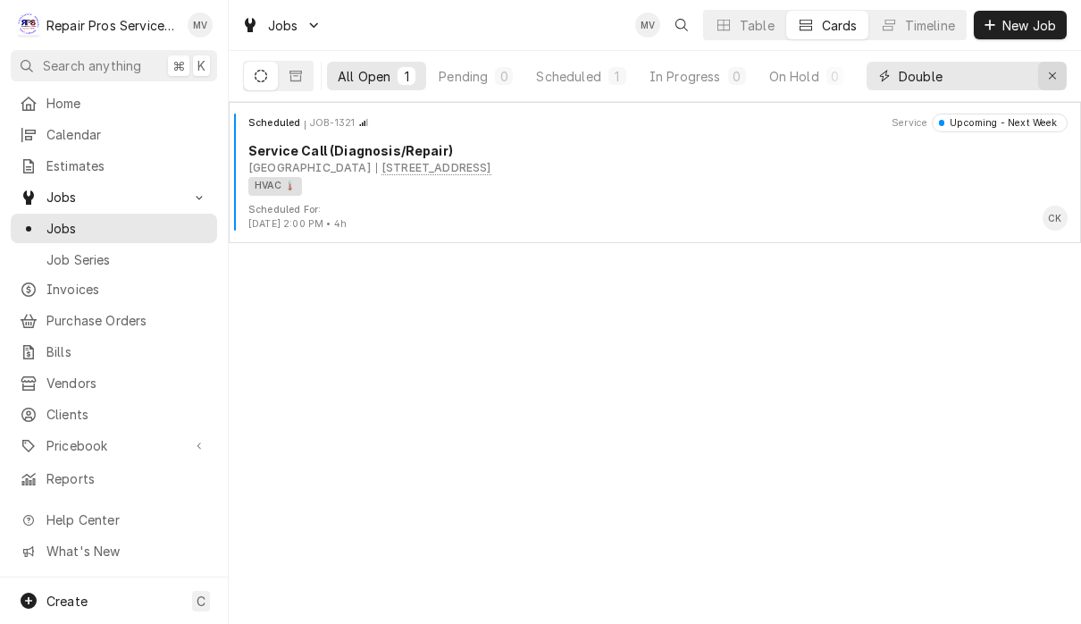
click at [1058, 73] on div "Erase input" at bounding box center [1052, 76] width 18 height 18
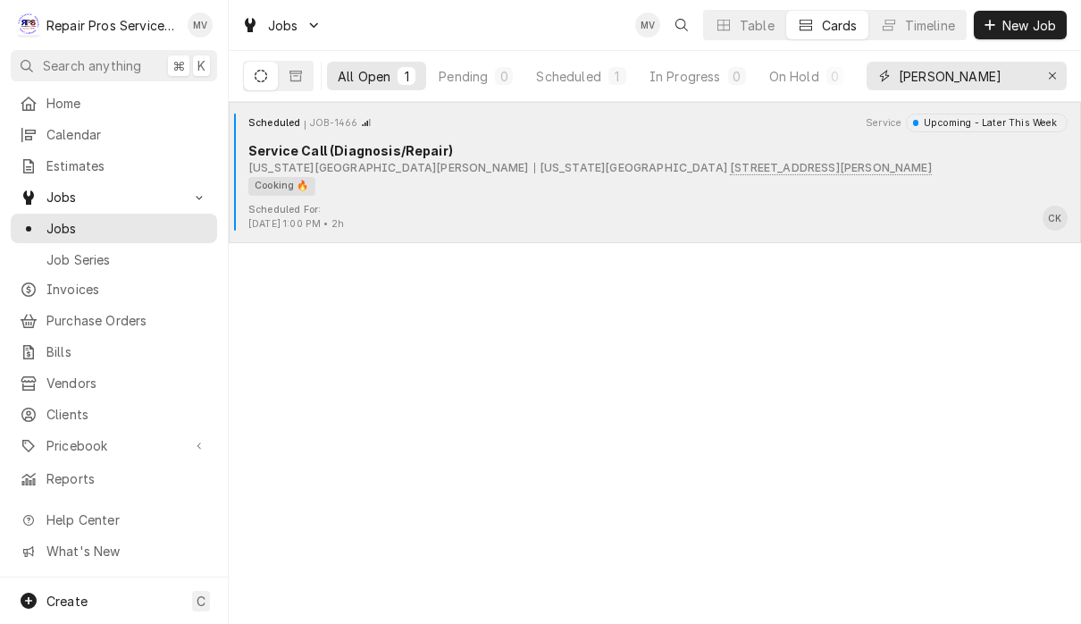
type input "[PERSON_NAME]"
click at [685, 206] on div "Scheduled For: [DATE] 1:00 PM • 2h CK" at bounding box center [655, 217] width 838 height 29
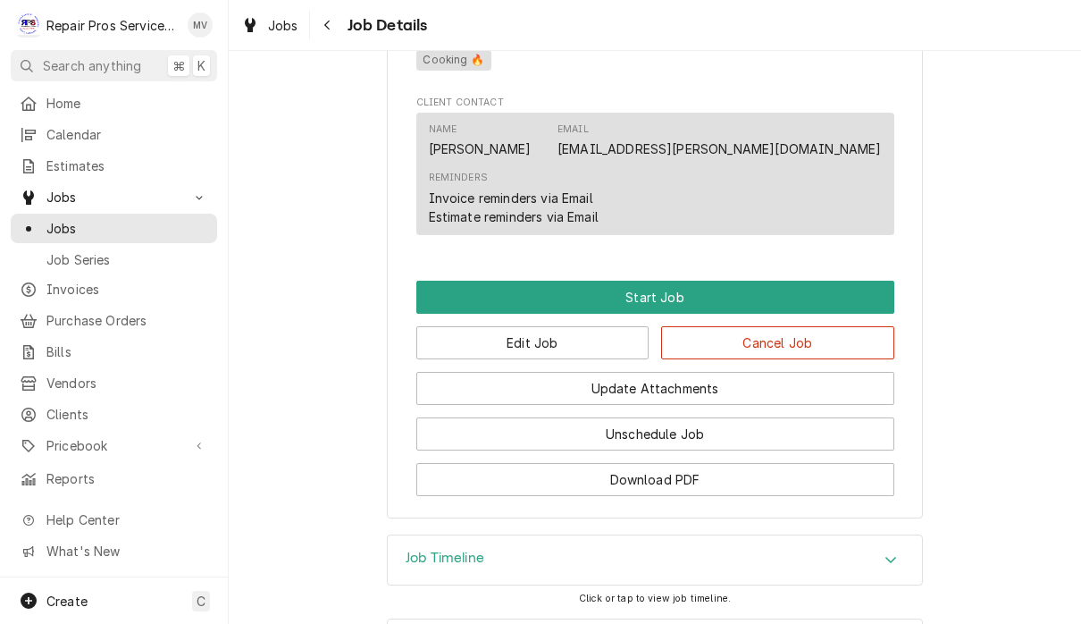
scroll to position [939, 0]
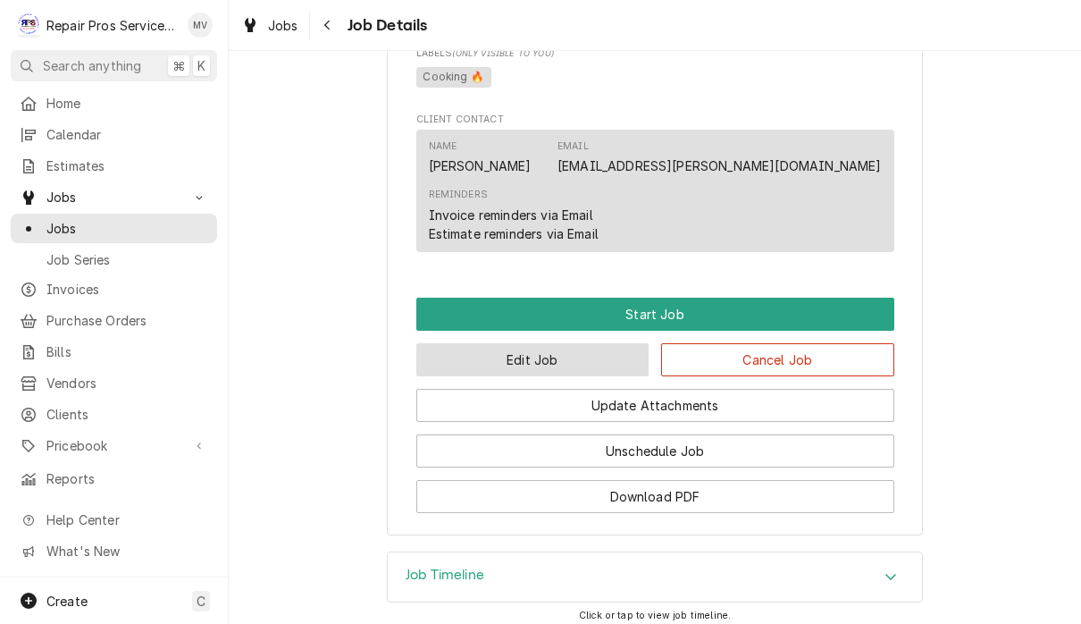
click at [566, 343] on button "Edit Job" at bounding box center [532, 359] width 233 height 33
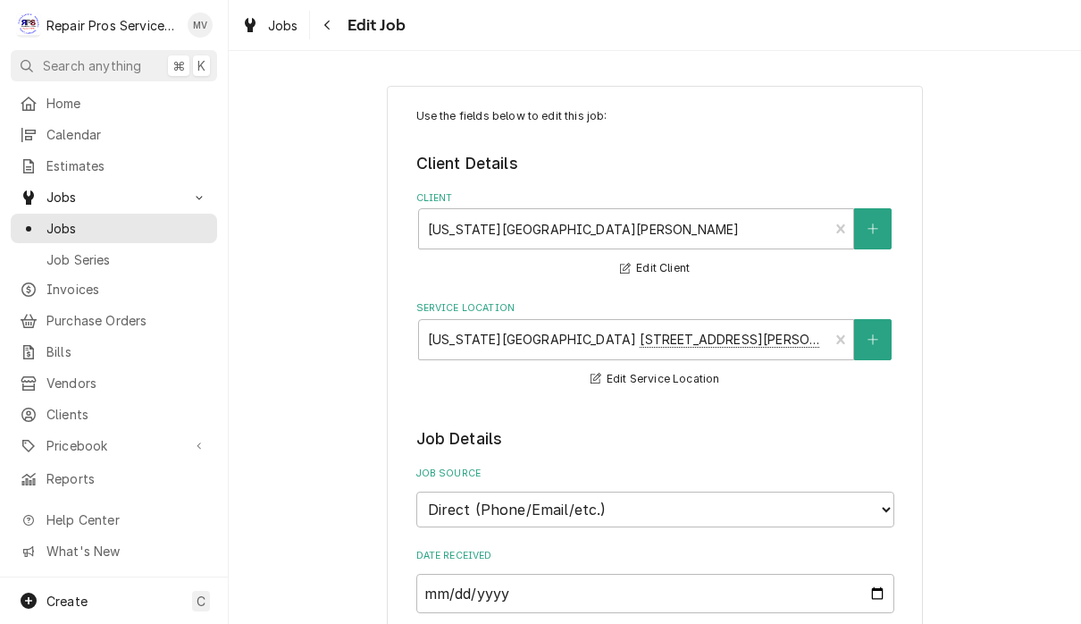
type textarea "x"
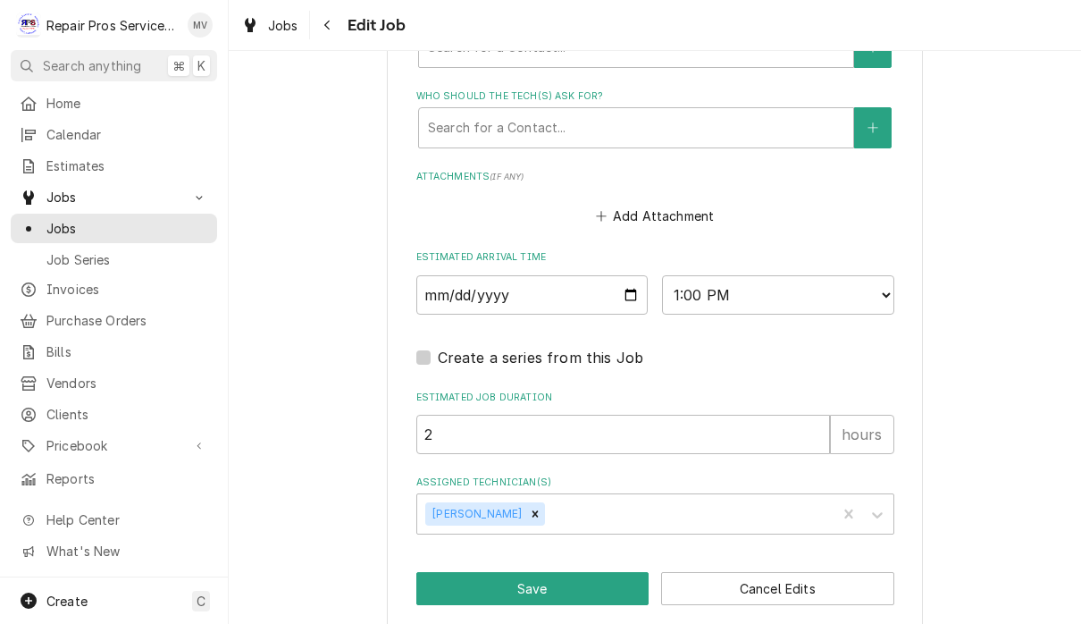
scroll to position [1306, 0]
click at [498, 276] on input "2025-08-15" at bounding box center [532, 295] width 232 height 39
type input "2025-08-13"
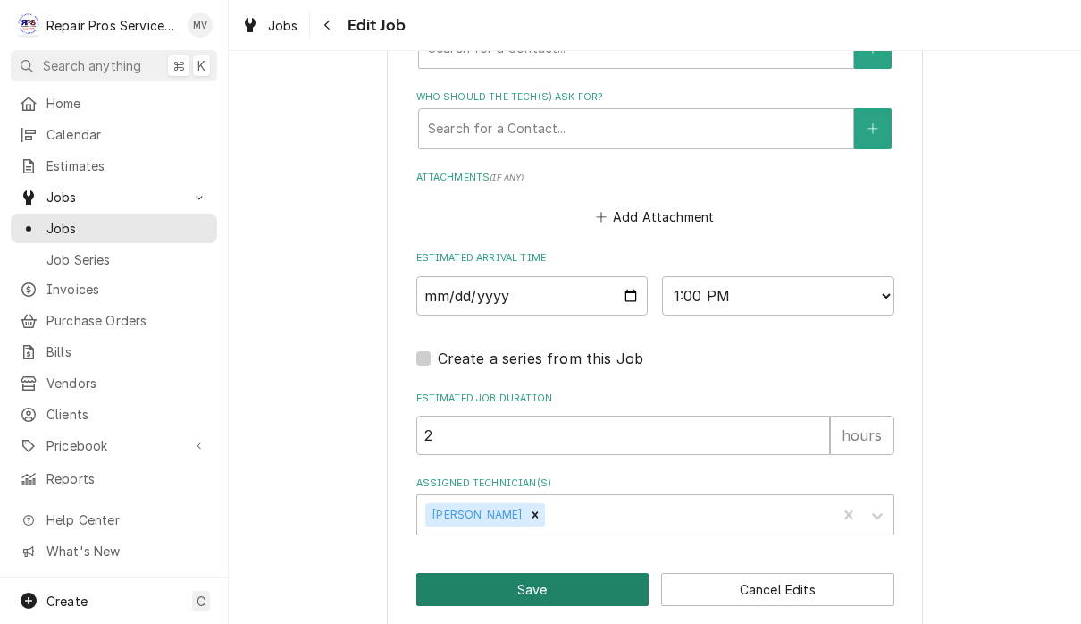
click at [577, 573] on button "Save" at bounding box center [532, 589] width 233 height 33
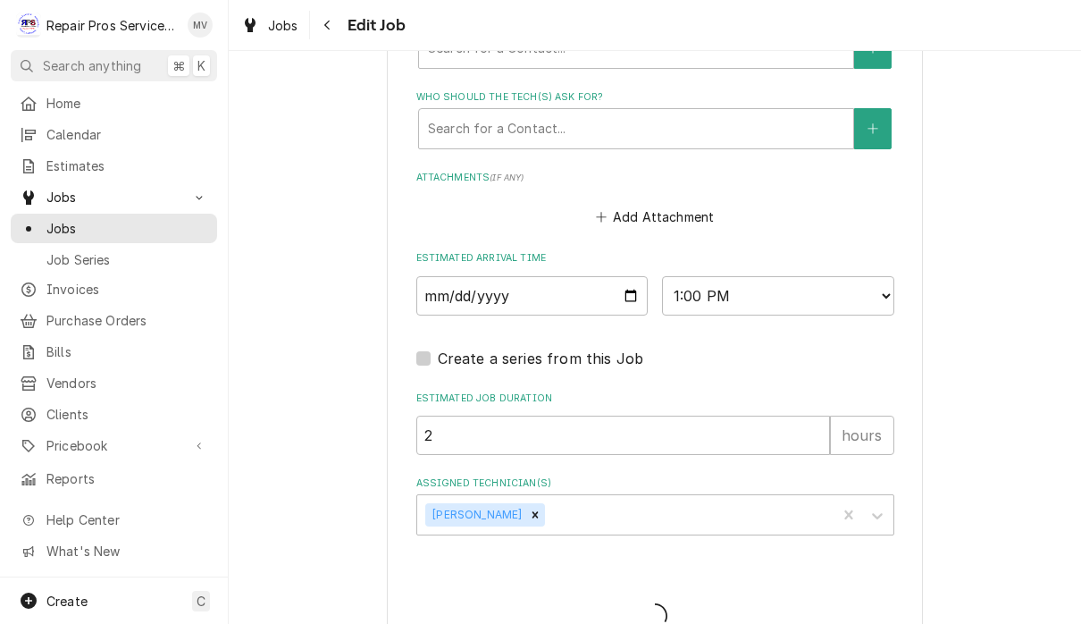
type textarea "x"
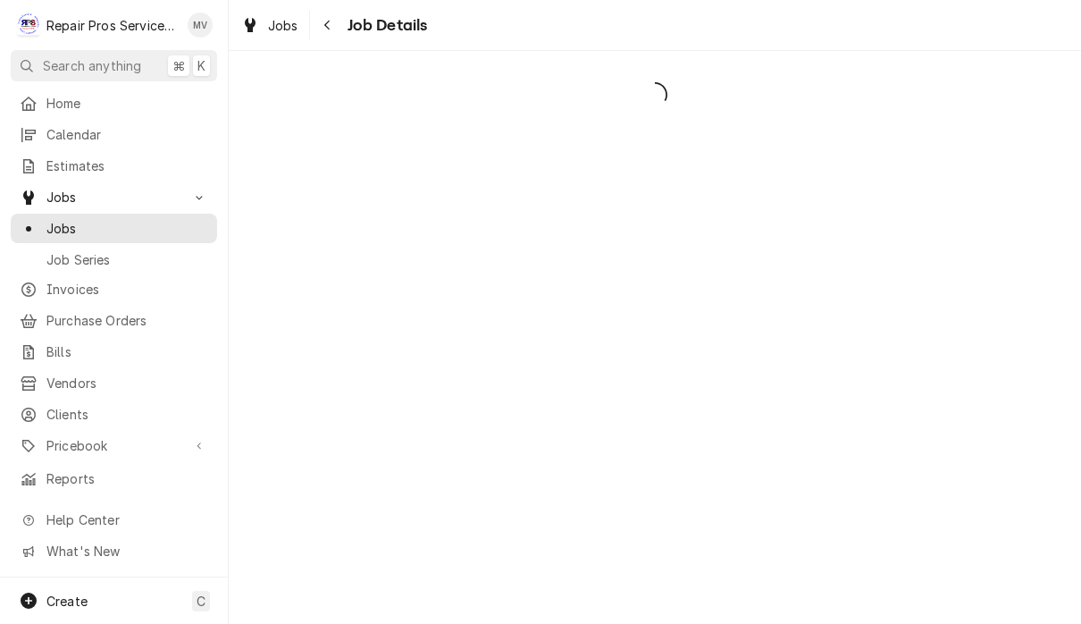
scroll to position [1, 0]
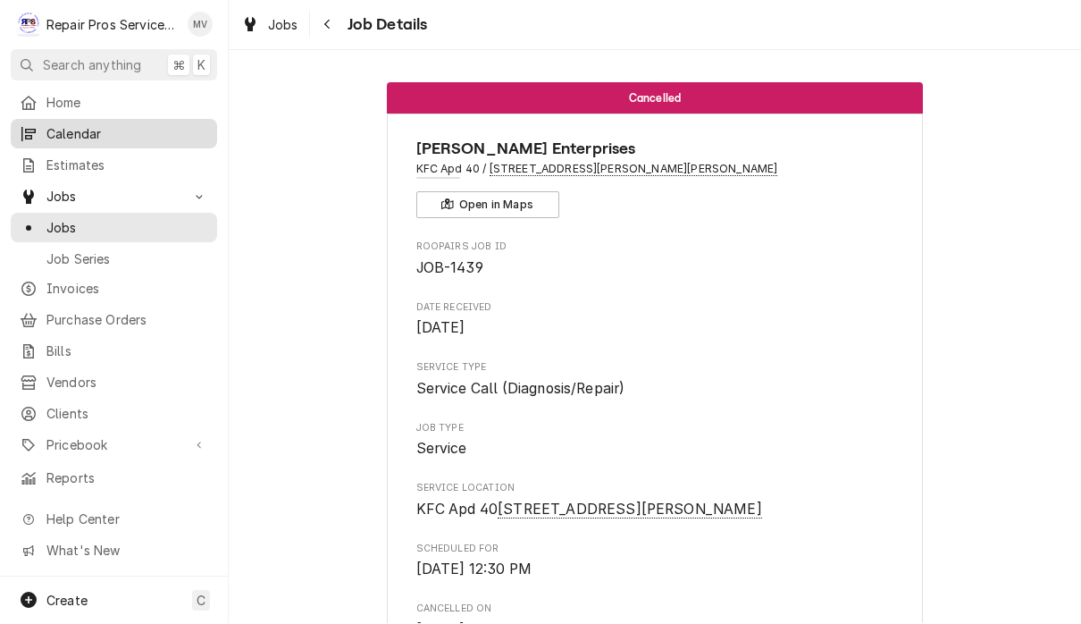
click at [127, 142] on link "Calendar" at bounding box center [114, 134] width 206 height 29
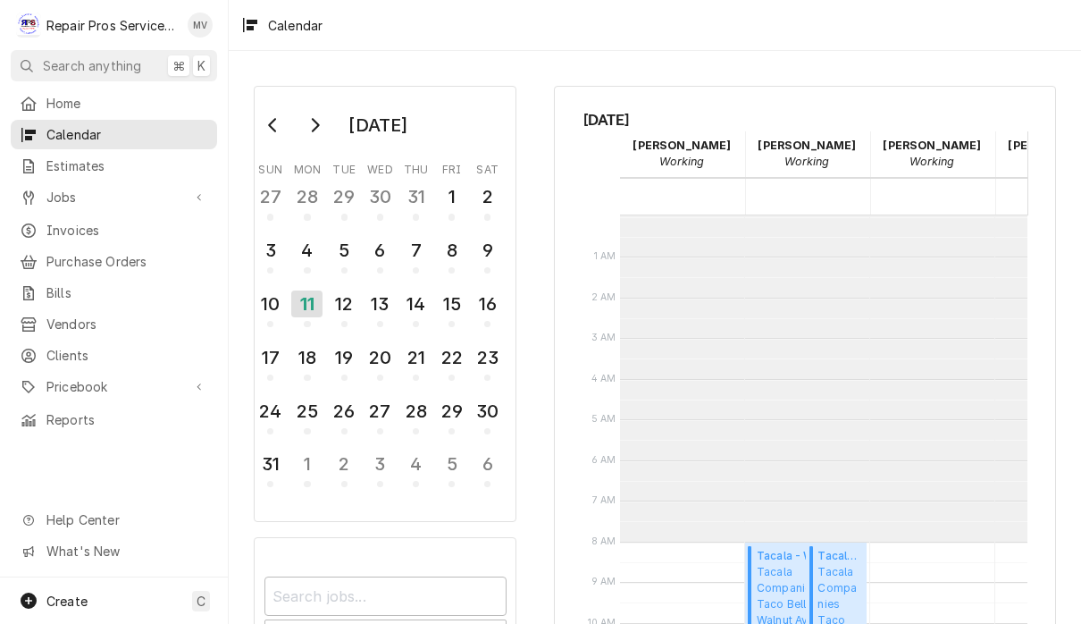
scroll to position [325, 0]
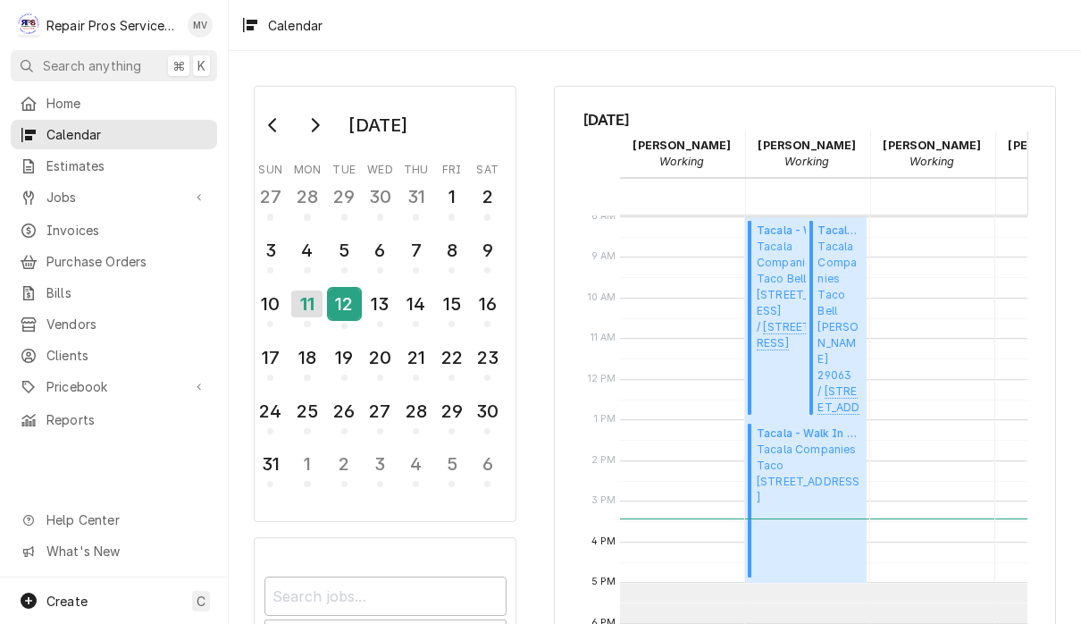
click at [344, 309] on div "12" at bounding box center [344, 304] width 31 height 30
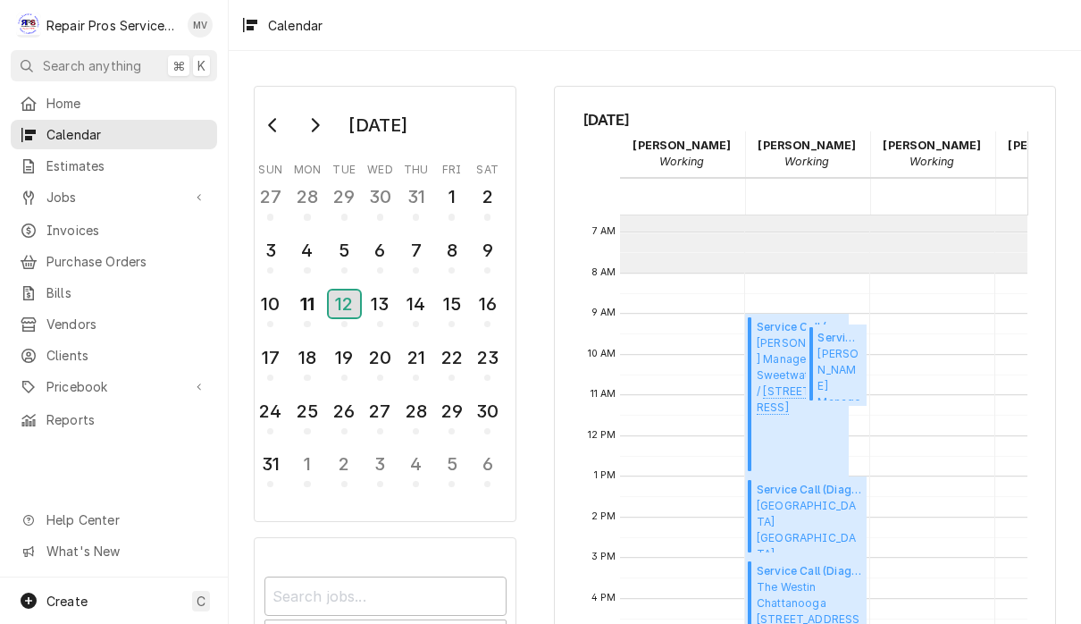
scroll to position [322, 0]
